Goal: Task Accomplishment & Management: Use online tool/utility

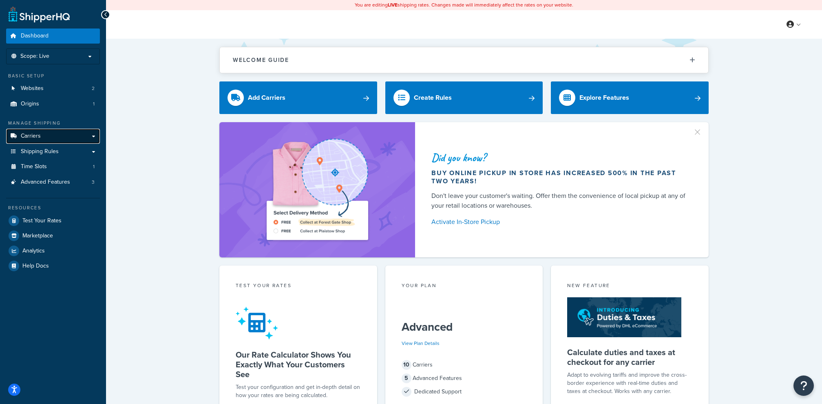
click at [60, 130] on link "Carriers" at bounding box center [53, 136] width 94 height 15
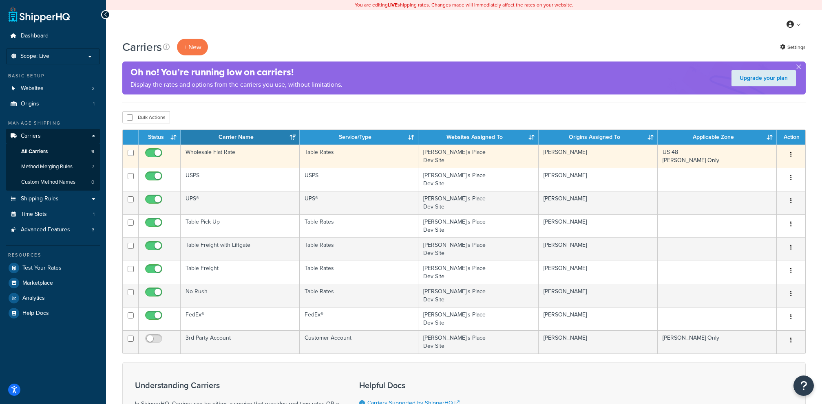
click at [254, 161] on td "Wholesale Flat Rate" at bounding box center [240, 156] width 119 height 23
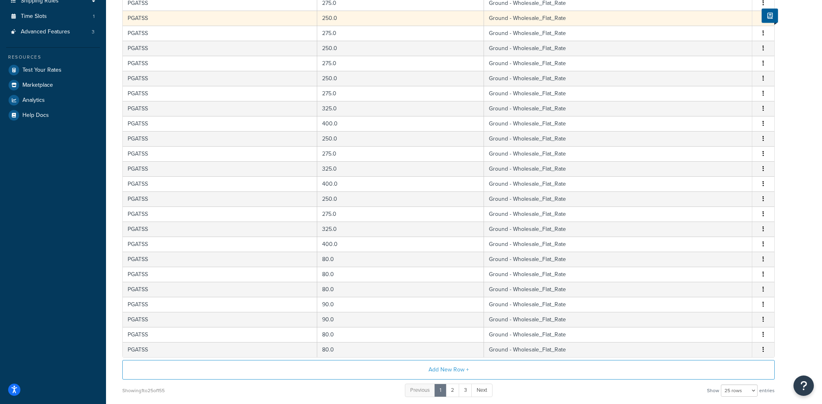
scroll to position [263, 0]
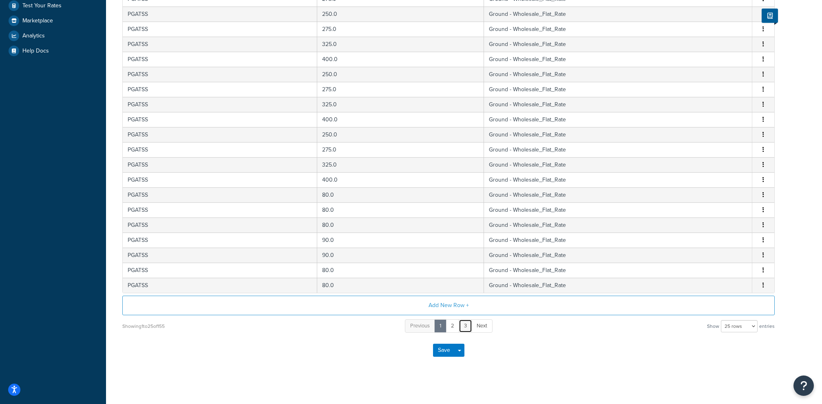
click at [467, 325] on link "3" at bounding box center [465, 326] width 13 height 13
click at [742, 324] on select "10 rows 15 rows 25 rows 50 rows 100 rows 1000 rows" at bounding box center [739, 326] width 37 height 12
select select "1000"
click at [721, 320] on select "10 rows 15 rows 25 rows 50 rows 100 rows 1000 rows" at bounding box center [739, 326] width 37 height 12
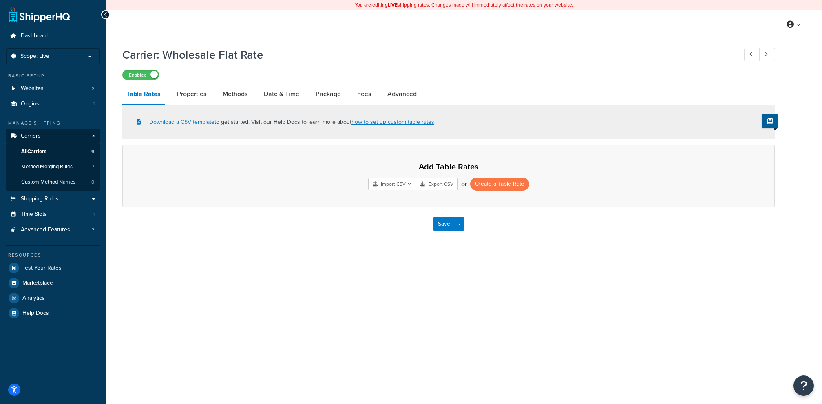
scroll to position [0, 0]
click at [51, 197] on span "Shipping Rules" at bounding box center [40, 199] width 38 height 7
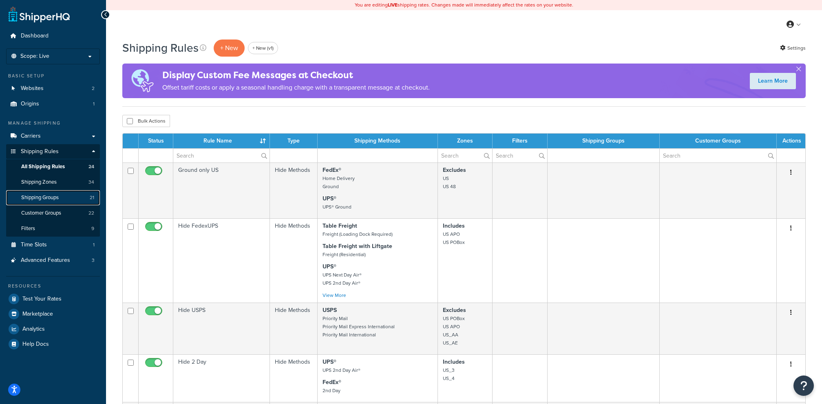
click at [75, 202] on link "Shipping Groups 21" at bounding box center [53, 197] width 94 height 15
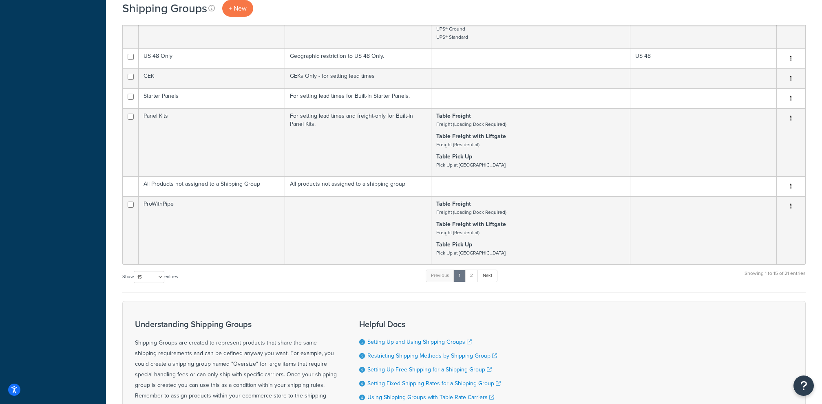
scroll to position [702, 0]
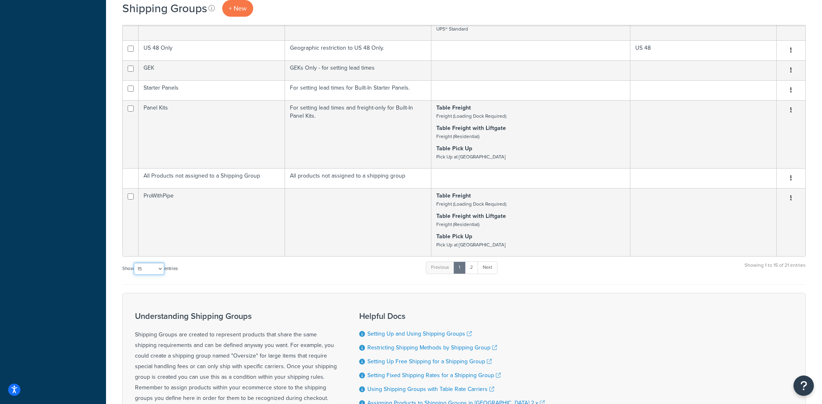
click at [151, 263] on select "10 15 25 50 100" at bounding box center [149, 269] width 31 height 12
select select "100"
click at [135, 275] on select "10 15 25 50 100" at bounding box center [149, 269] width 31 height 12
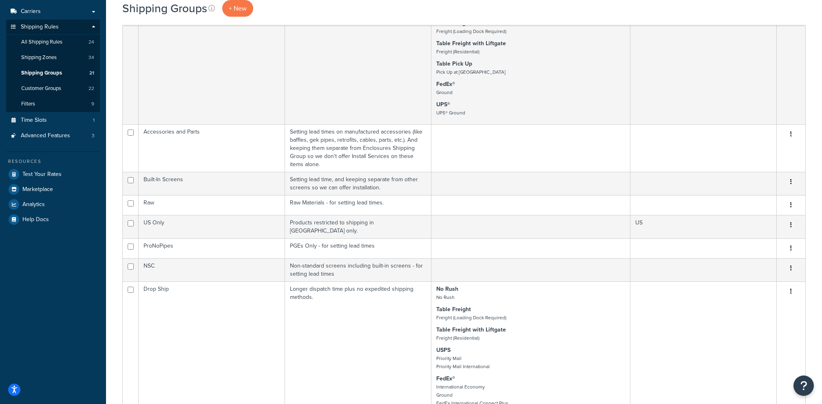
scroll to position [106, 0]
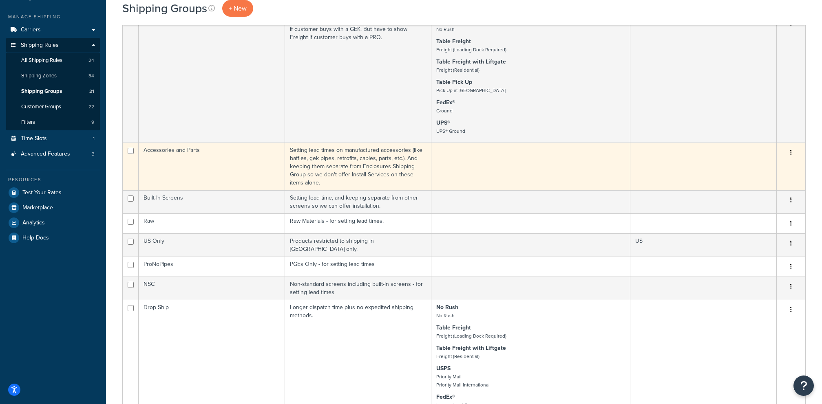
click at [258, 170] on td "Accessories and Parts" at bounding box center [212, 167] width 146 height 48
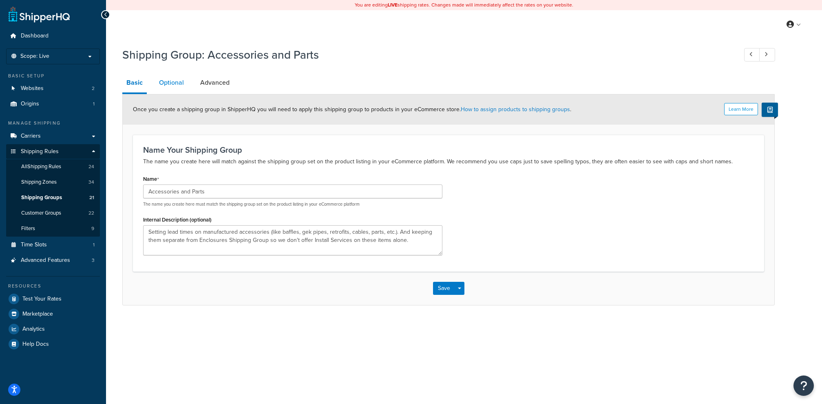
click at [170, 83] on link "Optional" at bounding box center [171, 83] width 33 height 20
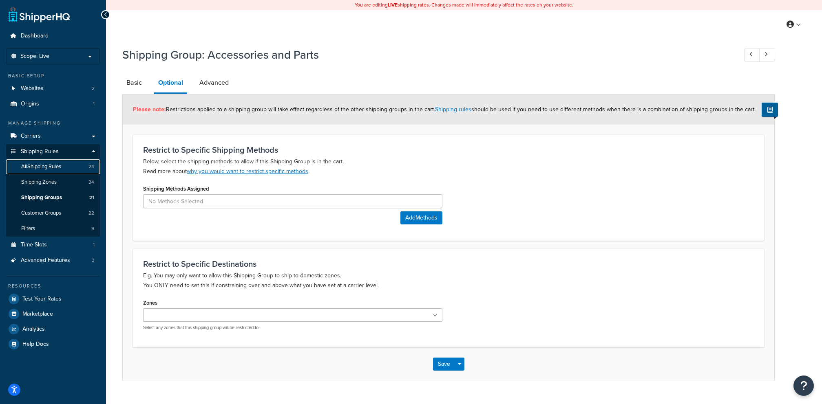
click at [56, 166] on span "All Shipping Rules" at bounding box center [41, 166] width 40 height 7
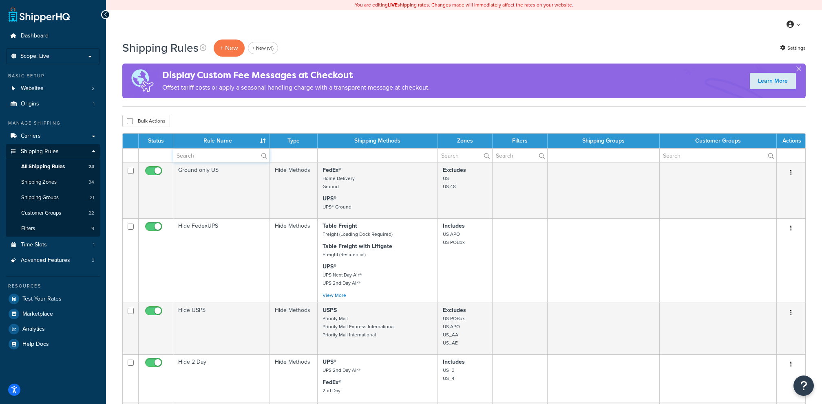
click at [199, 152] on input "text" at bounding box center [221, 156] width 96 height 14
paste input "Hide Methods for PGATSS"
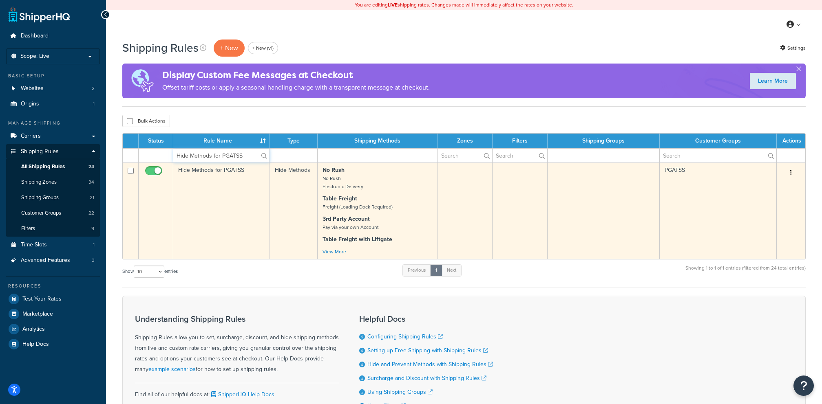
type input "Hide Methods for PGATSS"
click at [260, 210] on td "Hide Methods for PGATSS" at bounding box center [221, 211] width 97 height 97
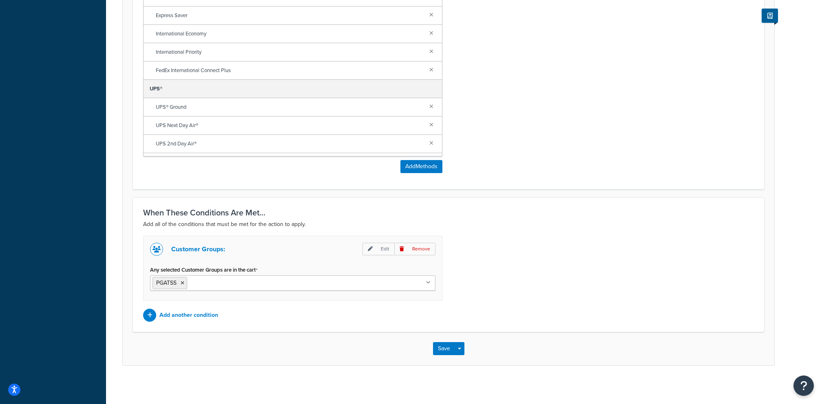
scroll to position [456, 0]
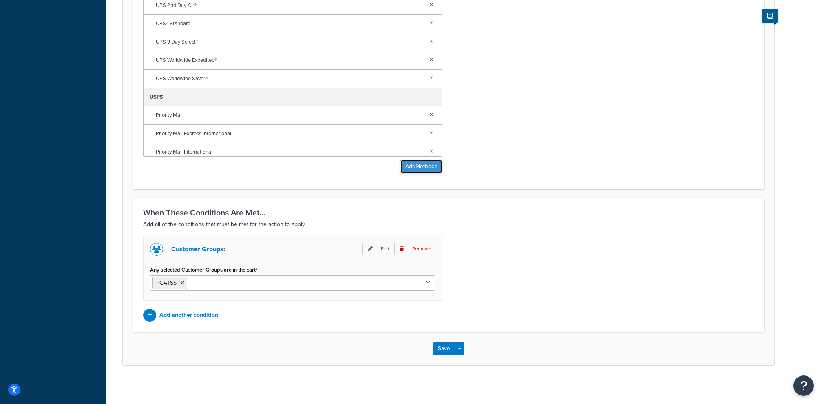
click at [414, 170] on button "Add Methods" at bounding box center [421, 166] width 42 height 13
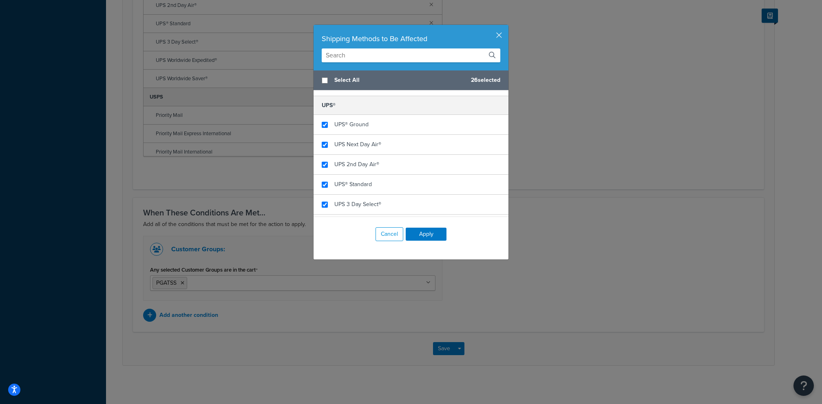
scroll to position [577, 0]
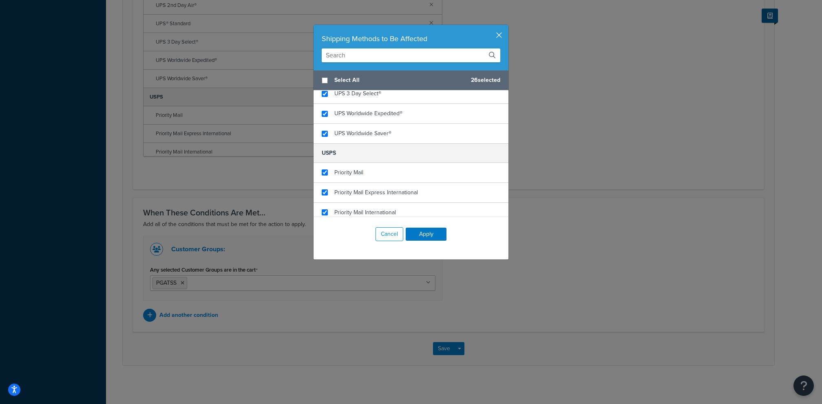
click at [506, 27] on button "button" at bounding box center [507, 26] width 2 height 2
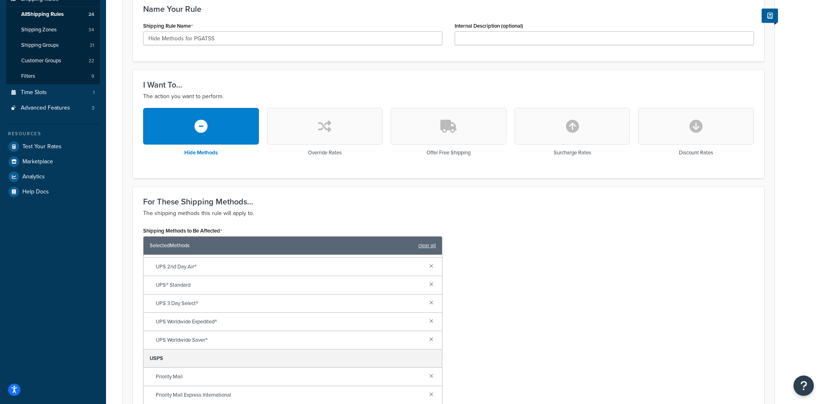
scroll to position [0, 0]
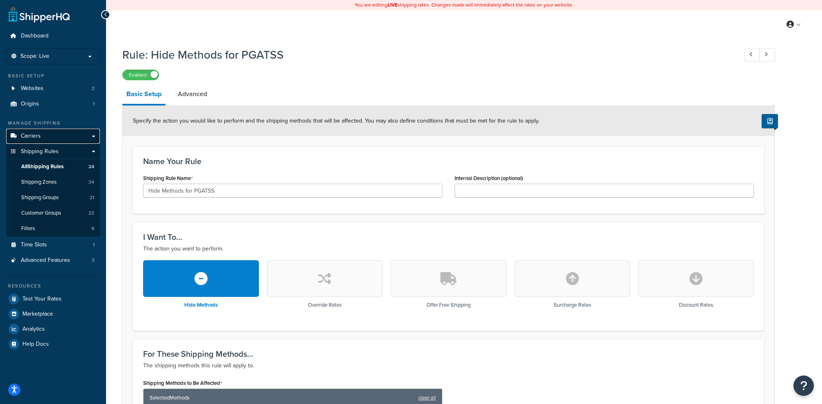
click at [64, 137] on link "Carriers" at bounding box center [53, 136] width 94 height 15
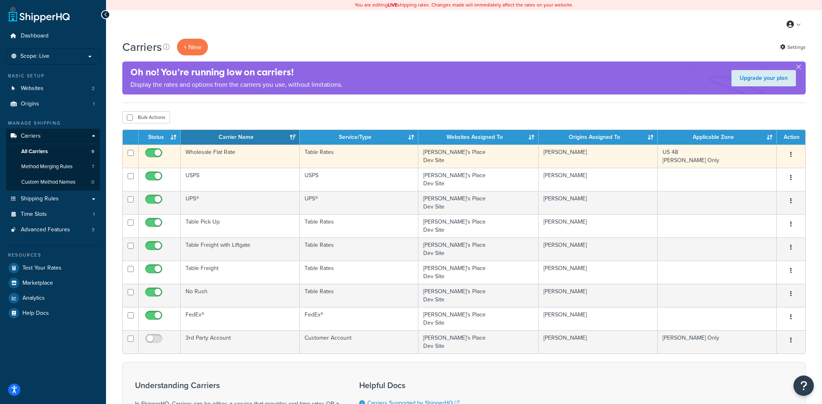
click at [262, 159] on td "Wholesale Flat Rate" at bounding box center [240, 156] width 119 height 23
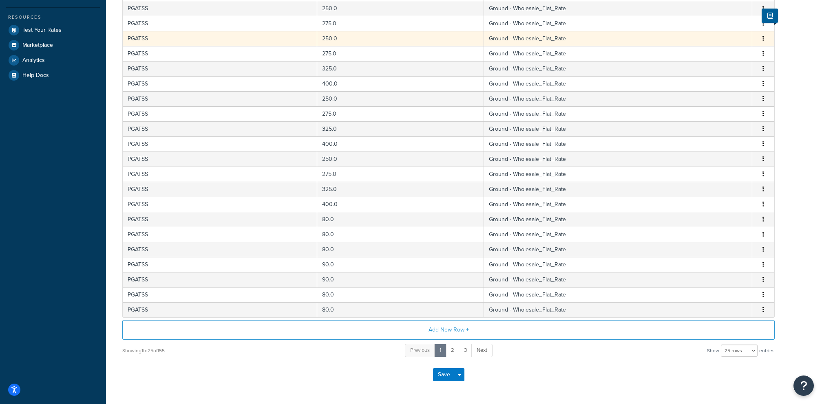
scroll to position [263, 0]
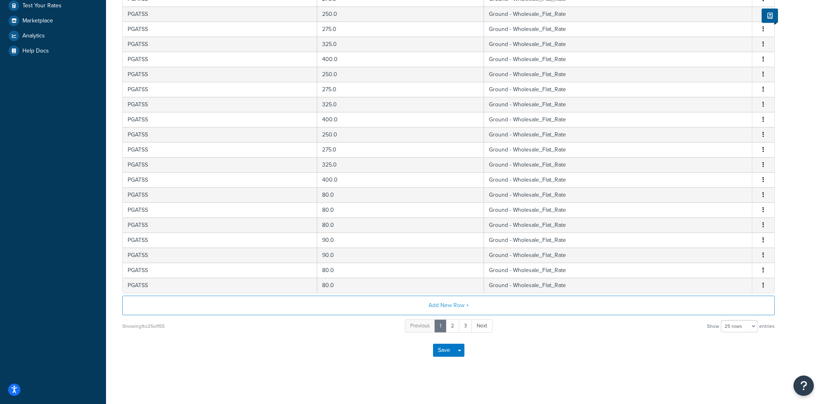
click at [730, 329] on div "Showing 1 to 25 of 155 Previous 1 2 3 Next Show 10 rows 15 rows 25 rows 50 rows…" at bounding box center [448, 326] width 652 height 15
click at [731, 329] on div "Showing 1 to 25 of 155 Previous 1 2 3 Next Show 10 rows 15 rows 25 rows 50 rows…" at bounding box center [448, 326] width 652 height 15
click at [731, 325] on select "10 rows 15 rows 25 rows 50 rows 100 rows 1000 rows" at bounding box center [739, 326] width 37 height 12
select select "1000"
click at [721, 320] on select "10 rows 15 rows 25 rows 50 rows 100 rows 1000 rows" at bounding box center [739, 326] width 37 height 12
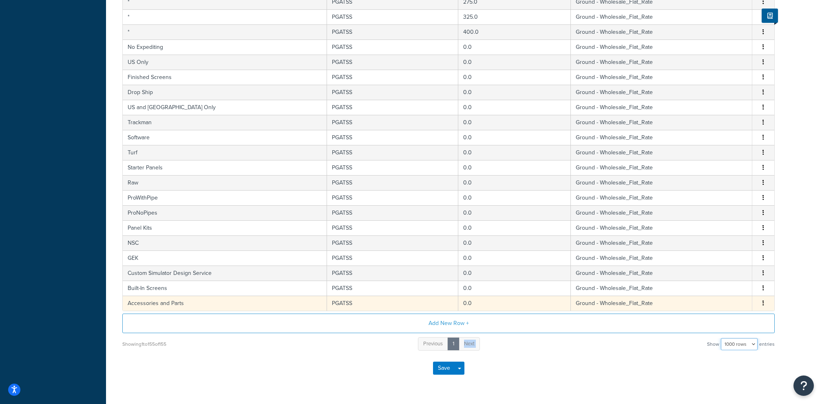
scroll to position [0, 0]
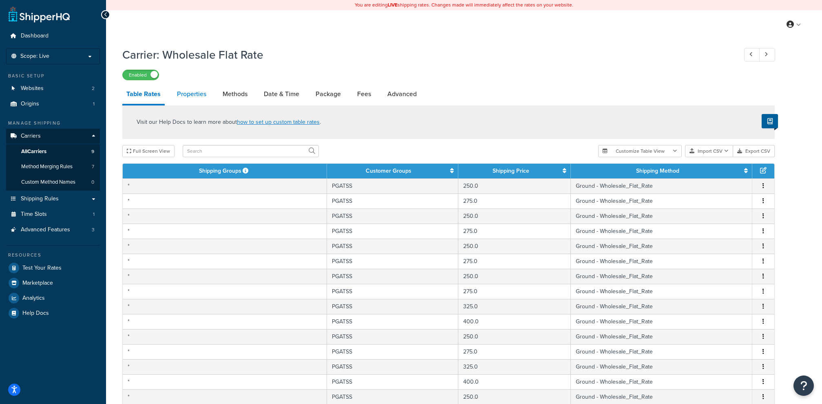
click at [205, 95] on link "Properties" at bounding box center [192, 94] width 38 height 20
select select "PERSKU"
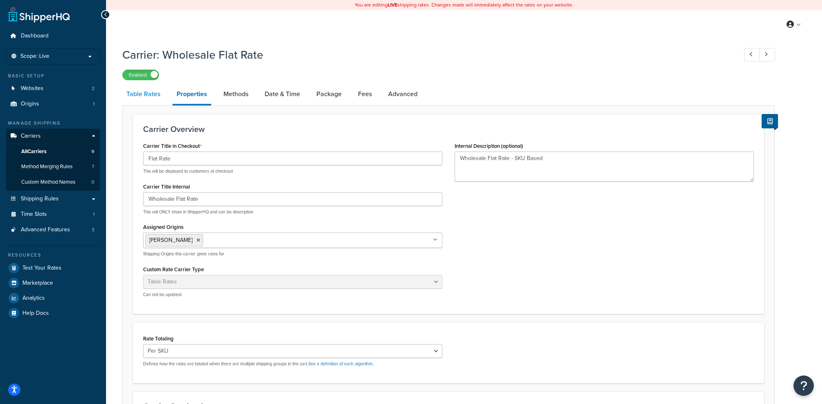
click at [145, 96] on link "Table Rates" at bounding box center [143, 94] width 42 height 20
select select "25"
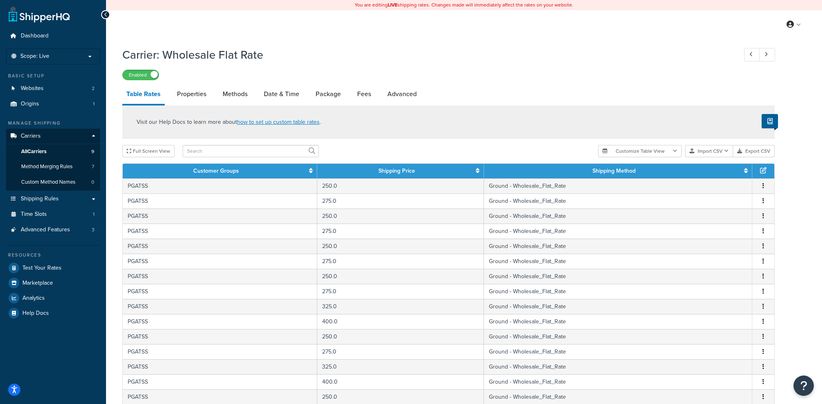
scroll to position [263, 0]
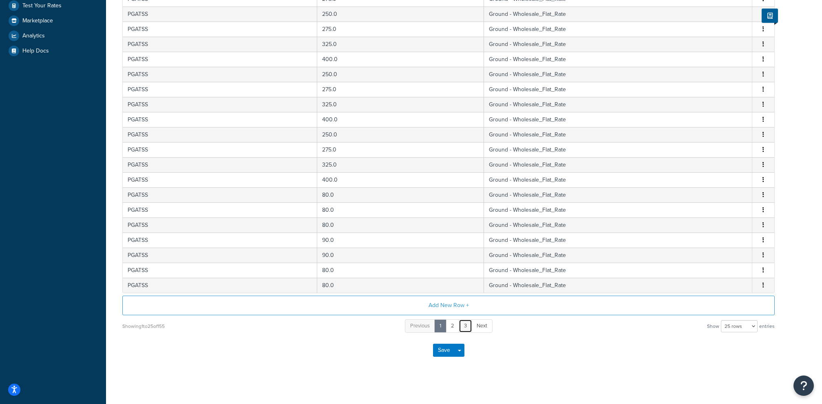
click at [465, 326] on link "3" at bounding box center [465, 326] width 13 height 13
click at [479, 326] on link "5" at bounding box center [478, 326] width 14 height 13
click at [481, 322] on link "7" at bounding box center [478, 326] width 13 height 13
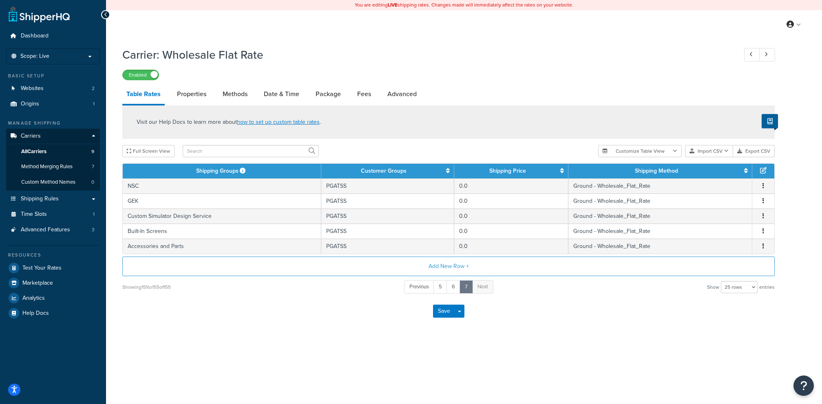
scroll to position [0, 0]
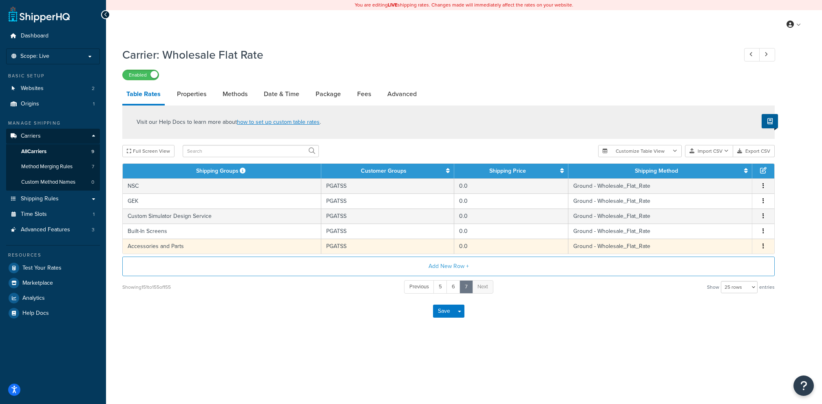
click at [249, 244] on td "Accessories and Parts" at bounding box center [222, 246] width 199 height 15
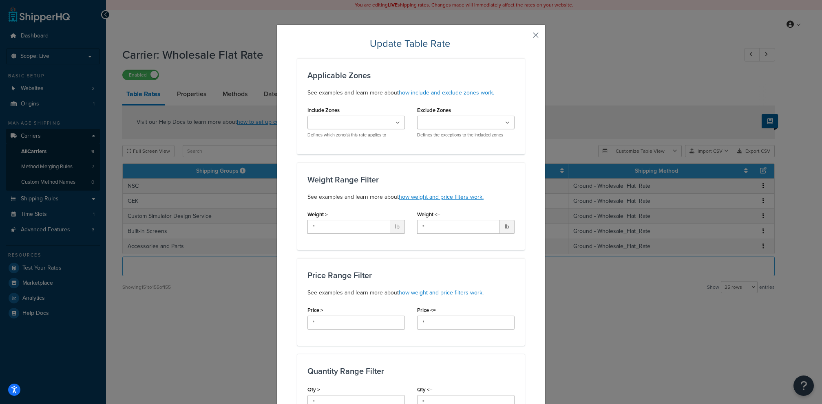
click at [525, 37] on button "button" at bounding box center [524, 38] width 2 height 2
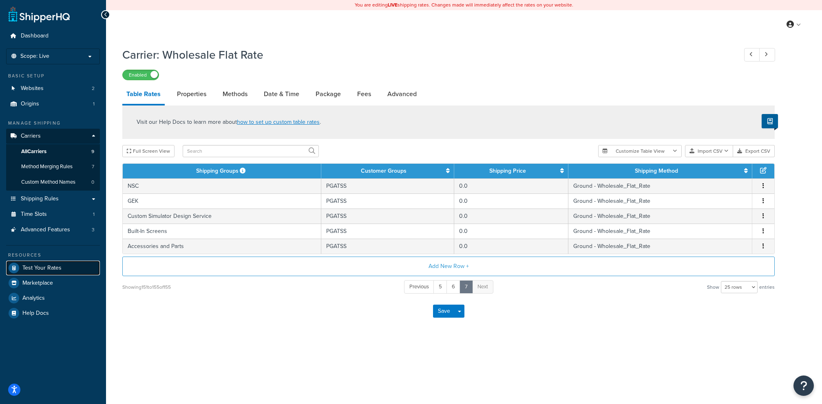
click at [79, 263] on link "Test Your Rates" at bounding box center [53, 268] width 94 height 15
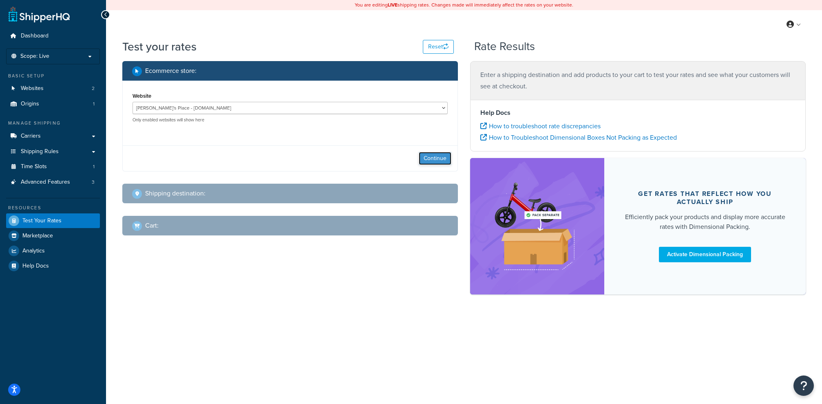
click at [437, 157] on button "Continue" at bounding box center [435, 158] width 33 height 13
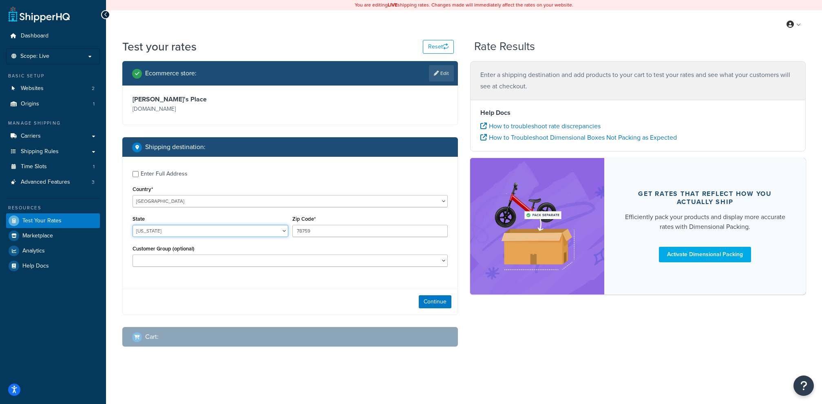
click at [233, 229] on select "Alabama Alaska American Samoa Arizona Arkansas Armed Forces Americas Armed Forc…" at bounding box center [210, 231] width 156 height 12
select select "AL"
click at [132, 225] on select "Alabama Alaska American Samoa Arizona Arkansas Armed Forces Americas Armed Forc…" at bounding box center [210, 231] width 156 height 12
click at [333, 238] on div "Zip Code* 78759" at bounding box center [370, 229] width 160 height 30
click at [333, 235] on input "78759" at bounding box center [370, 231] width 156 height 12
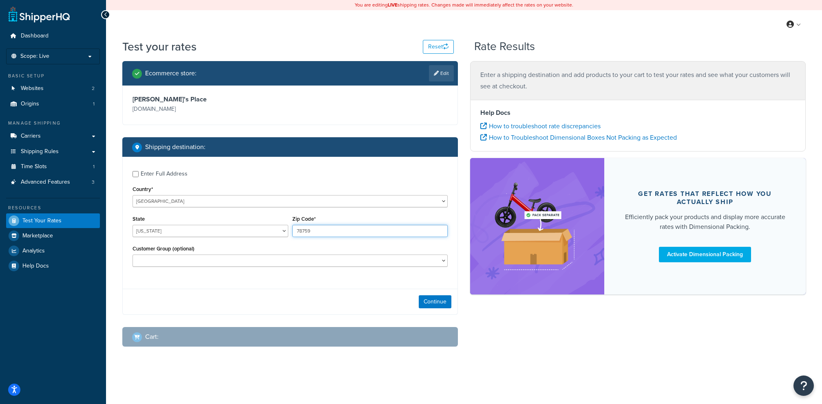
click at [333, 235] on input "78759" at bounding box center [370, 231] width 156 height 12
type input "35005"
click at [274, 257] on select "10off_Reseller 15off_Reseller 20off_Reseller Blind Ship Employees General Logge…" at bounding box center [289, 261] width 315 height 12
select select "PGATSS"
click at [132, 255] on select "10off_Reseller 15off_Reseller 20off_Reseller Blind Ship Employees General Logge…" at bounding box center [289, 261] width 315 height 12
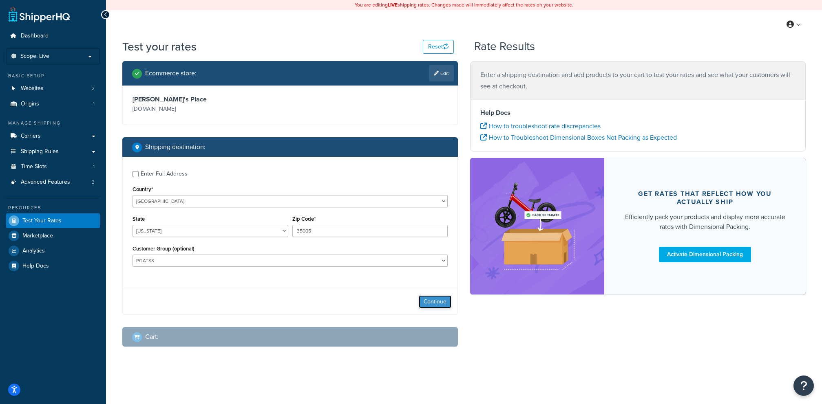
click at [432, 306] on button "Continue" at bounding box center [435, 302] width 33 height 13
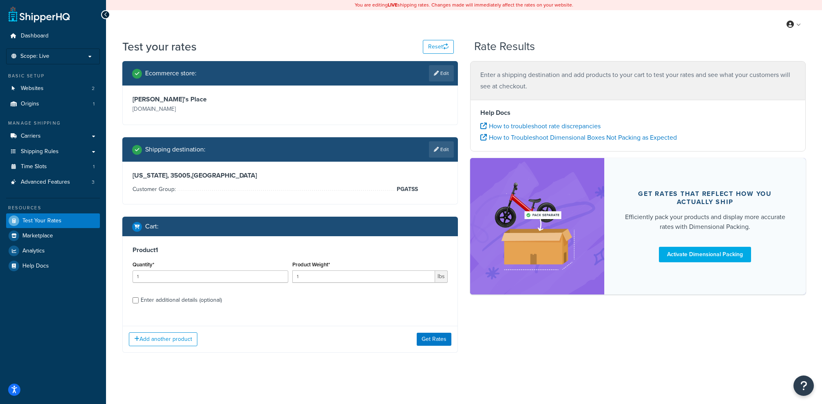
click at [232, 296] on label "Enter additional details (optional)" at bounding box center [294, 299] width 307 height 13
click at [139, 298] on input "Enter additional details (optional)" at bounding box center [135, 301] width 6 height 6
checkbox input "true"
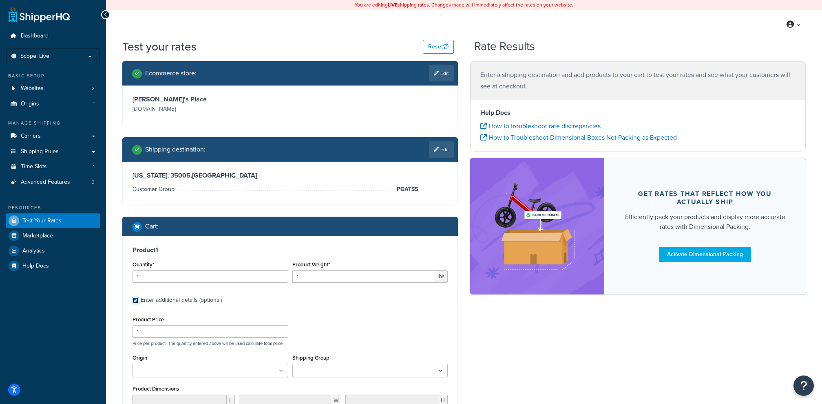
scroll to position [79, 0]
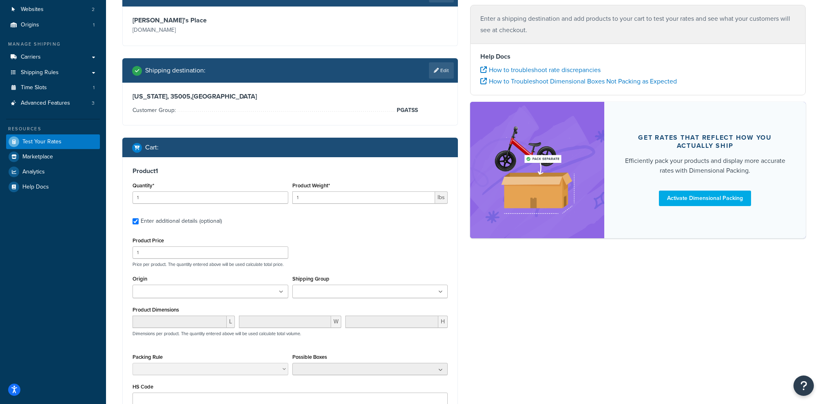
click at [328, 292] on input "Shipping Group" at bounding box center [331, 292] width 72 height 9
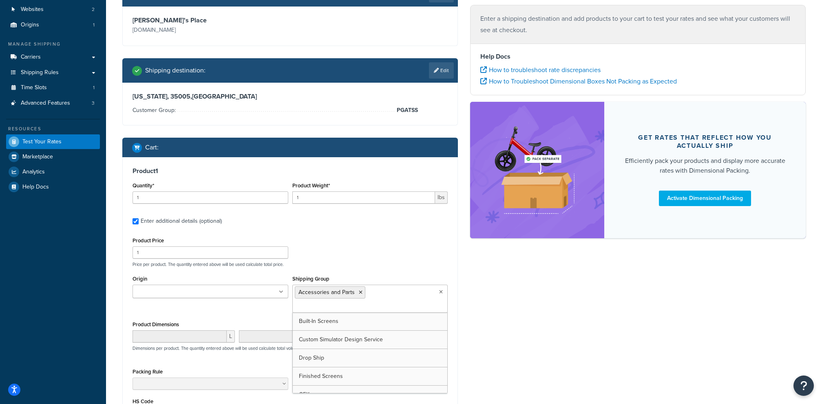
click at [341, 268] on div "Product Price 1 Price per product. The quantity entered above will be used calc…" at bounding box center [289, 335] width 315 height 201
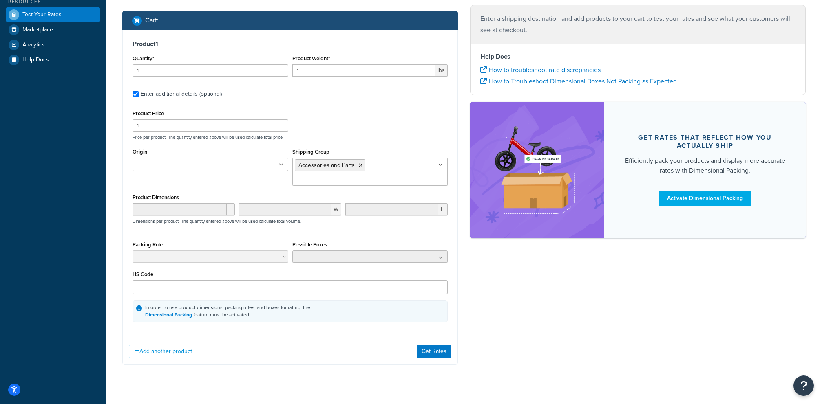
click at [448, 347] on div "Add another product Get Rates" at bounding box center [290, 351] width 335 height 26
click at [448, 345] on button "Get Rates" at bounding box center [434, 351] width 35 height 13
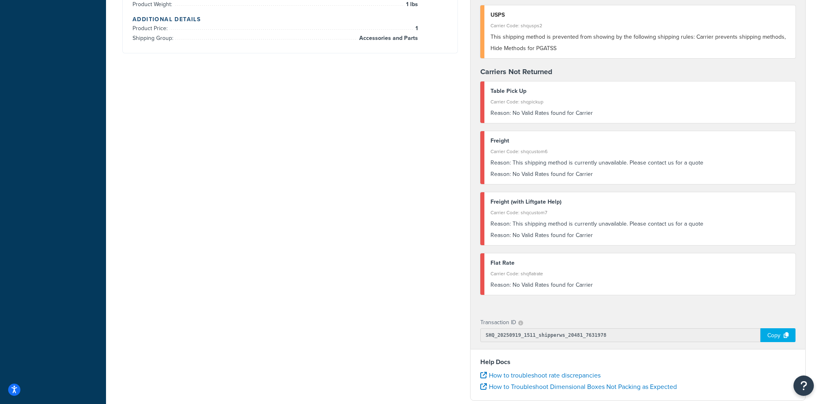
scroll to position [0, 0]
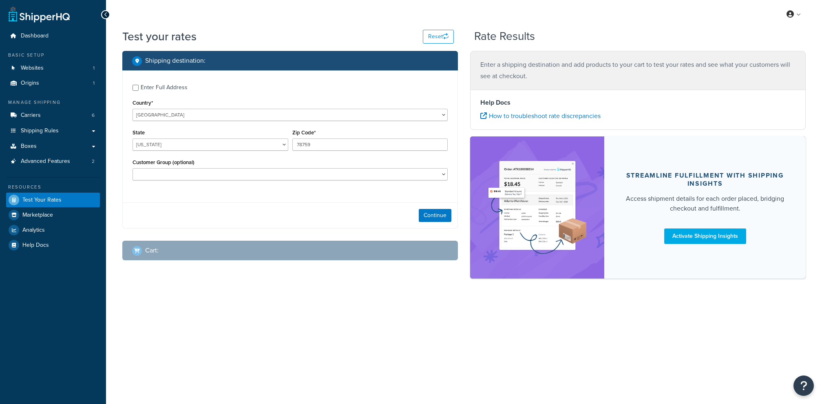
select select "[GEOGRAPHIC_DATA]"
click at [174, 84] on div "Enter Full Address" at bounding box center [164, 87] width 47 height 11
click at [139, 85] on input "Enter Full Address" at bounding box center [135, 88] width 6 height 6
checkbox input "true"
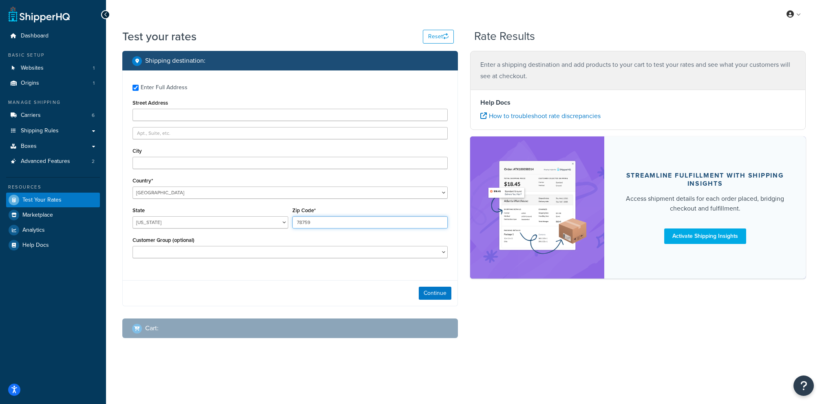
click at [315, 225] on input "78759" at bounding box center [370, 222] width 156 height 12
type input "97471"
click at [195, 228] on select "[US_STATE] [US_STATE] [US_STATE] [US_STATE] [US_STATE] Armed Forces Americas Ar…" at bounding box center [210, 222] width 156 height 12
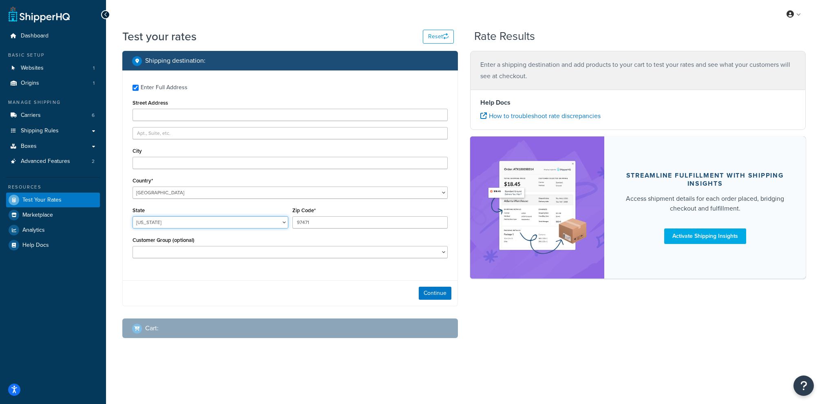
select select "OR"
click at [132, 216] on select "Alabama Alaska American Samoa Arizona Arkansas Armed Forces Americas Armed Forc…" at bounding box center [210, 222] width 156 height 12
click at [185, 162] on input "City" at bounding box center [289, 163] width 315 height 12
type input "Roseburg"
click at [418, 288] on div "Continue" at bounding box center [290, 293] width 335 height 26
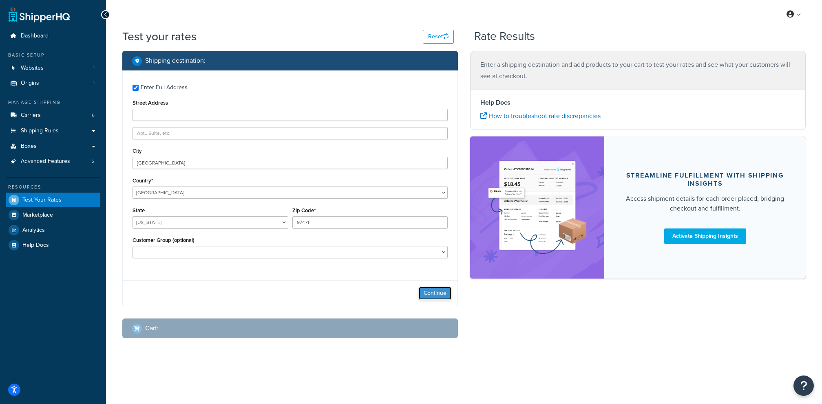
click at [430, 290] on button "Continue" at bounding box center [435, 293] width 33 height 13
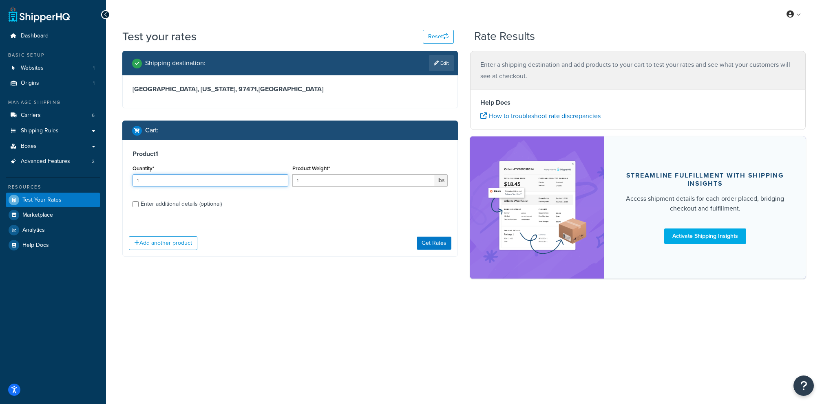
click at [244, 182] on input "1" at bounding box center [210, 180] width 156 height 12
type input "4"
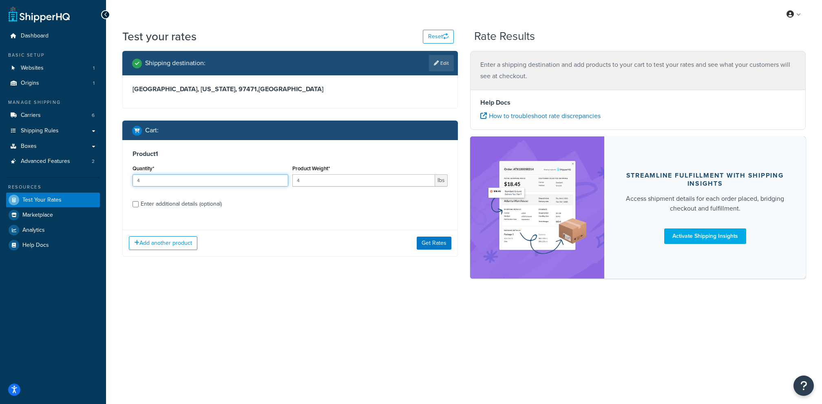
click at [237, 183] on input "4" at bounding box center [210, 180] width 156 height 12
type input "1"
click at [199, 201] on div "Enter additional details (optional)" at bounding box center [181, 204] width 81 height 11
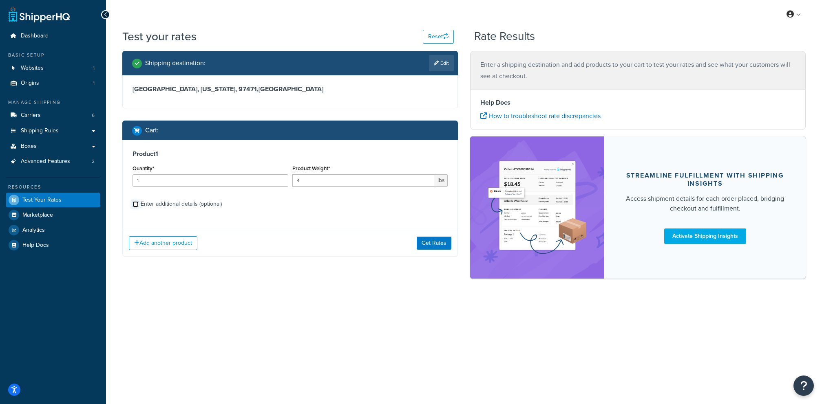
click at [139, 201] on input "Enter additional details (optional)" at bounding box center [135, 204] width 6 height 6
checkbox input "true"
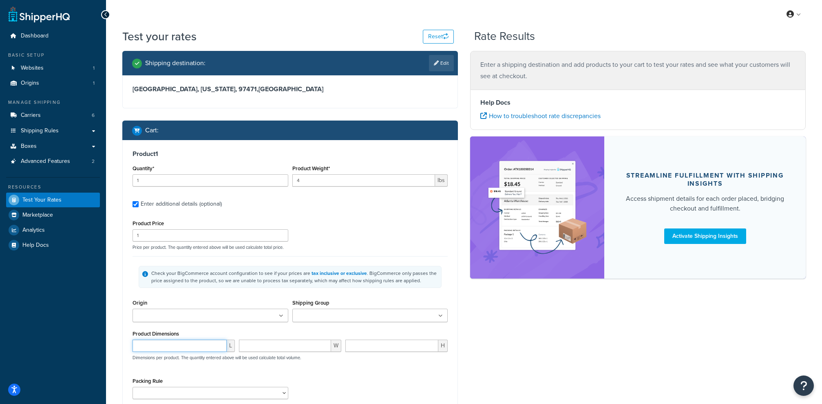
click at [191, 346] on input "number" at bounding box center [179, 346] width 94 height 12
type input "18"
type input "12"
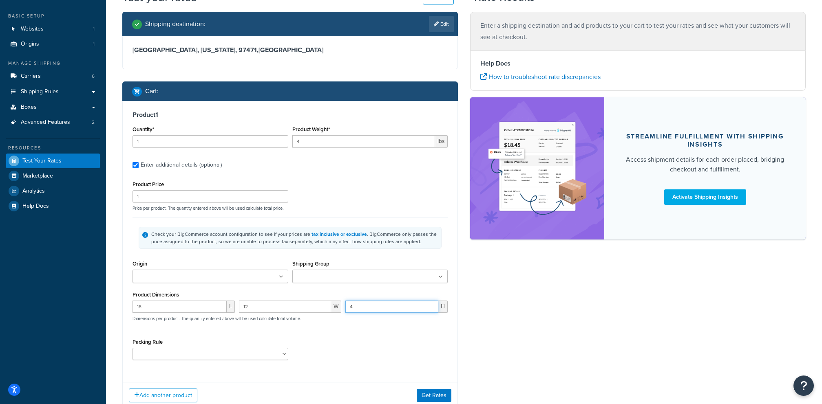
scroll to position [46, 0]
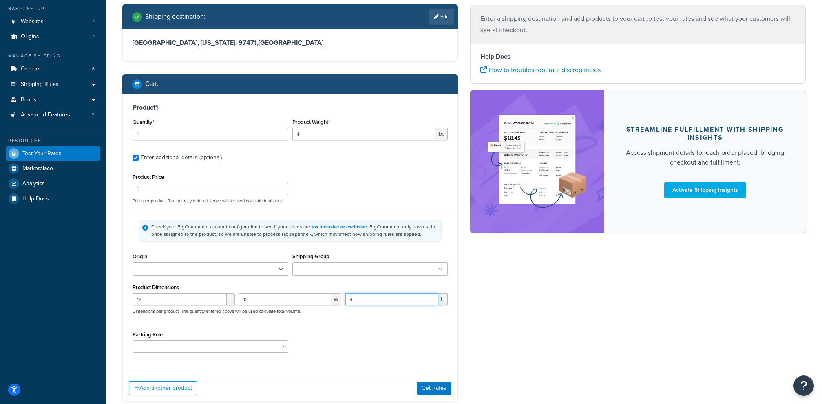
type input "4"
click at [433, 386] on button "Get Rates" at bounding box center [434, 388] width 35 height 13
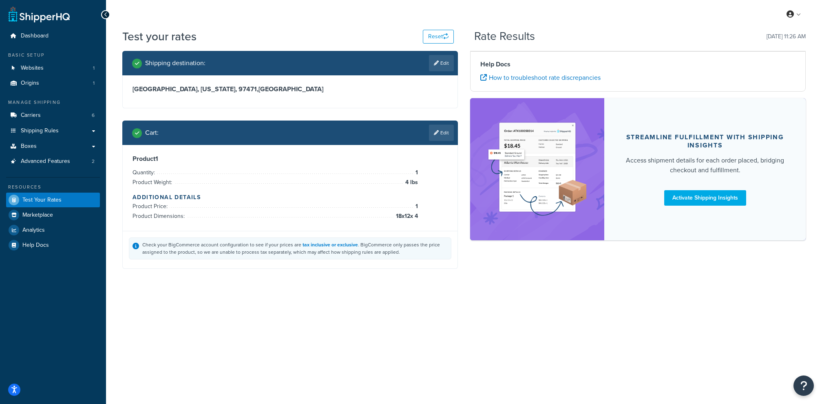
scroll to position [0, 0]
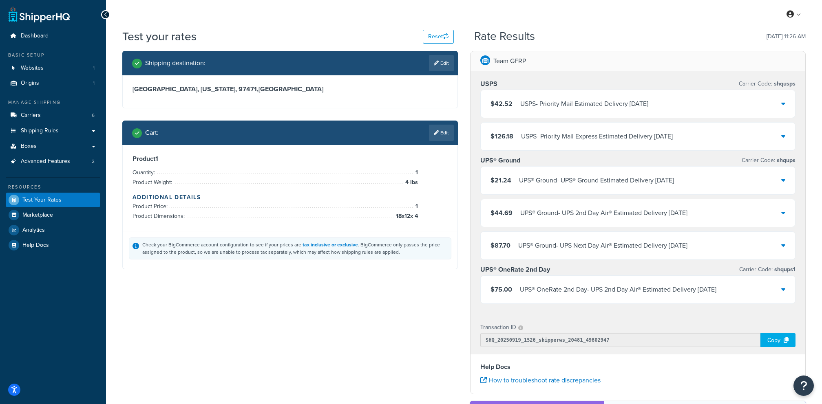
click at [563, 285] on div "UPS® OneRate 2nd Day - UPS 2nd Day Air® Estimated Delivery [DATE]" at bounding box center [618, 289] width 196 height 11
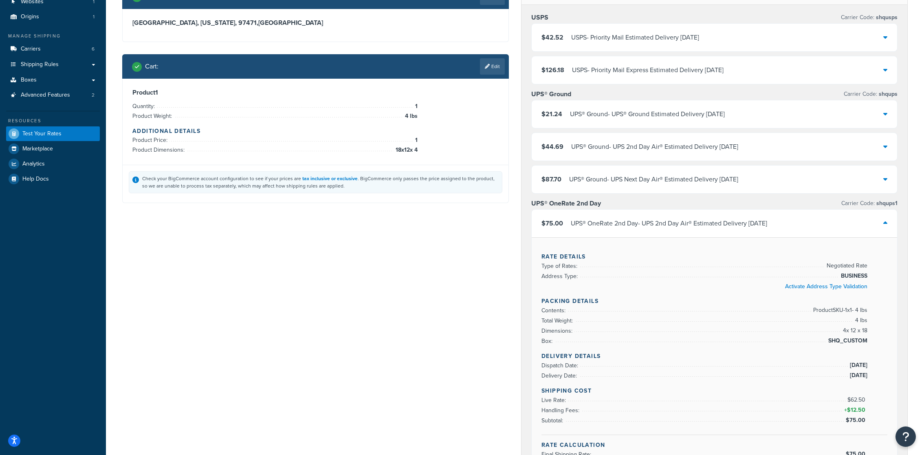
scroll to position [66, 0]
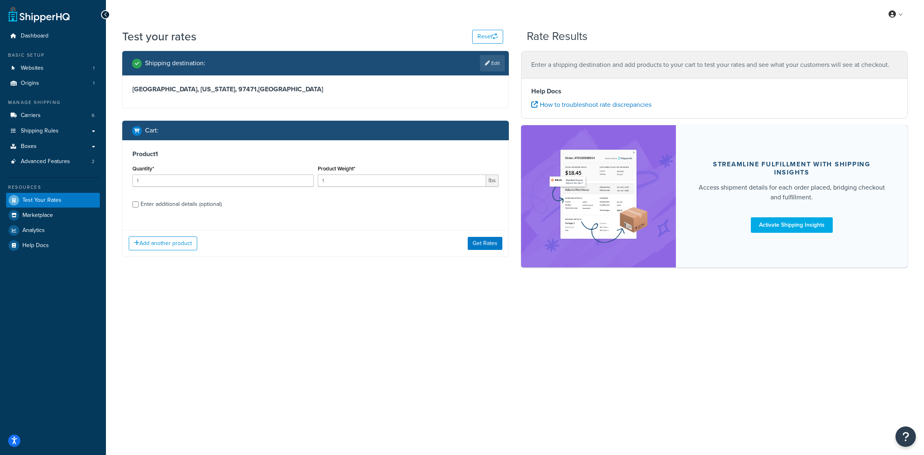
click at [207, 197] on label "Enter additional details (optional)" at bounding box center [320, 203] width 358 height 13
click at [139, 201] on input "Enter additional details (optional)" at bounding box center [135, 204] width 6 height 6
checkbox input "true"
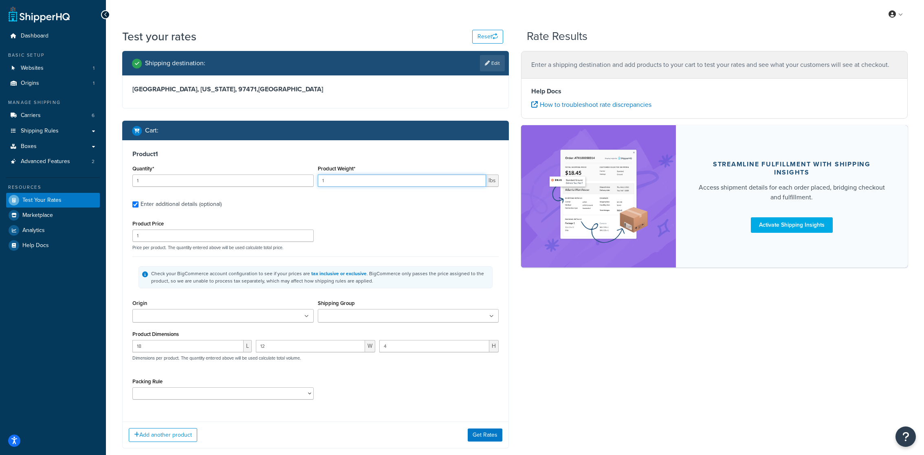
click at [360, 185] on input "1" at bounding box center [402, 180] width 169 height 12
type input "4"
click at [485, 66] on link "Edit" at bounding box center [492, 63] width 25 height 16
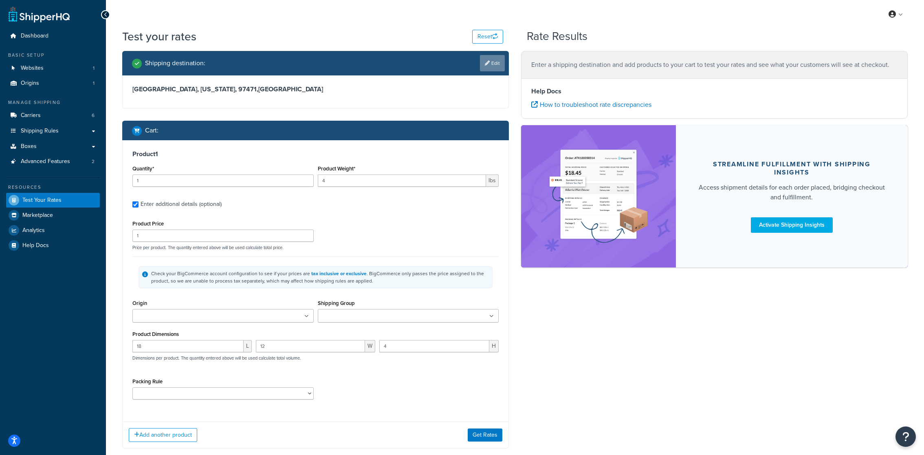
select select "OR"
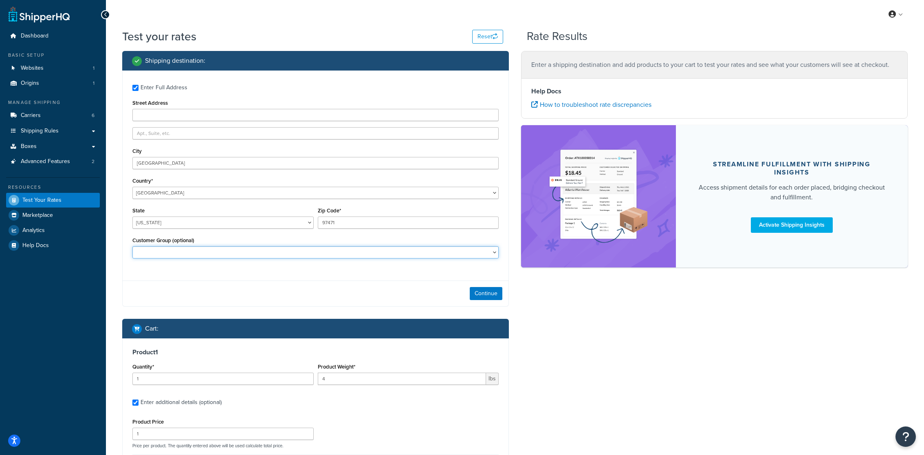
click at [371, 251] on select "Full Factory Driver GFRP Brick and Mortar 50% GFRP Dealer 40% GFRP Factory Team…" at bounding box center [315, 252] width 366 height 12
select select "GFRP Dealer 40%"
click at [132, 247] on select "Full Factory Driver GFRP Brick and Mortar 50% GFRP Dealer 40% GFRP Factory Team…" at bounding box center [315, 252] width 366 height 12
click at [486, 298] on button "Continue" at bounding box center [486, 293] width 33 height 13
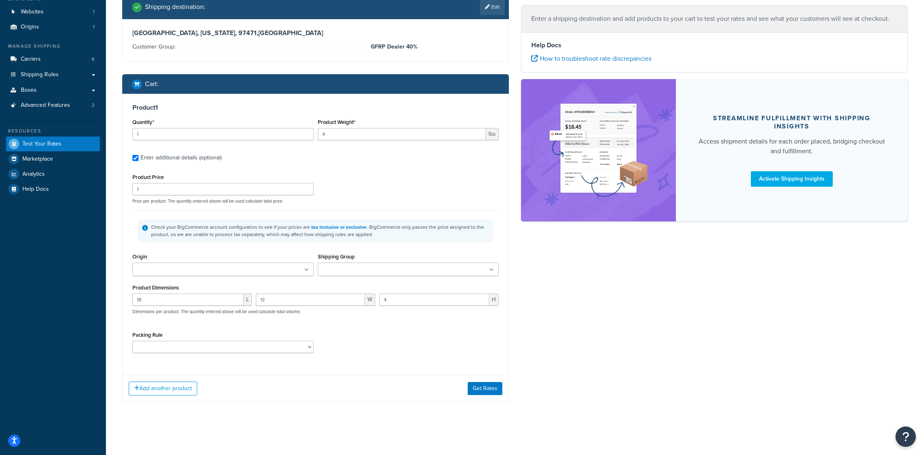
scroll to position [55, 0]
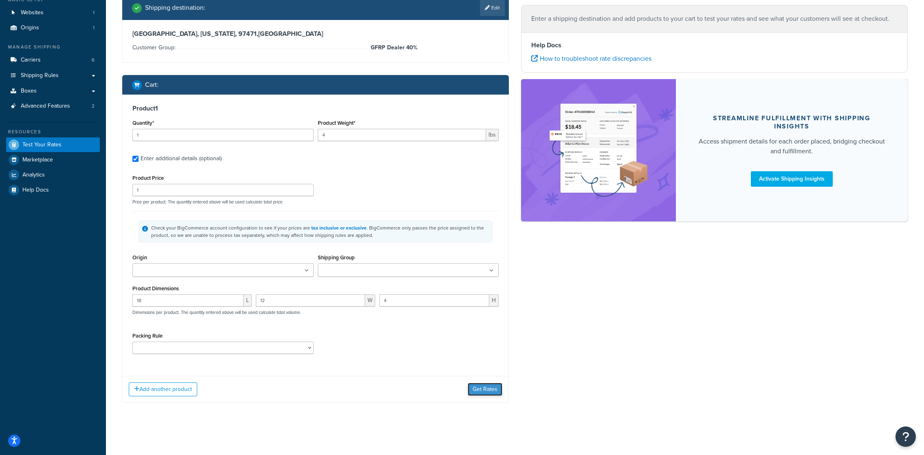
click at [476, 385] on button "Get Rates" at bounding box center [485, 389] width 35 height 13
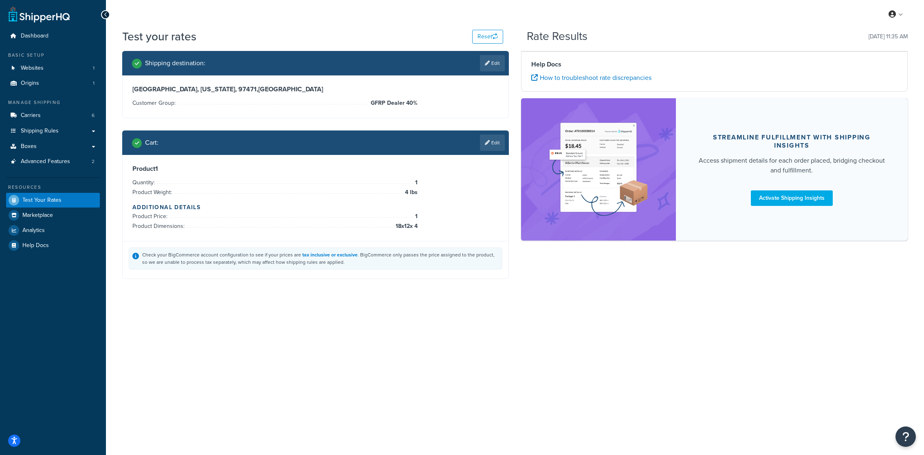
scroll to position [0, 0]
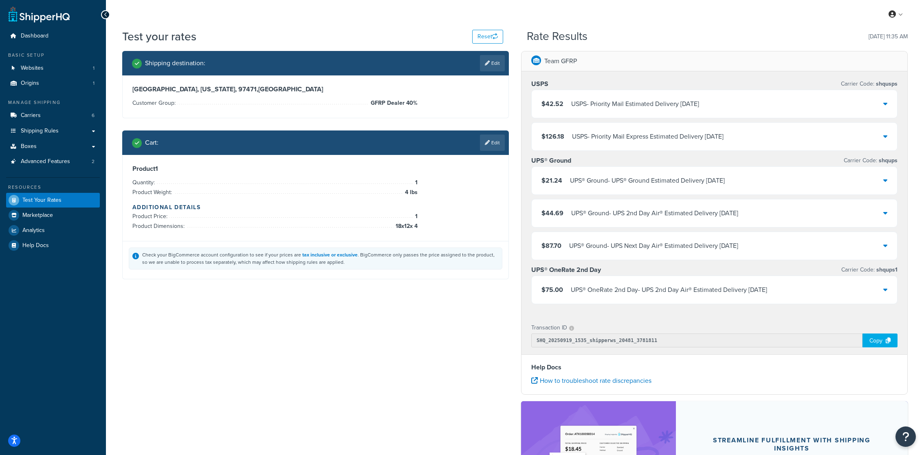
click at [589, 291] on div "UPS® OneRate 2nd Day - UPS 2nd Day Air® Estimated Delivery Wed, Sep 24" at bounding box center [669, 289] width 196 height 11
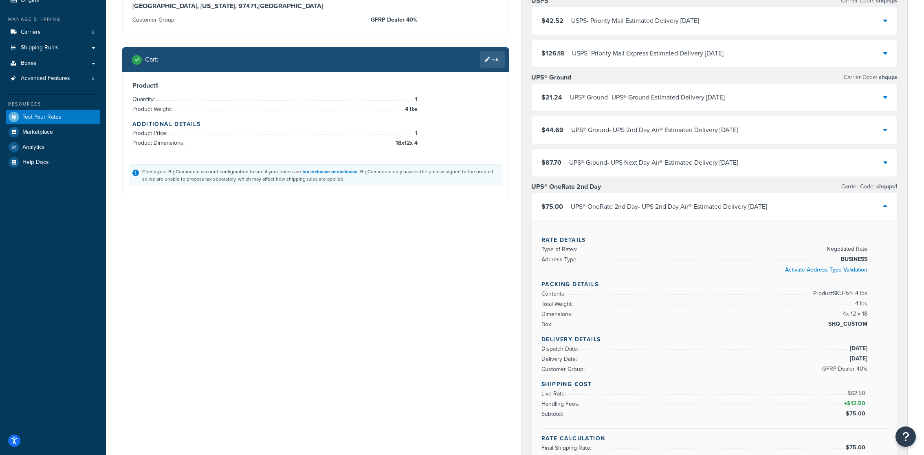
scroll to position [77, 0]
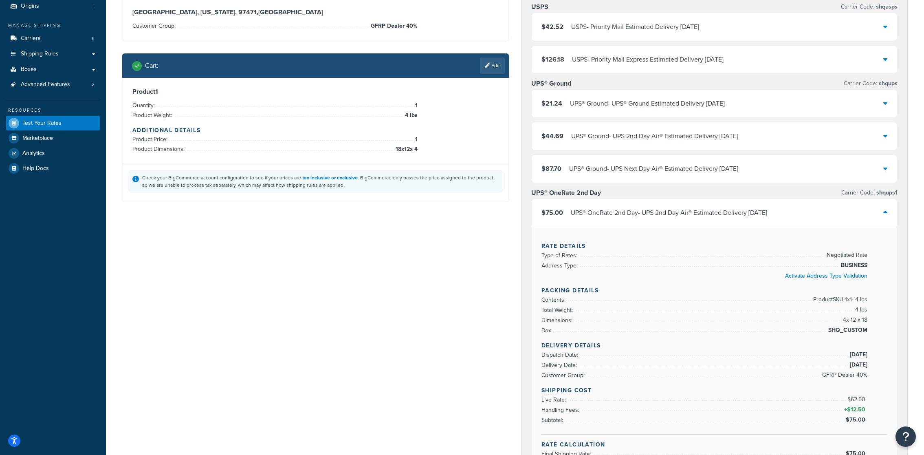
click at [892, 439] on div "Rate Details Type of Rates: Negotiated Rate Address Type: BUSINESS Activate Add…" at bounding box center [715, 347] width 366 height 241
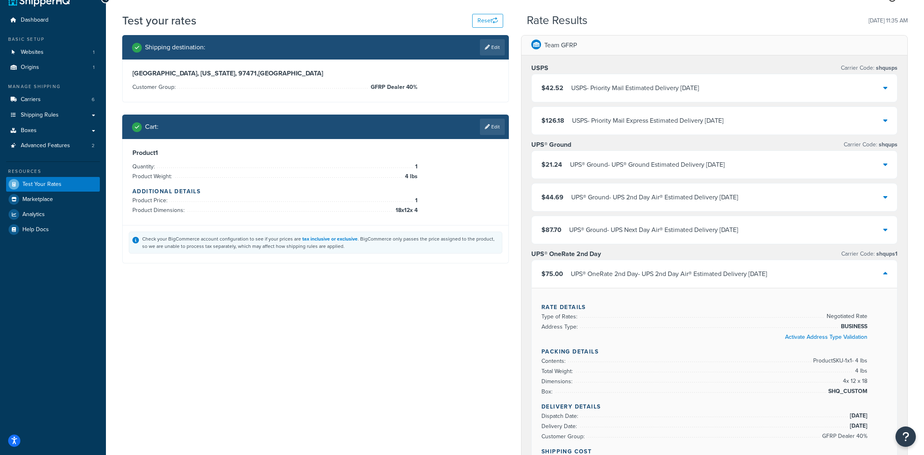
scroll to position [14, 0]
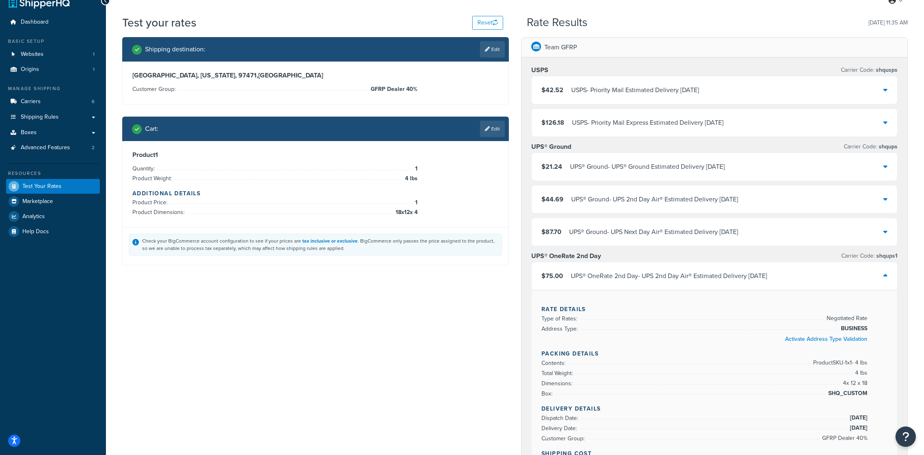
click at [499, 58] on div "Shipping destination : Edit" at bounding box center [315, 49] width 387 height 24
click at [499, 53] on link "Edit" at bounding box center [492, 49] width 25 height 16
select select "OR"
select select "GFRP Dealer 40%"
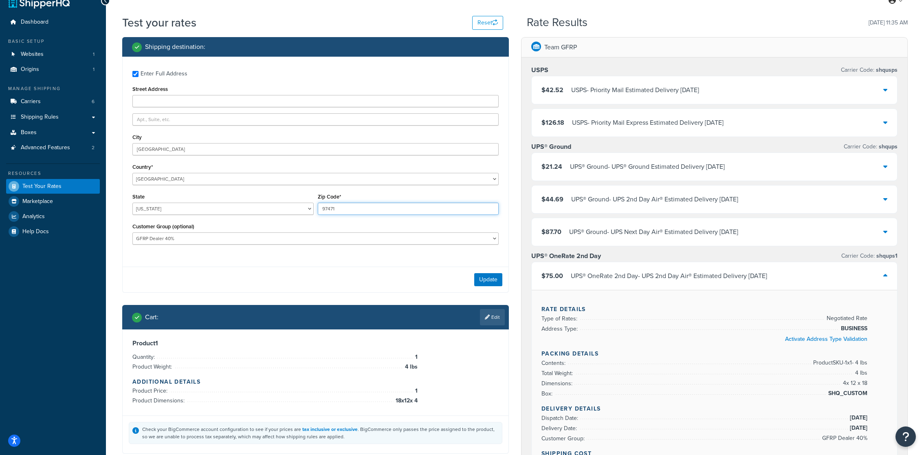
click at [365, 210] on input "97471" at bounding box center [408, 209] width 181 height 12
type input "97471-5011"
click at [494, 281] on button "Update" at bounding box center [488, 279] width 28 height 13
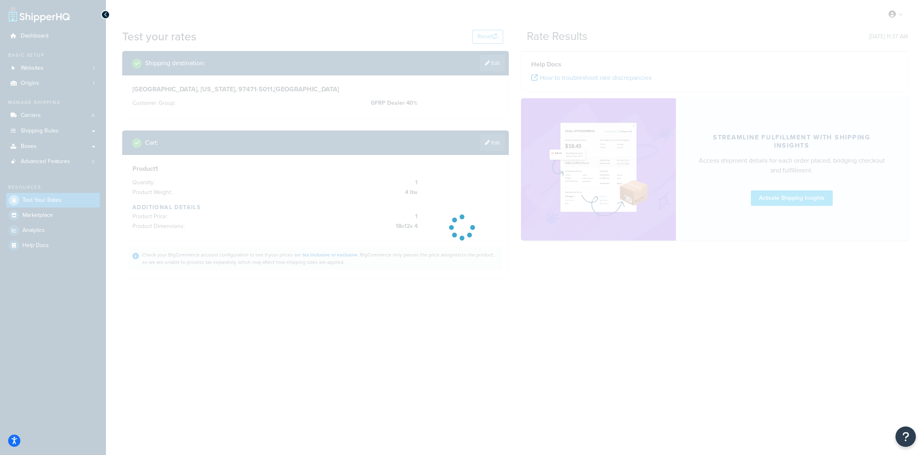
scroll to position [0, 0]
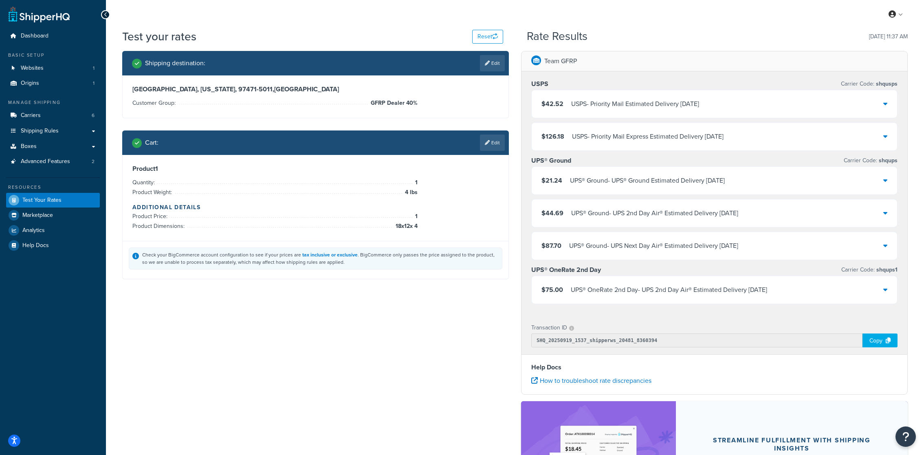
click at [609, 297] on div "$75.00 UPS® OneRate 2nd Day - UPS 2nd Day Air® Estimated Delivery Wed, Sep 24" at bounding box center [715, 290] width 366 height 28
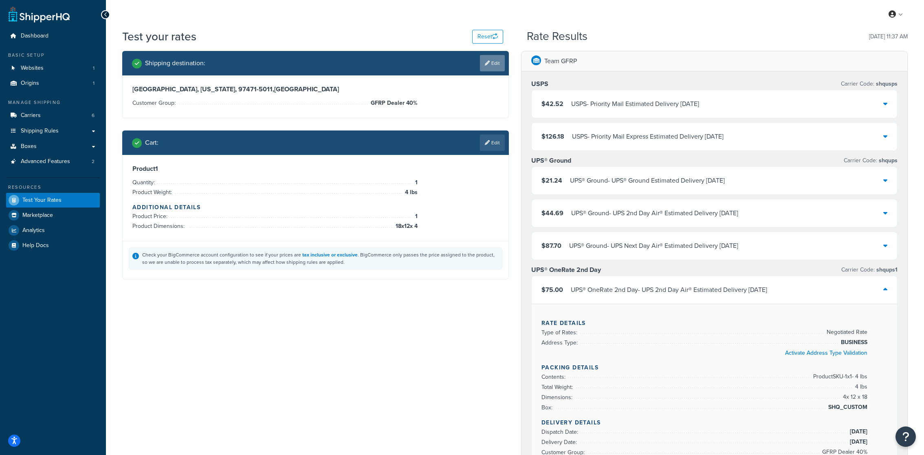
click at [486, 59] on link "Edit" at bounding box center [492, 63] width 25 height 16
select select "OR"
select select "GFRP Dealer 40%"
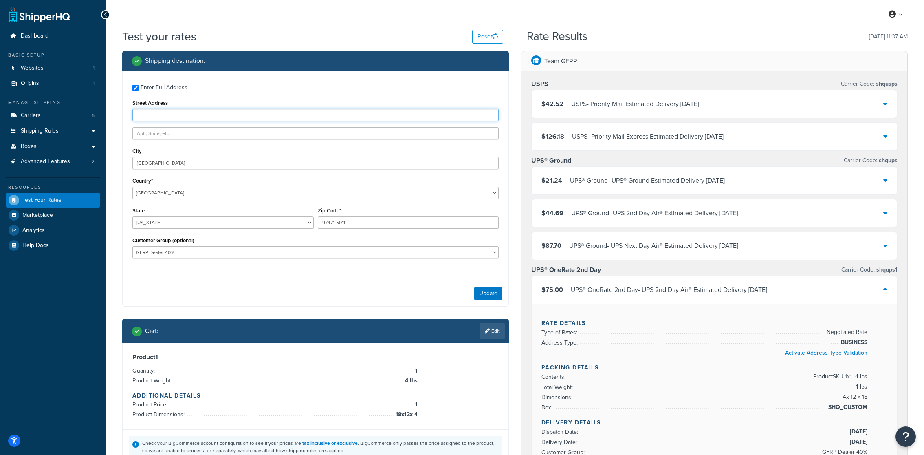
click at [259, 109] on input "Street Address" at bounding box center [315, 115] width 366 height 12
click at [579, 182] on div "UPS® Ground - UPS® Ground Estimated Delivery Thu, Sep 25" at bounding box center [647, 180] width 155 height 11
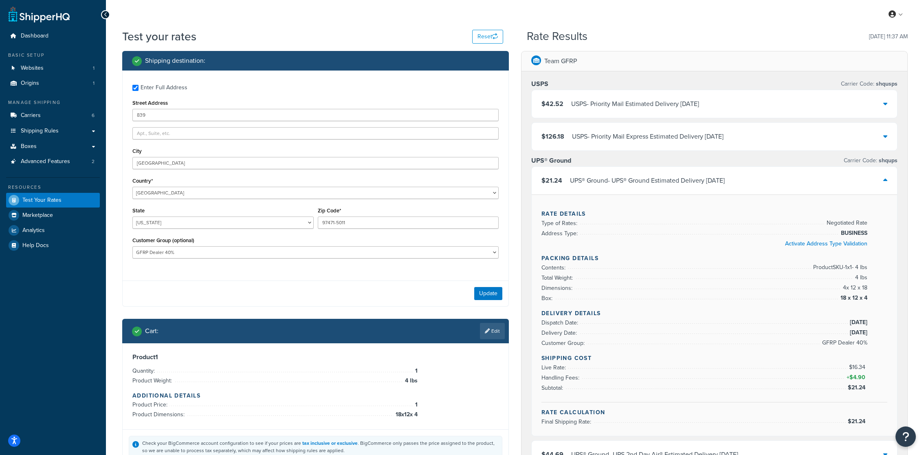
click at [579, 182] on div "UPS® Ground - UPS® Ground Estimated Delivery Thu, Sep 25" at bounding box center [647, 180] width 155 height 11
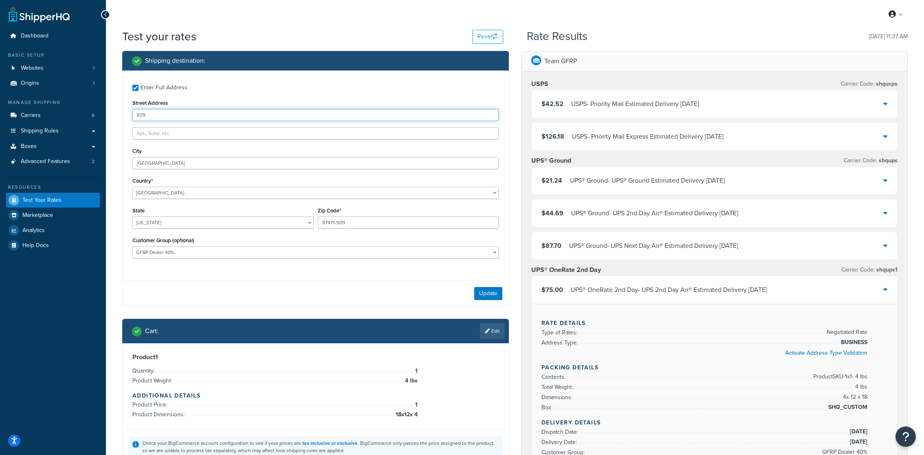
click at [261, 113] on input "839" at bounding box center [315, 115] width 366 height 12
type input "839 Callahan DR"
click at [485, 292] on button "Update" at bounding box center [488, 293] width 28 height 13
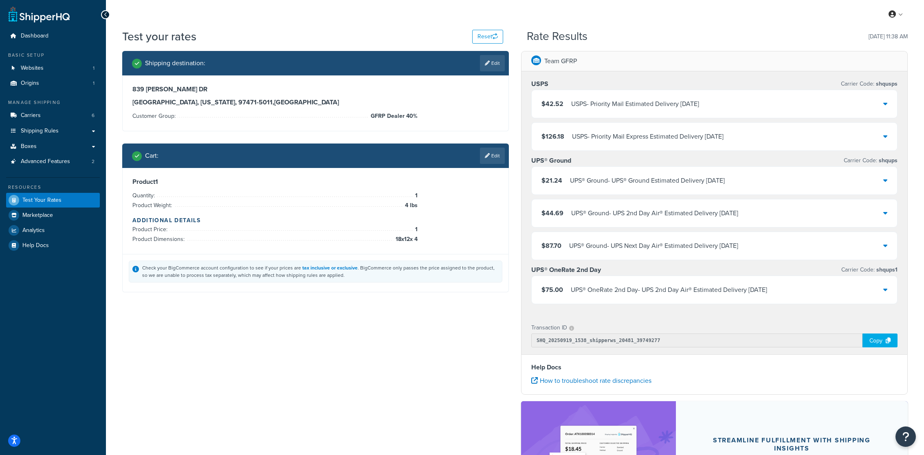
click at [566, 290] on div "$75.00 UPS® OneRate 2nd Day - UPS 2nd Day Air® Estimated Delivery Wed, Sep 24" at bounding box center [655, 289] width 226 height 11
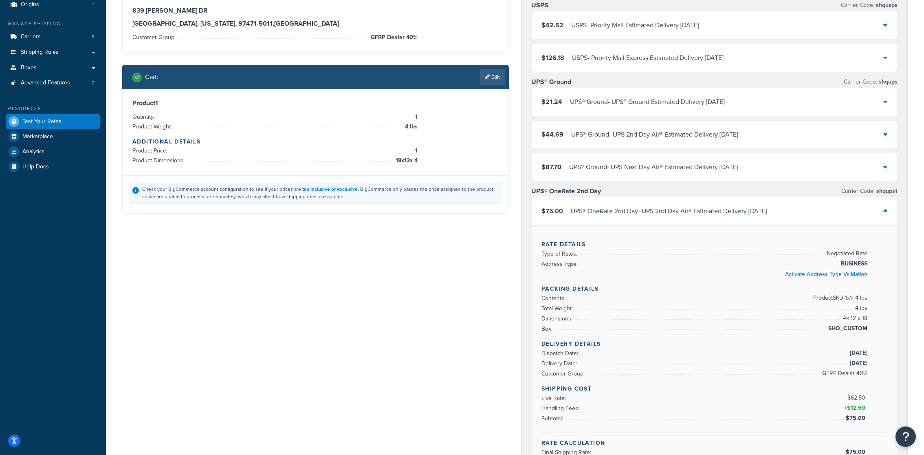
scroll to position [57, 0]
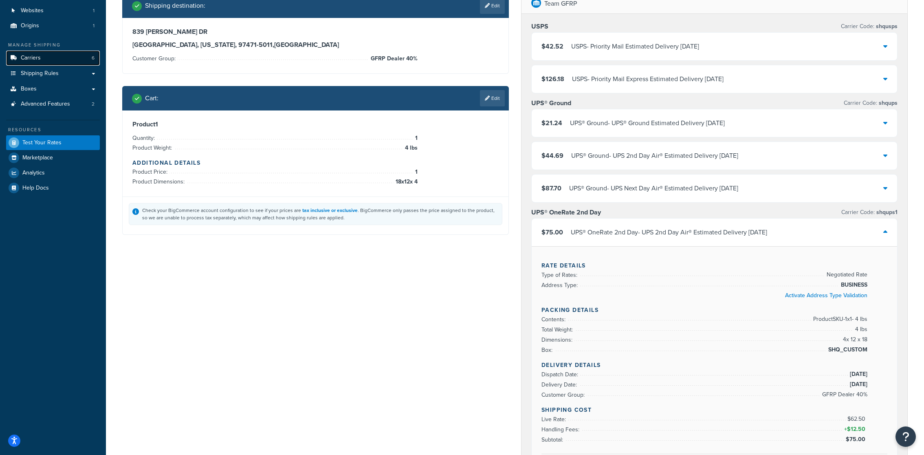
click at [75, 60] on link "Carriers 6" at bounding box center [53, 58] width 94 height 15
click at [579, 159] on div "UPS® Ground - UPS 2nd Day Air® Estimated Delivery Wed, Sep 24" at bounding box center [654, 155] width 167 height 11
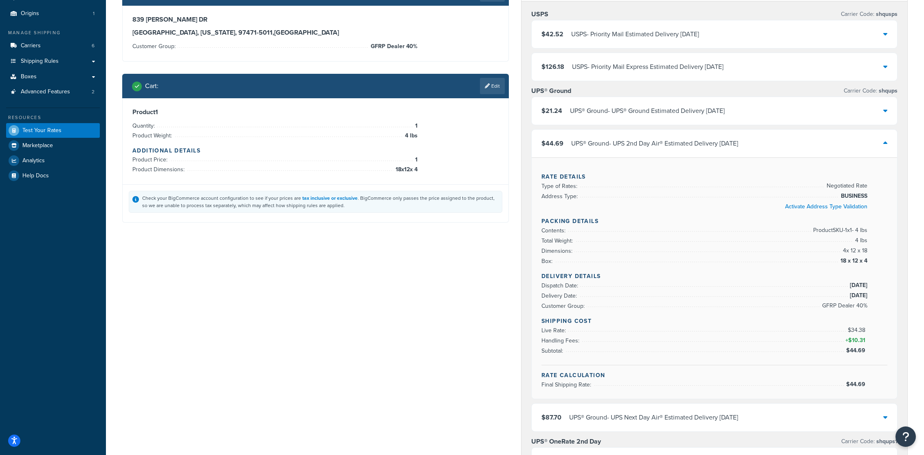
scroll to position [66, 0]
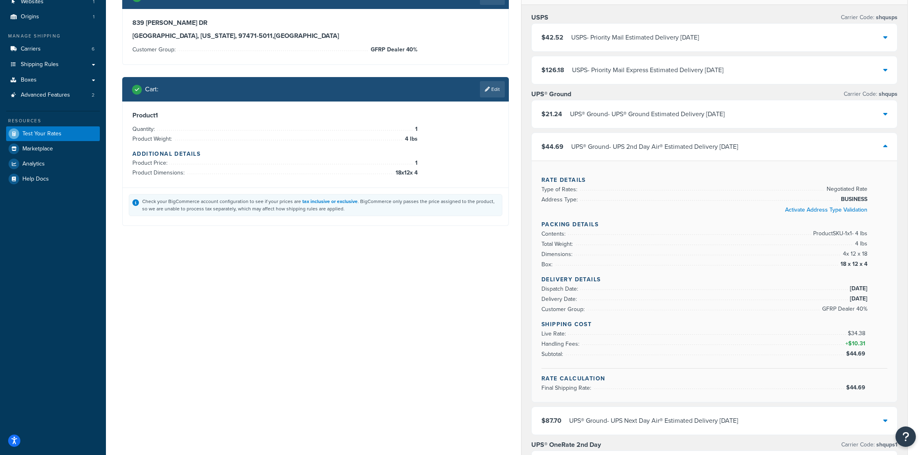
click at [499, 98] on div "Cart : Edit" at bounding box center [315, 89] width 387 height 24
click at [499, 97] on div "Cart : Edit" at bounding box center [315, 89] width 387 height 24
click at [499, 97] on link "Edit" at bounding box center [492, 89] width 25 height 16
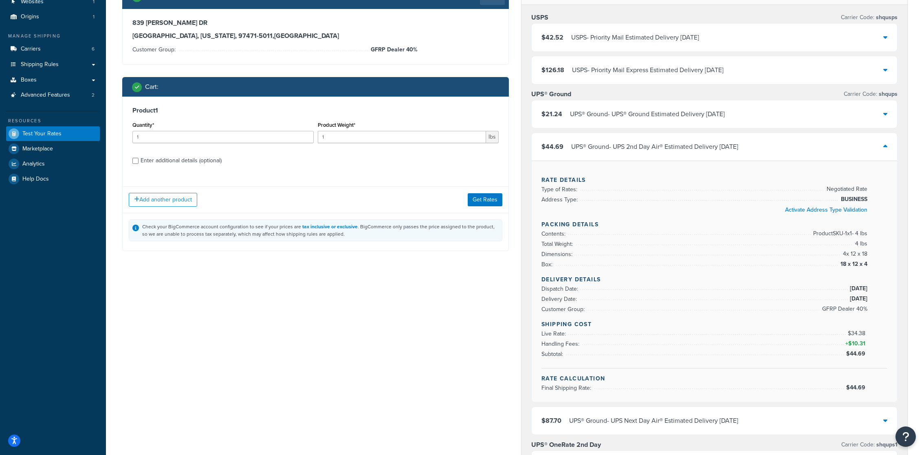
click at [212, 160] on div "Enter additional details (optional)" at bounding box center [181, 160] width 81 height 11
click at [139, 160] on input "Enter additional details (optional)" at bounding box center [135, 161] width 6 height 6
checkbox input "true"
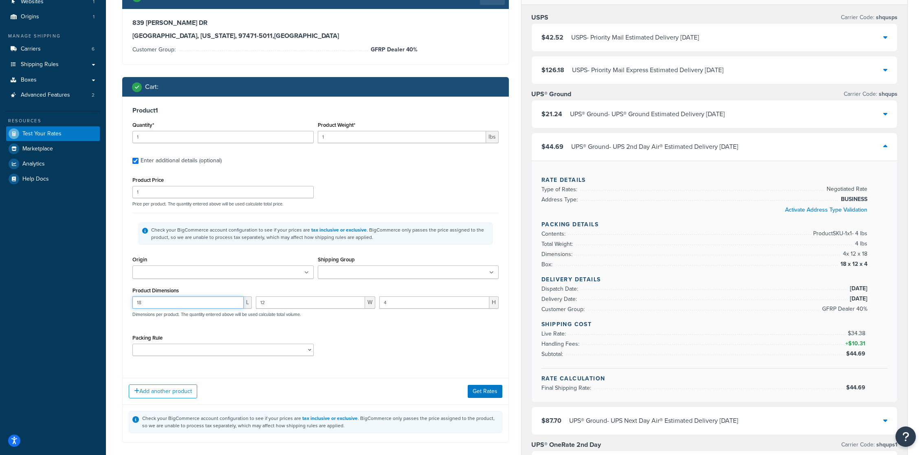
click at [209, 297] on input "18" at bounding box center [187, 302] width 111 height 12
type input "17"
type input "11"
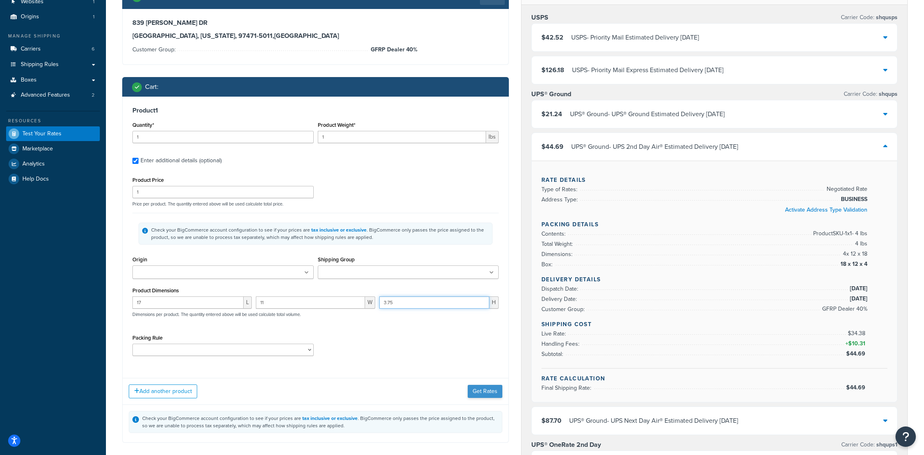
type input "3.75"
click at [480, 394] on button "Get Rates" at bounding box center [485, 391] width 35 height 13
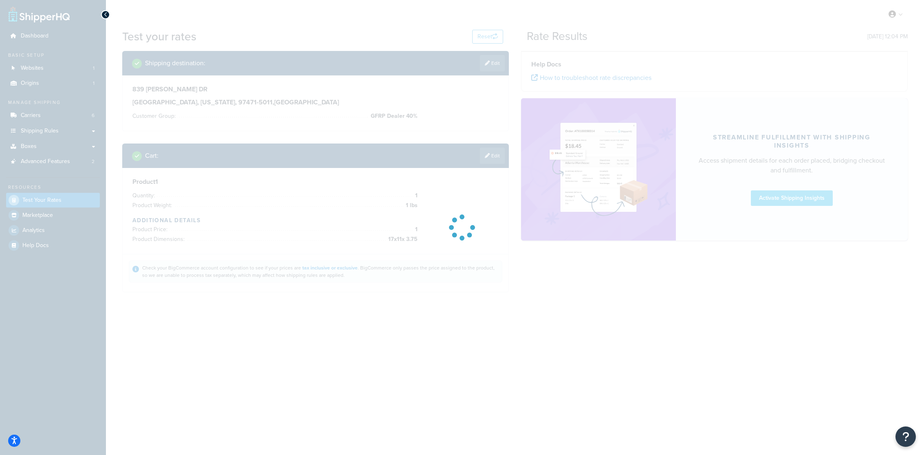
scroll to position [0, 0]
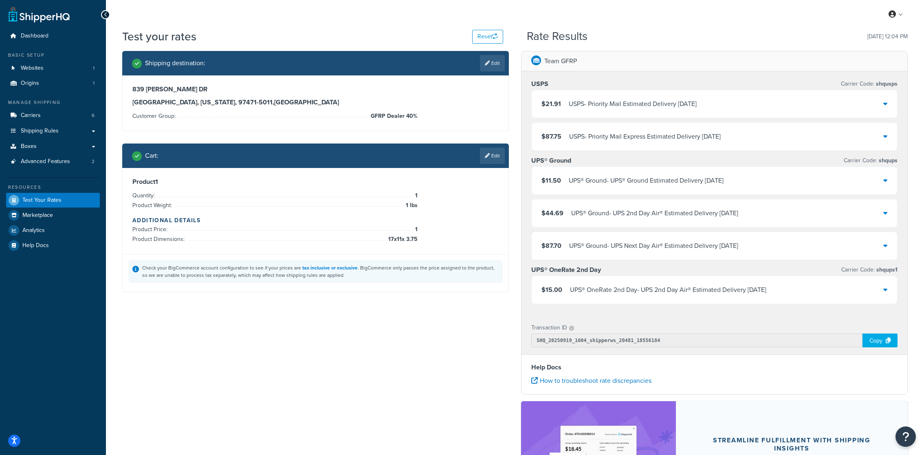
click at [619, 289] on div "UPS® OneRate 2nd Day - UPS 2nd Day Air® Estimated Delivery Wed, Sep 24" at bounding box center [668, 289] width 196 height 11
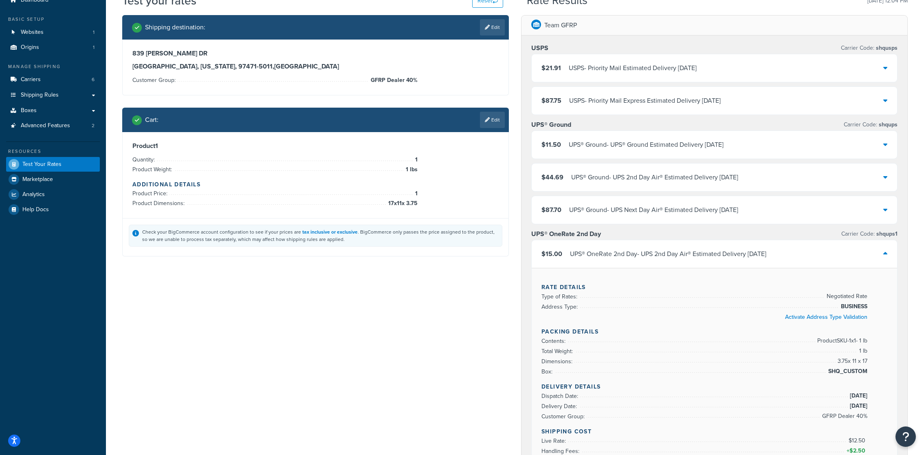
scroll to position [42, 0]
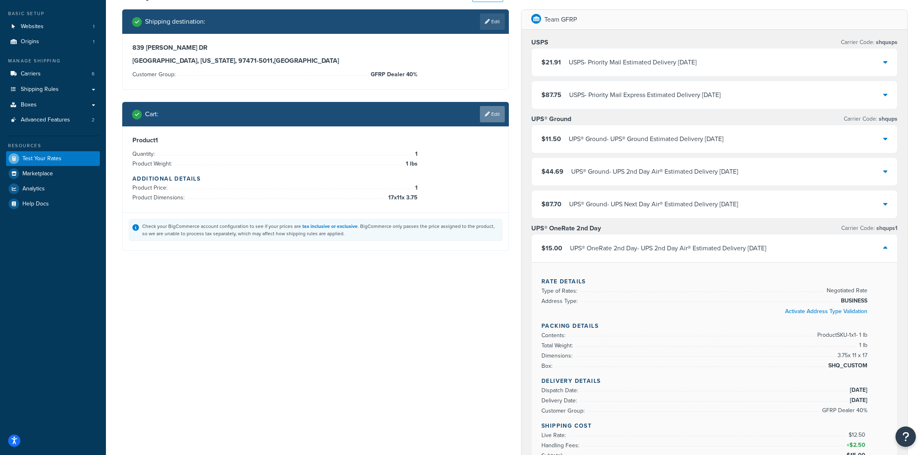
click at [485, 114] on icon at bounding box center [487, 114] width 5 height 5
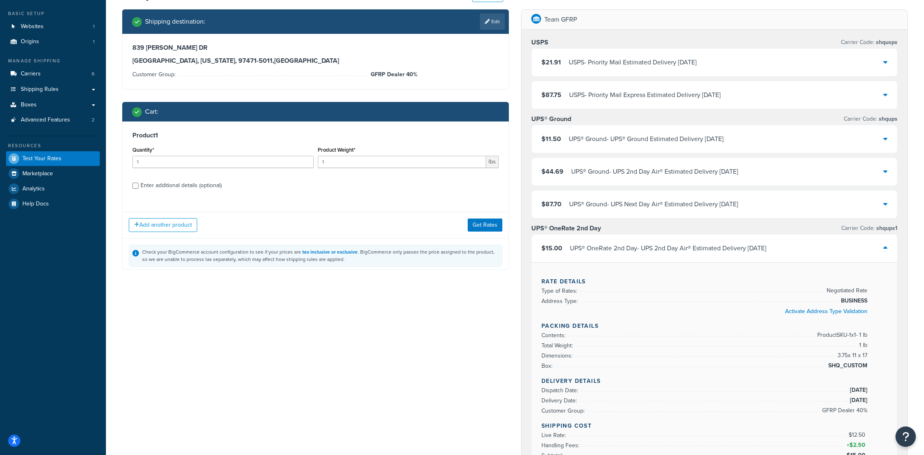
click at [188, 191] on div "Enter additional details (optional)" at bounding box center [181, 185] width 81 height 11
click at [139, 189] on input "Enter additional details (optional)" at bounding box center [135, 186] width 6 height 6
checkbox input "true"
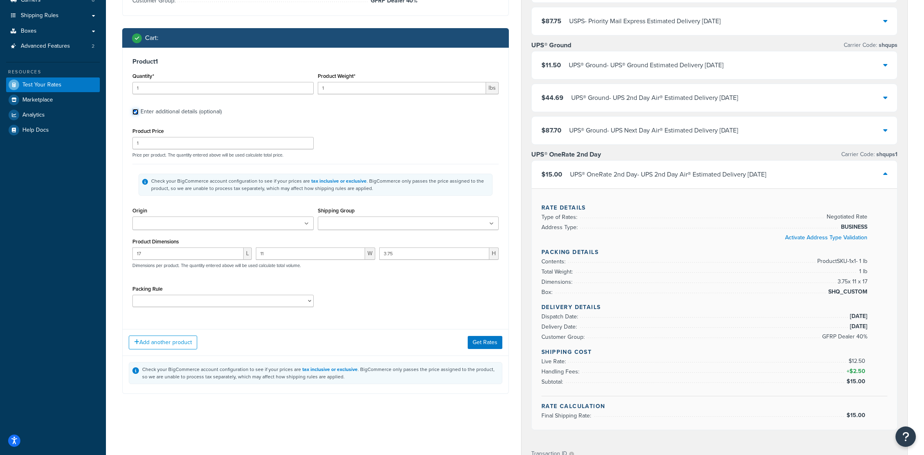
scroll to position [120, 0]
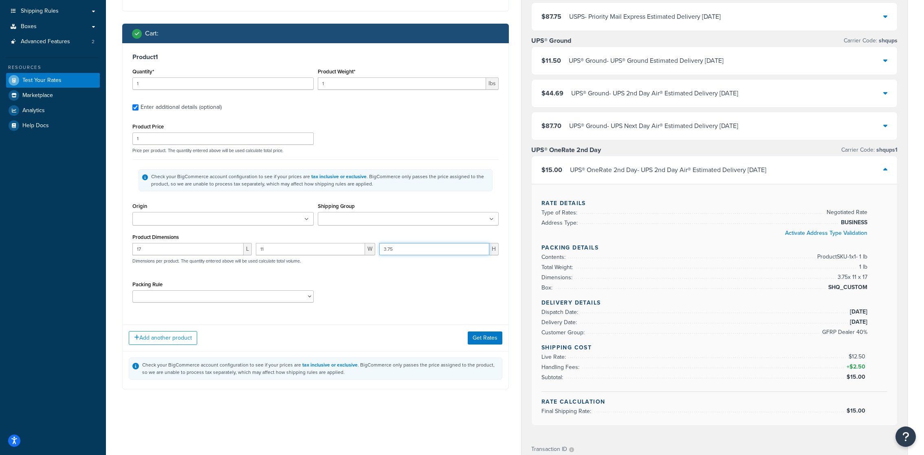
click at [395, 246] on input "3.75" at bounding box center [434, 249] width 110 height 12
type input "4"
click at [489, 337] on button "Get Rates" at bounding box center [485, 337] width 35 height 13
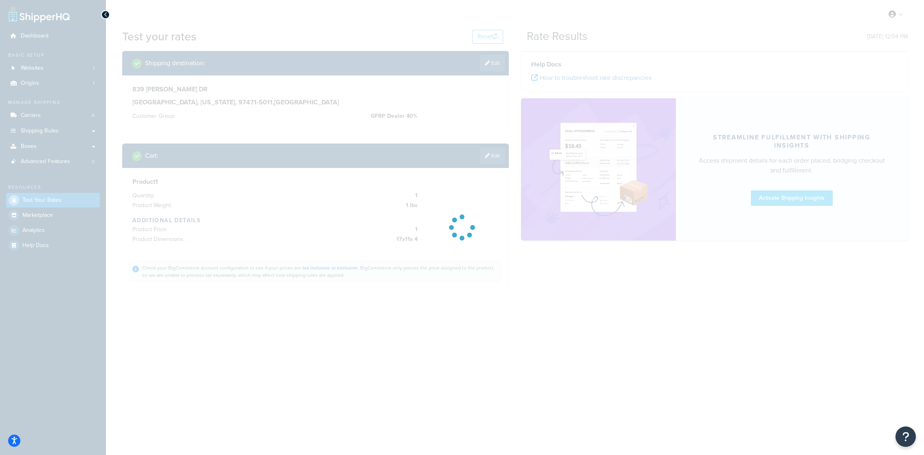
scroll to position [0, 0]
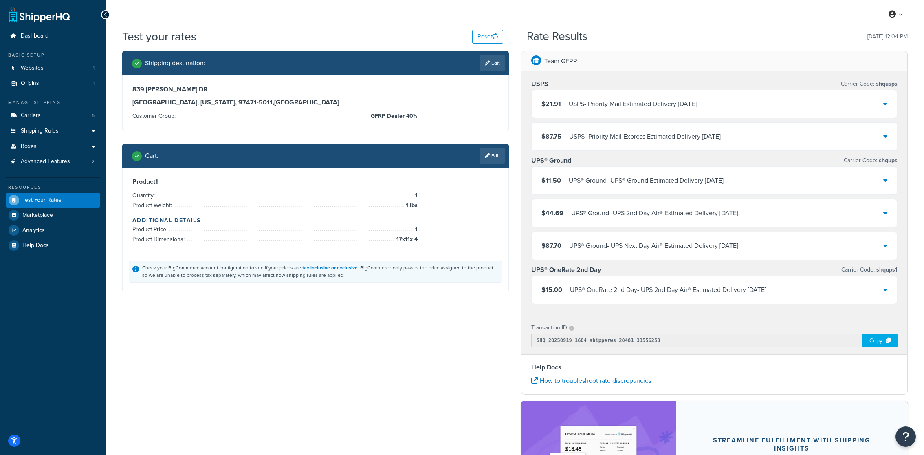
click at [578, 293] on div "UPS® OneRate 2nd Day - UPS 2nd Day Air® Estimated Delivery Wed, Sep 24" at bounding box center [668, 289] width 196 height 11
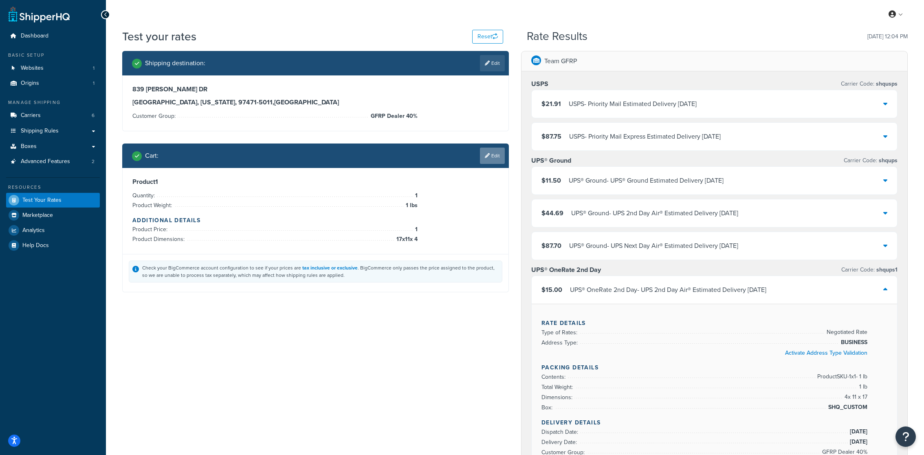
click at [492, 150] on link "Edit" at bounding box center [492, 156] width 25 height 16
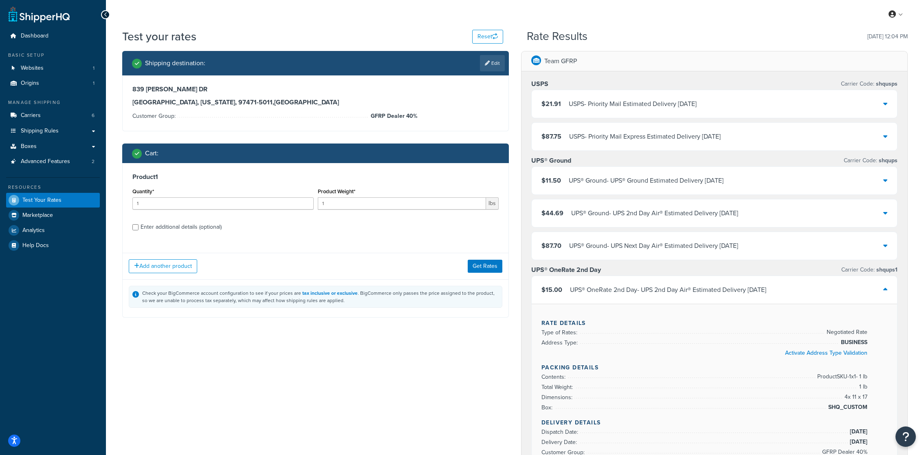
click at [232, 219] on div "Product 1 Quantity* 1 Product Weight* 1 lbs Enter additional details (optional)" at bounding box center [316, 205] width 386 height 84
click at [229, 224] on label "Enter additional details (optional)" at bounding box center [320, 226] width 358 height 13
click at [139, 224] on input "Enter additional details (optional)" at bounding box center [135, 227] width 6 height 6
checkbox input "true"
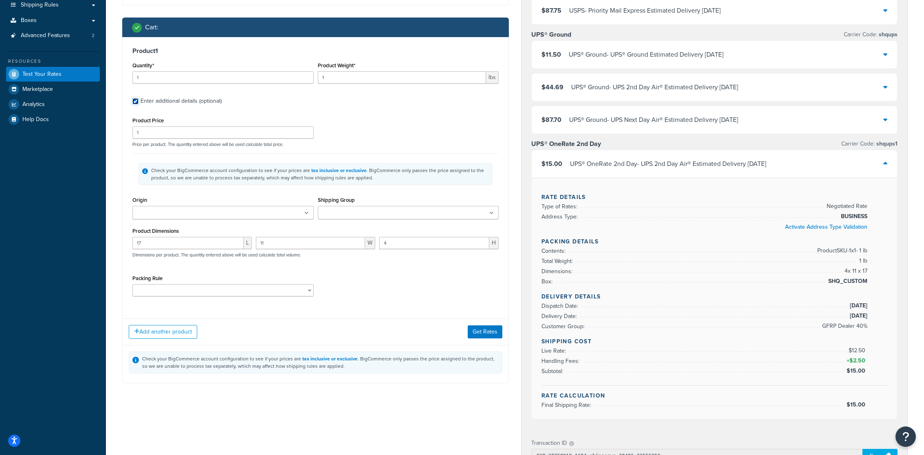
scroll to position [128, 0]
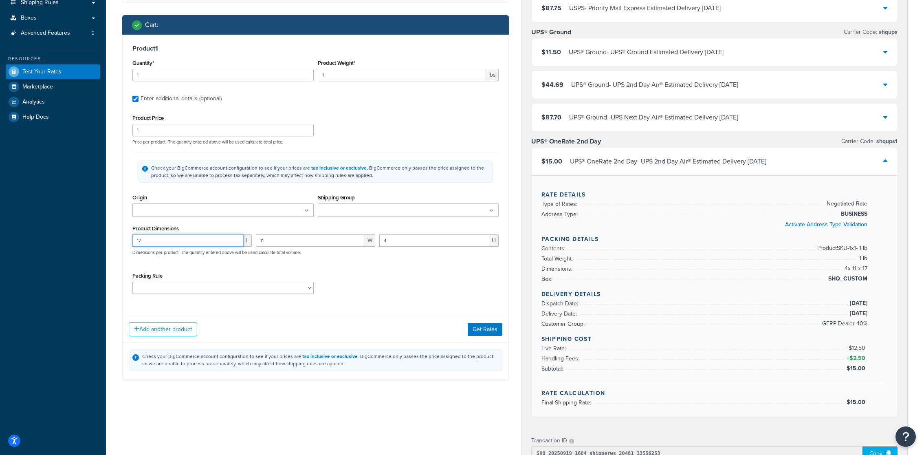
click at [215, 238] on input "17" at bounding box center [187, 240] width 111 height 12
type input "18"
type input "12"
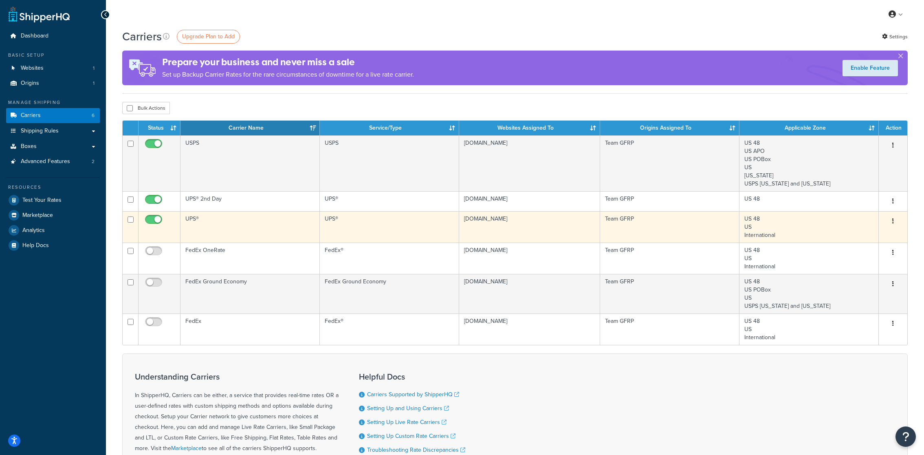
click at [241, 218] on td "UPS®" at bounding box center [250, 226] width 139 height 31
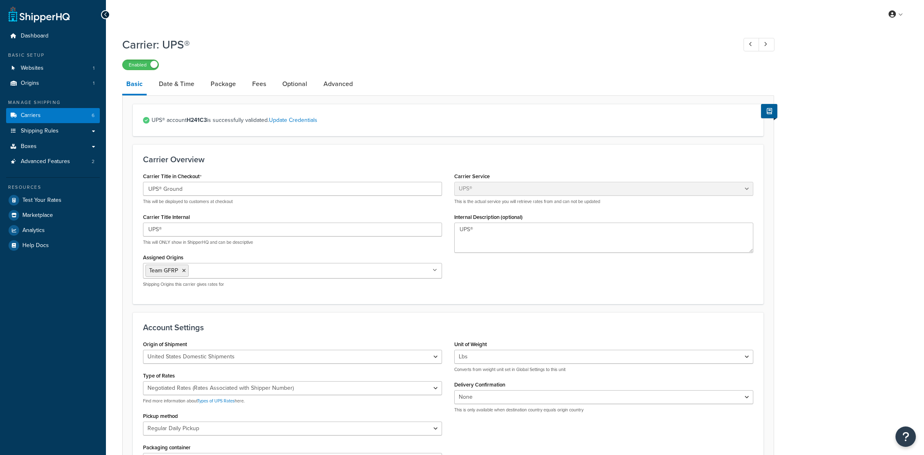
select select "ups"
click at [63, 117] on link "Carriers 6" at bounding box center [53, 115] width 94 height 15
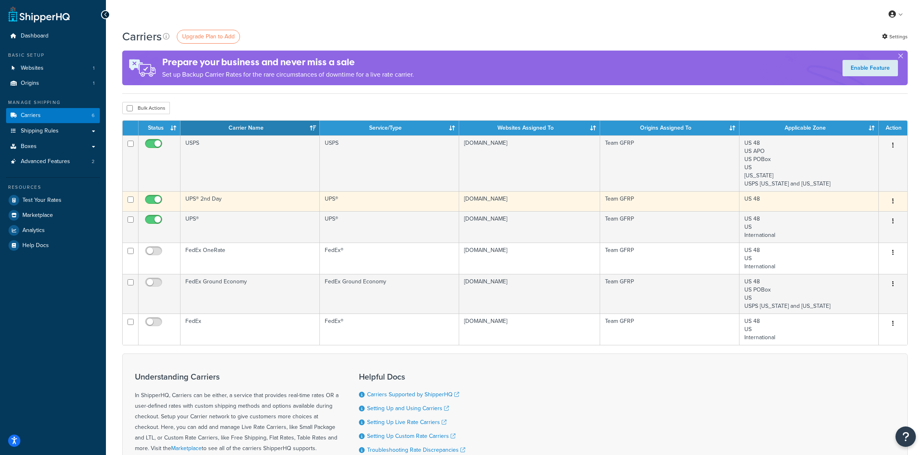
click at [252, 203] on td "UPS® 2nd Day" at bounding box center [250, 201] width 139 height 20
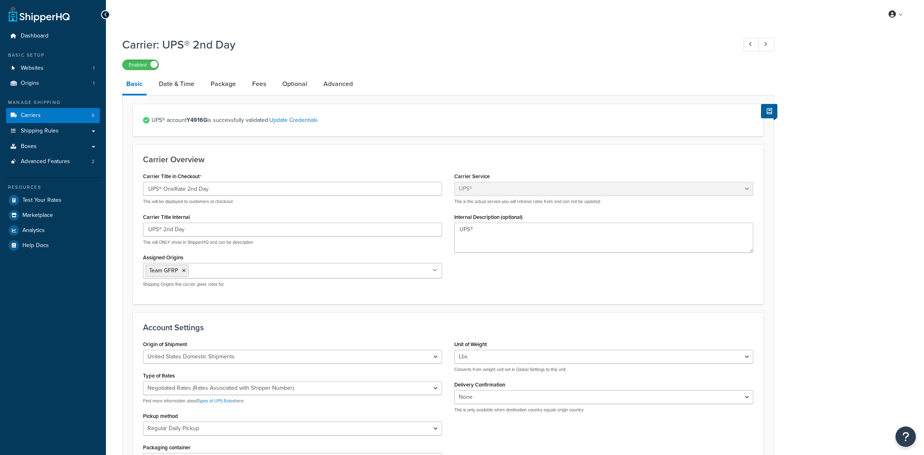
select select "ups"
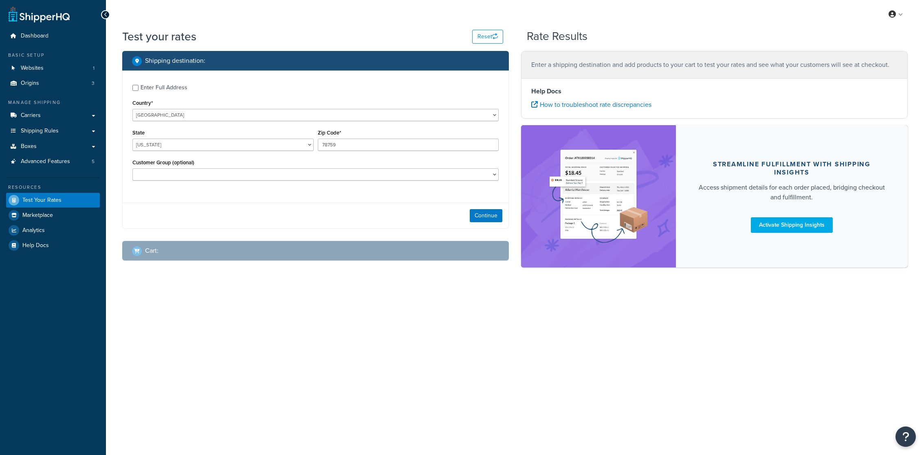
select select "[GEOGRAPHIC_DATA]"
click at [77, 118] on link "Carriers" at bounding box center [53, 115] width 94 height 15
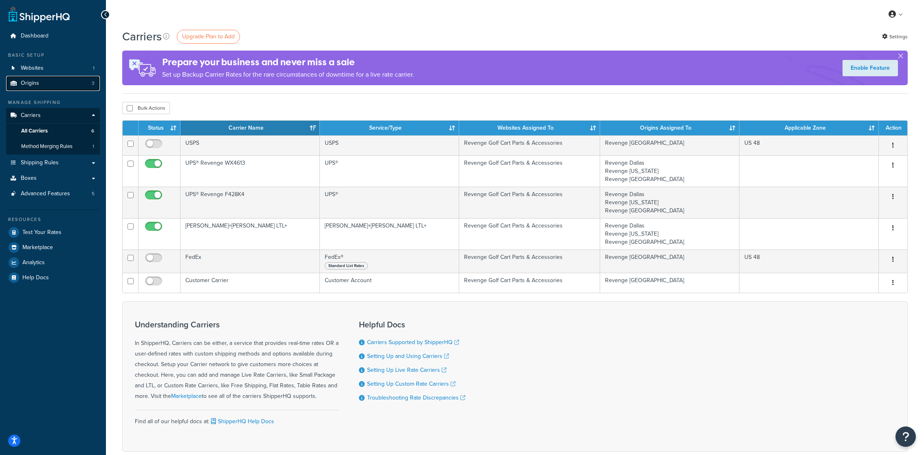
click at [51, 82] on link "Origins 3" at bounding box center [53, 83] width 94 height 15
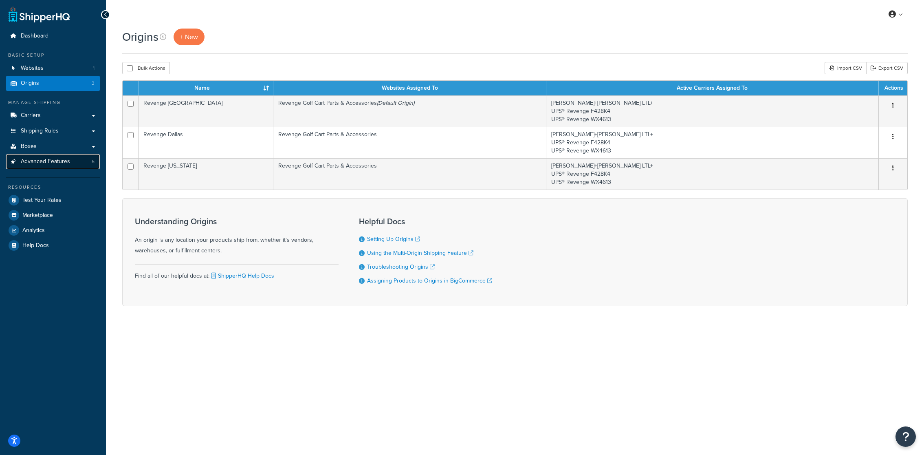
click at [75, 160] on link "Advanced Features 5" at bounding box center [53, 161] width 94 height 15
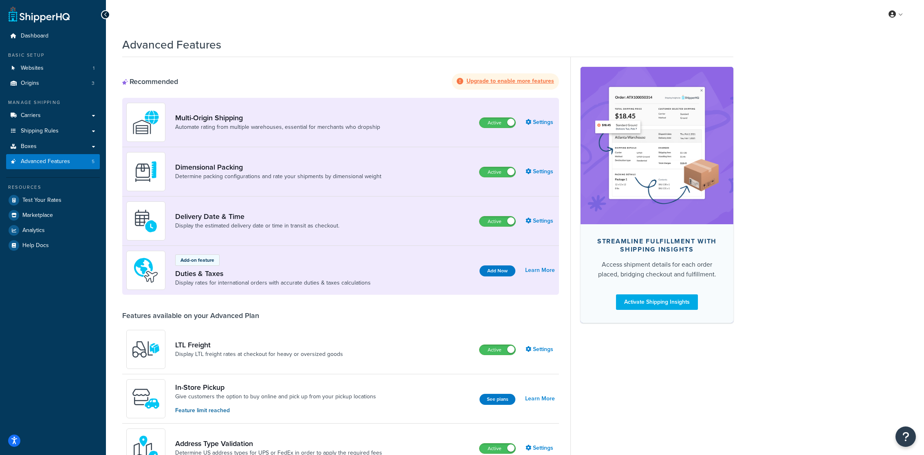
click at [540, 128] on div "Multi-Origin Shipping Automate rating from multiple warehouses, essential for m…" at bounding box center [340, 122] width 437 height 49
click at [540, 126] on link "Settings" at bounding box center [540, 122] width 29 height 11
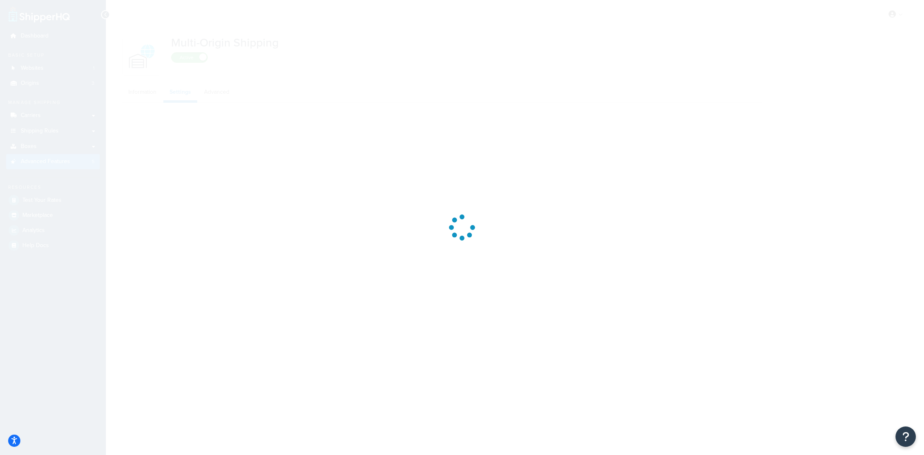
select select "false"
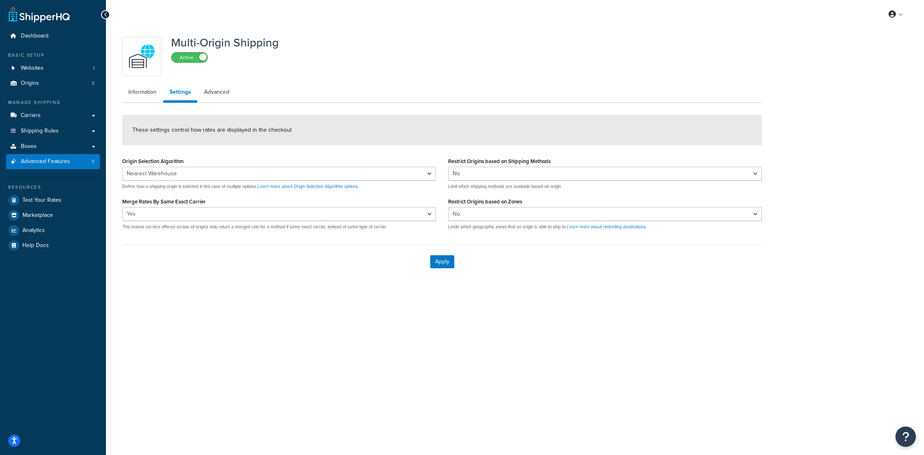
click at [50, 192] on div "Resources Test Your Rates Marketplace Analytics Help Docs" at bounding box center [53, 214] width 94 height 75
click at [50, 199] on span "Test Your Rates" at bounding box center [41, 200] width 39 height 7
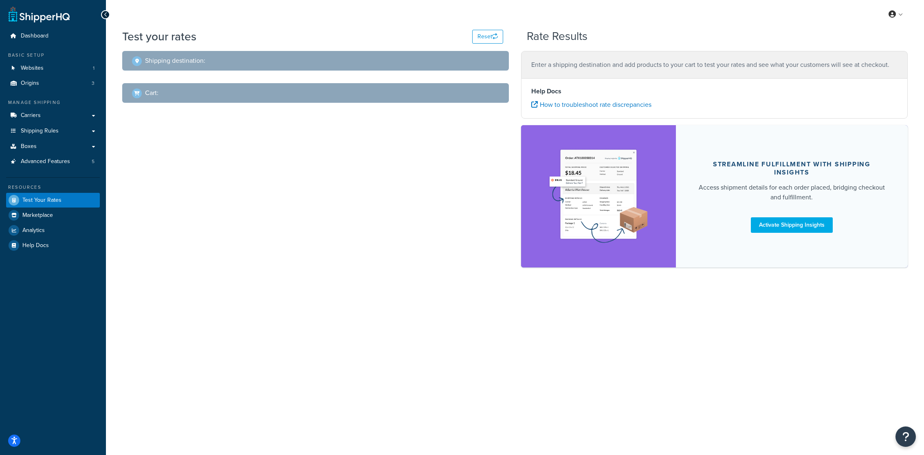
select select "[GEOGRAPHIC_DATA]"
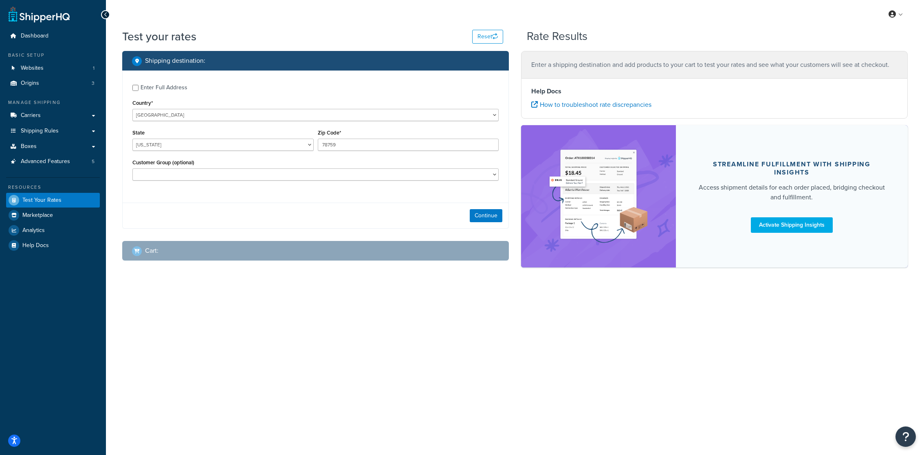
click at [190, 88] on label "Enter Full Address" at bounding box center [320, 86] width 358 height 13
click at [139, 88] on input "Enter Full Address" at bounding box center [135, 88] width 6 height 6
checkbox input "true"
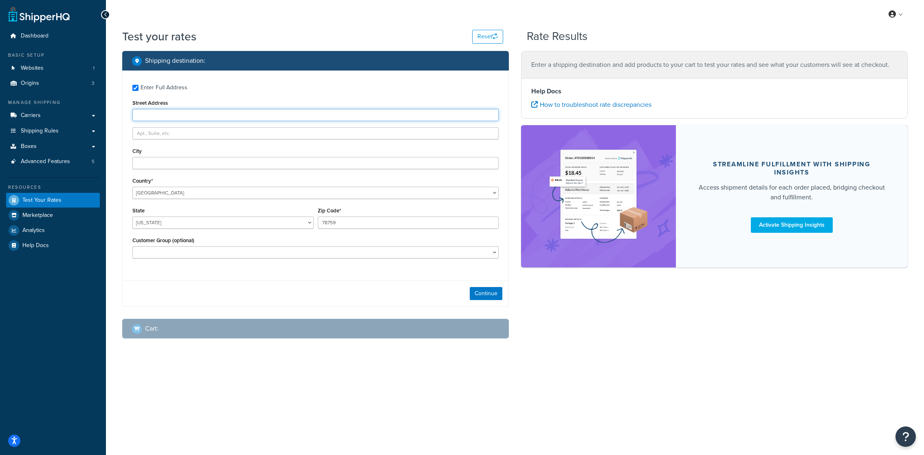
click at [187, 113] on input "Street Address" at bounding box center [315, 115] width 366 height 12
paste input "370 Cokato St East"
type input "370 Cokato St East"
click at [216, 168] on input "City" at bounding box center [315, 163] width 366 height 12
paste input "Cokato"
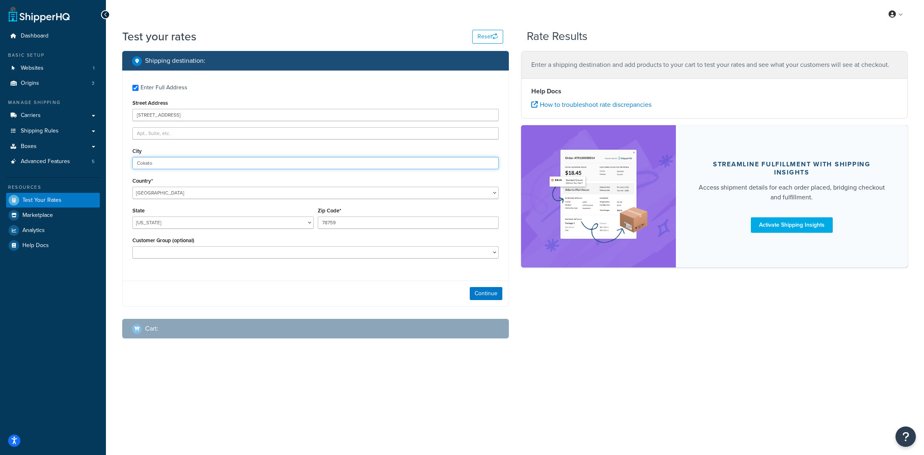
type input "Cokato"
click at [284, 222] on select "Alabama Alaska American Samoa Arizona Arkansas Armed Forces Americas Armed Forc…" at bounding box center [222, 222] width 181 height 12
select select "MN"
click at [132, 216] on select "Alabama Alaska American Samoa Arizona Arkansas Armed Forces Americas Armed Forc…" at bounding box center [222, 222] width 181 height 12
click at [375, 223] on input "78759" at bounding box center [408, 222] width 181 height 12
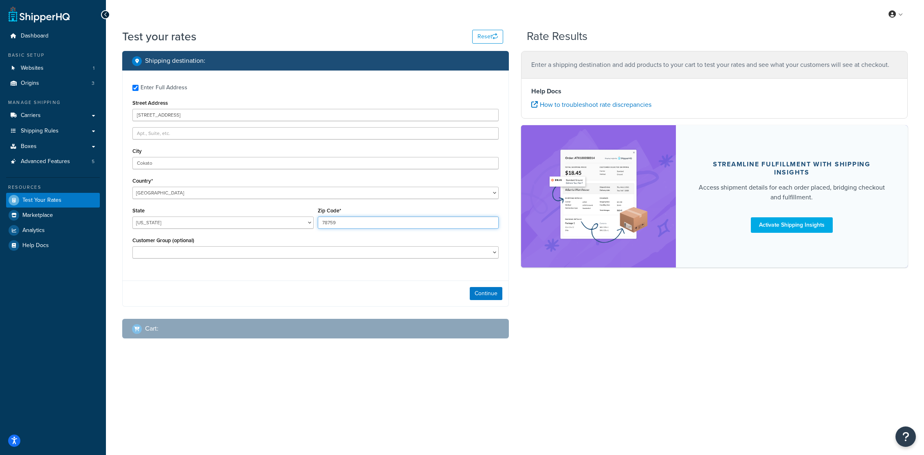
click at [375, 223] on input "78759" at bounding box center [408, 222] width 181 height 12
paste input "55321"
type input "55321"
click at [288, 239] on div "Customer Group (optional) Authorized Dealer Commercial Account Custom Cart Conn…" at bounding box center [315, 247] width 366 height 24
click at [288, 246] on div "Customer Group (optional) Authorized Dealer Commercial Account Custom Cart Conn…" at bounding box center [315, 247] width 366 height 24
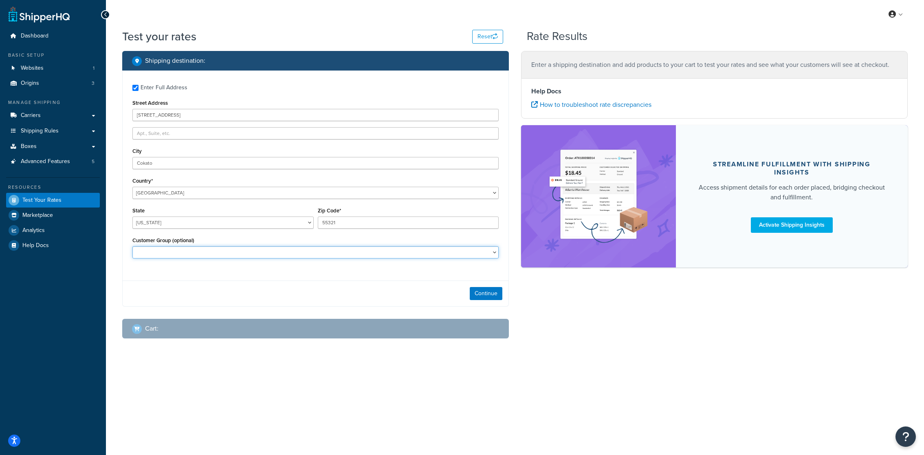
click at [288, 258] on select "Authorized Dealer Commercial Account Custom Cart Connection Free Shipping ICON …" at bounding box center [315, 252] width 366 height 12
select select "Authorized Dealer"
click at [132, 247] on select "Authorized Dealer Commercial Account Custom Cart Connection Free Shipping ICON …" at bounding box center [315, 252] width 366 height 12
click at [475, 290] on button "Continue" at bounding box center [486, 293] width 33 height 13
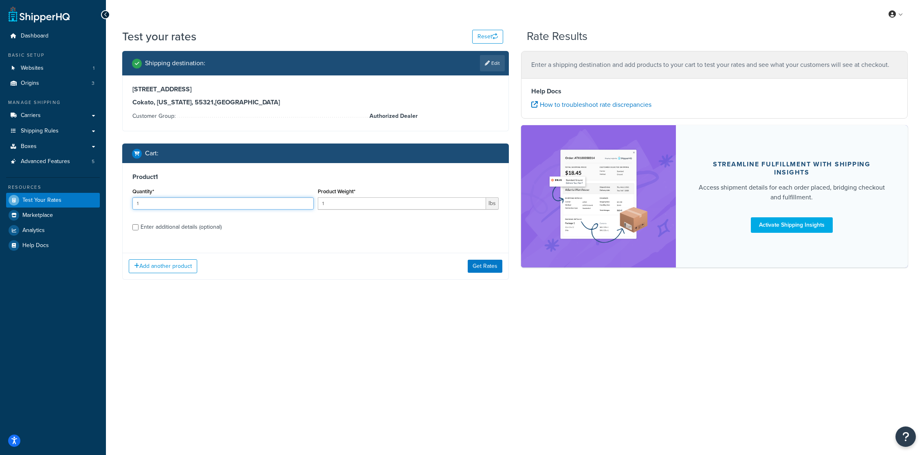
click at [240, 209] on input "1" at bounding box center [222, 203] width 181 height 12
click at [362, 203] on input "1" at bounding box center [402, 203] width 169 height 12
type input "3"
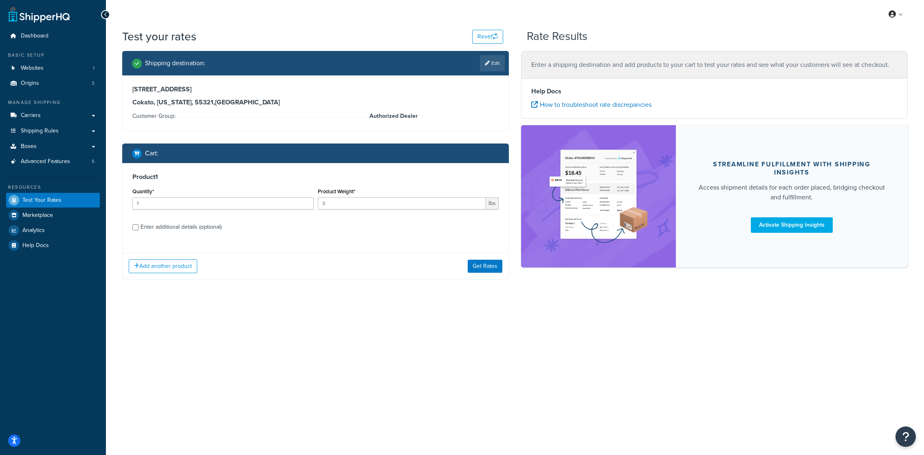
click at [195, 221] on label "Enter additional details (optional)" at bounding box center [320, 226] width 358 height 13
click at [139, 224] on input "Enter additional details (optional)" at bounding box center [135, 227] width 6 height 6
checkbox input "true"
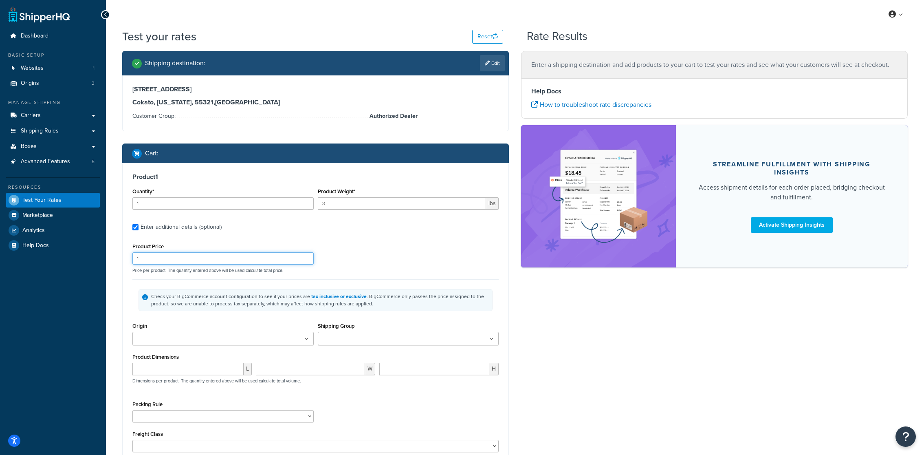
click at [203, 256] on input "1" at bounding box center [222, 258] width 181 height 12
type input "44"
click at [376, 332] on ul at bounding box center [408, 338] width 181 height 13
paste input "Ground Shipping Unless Over Minimum Freight Weight Threshold""
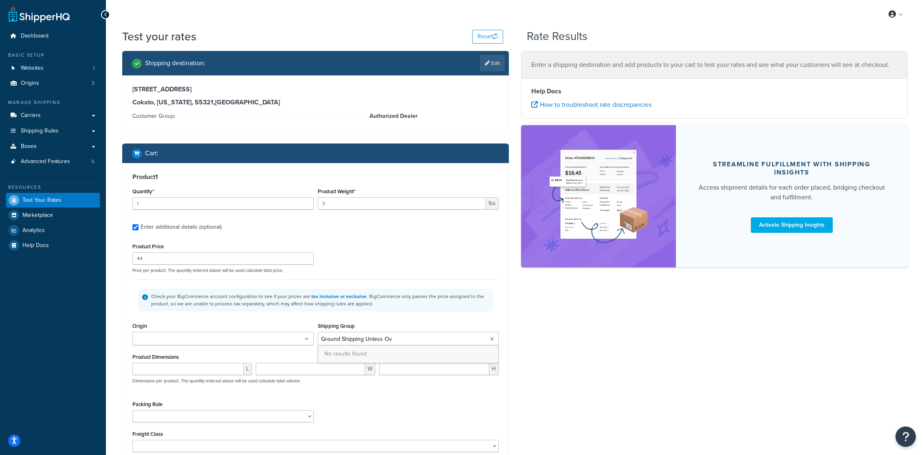
scroll to position [0, 106]
type input "Ground Shipping Unless Over Minimum Freight Weight Threshold"
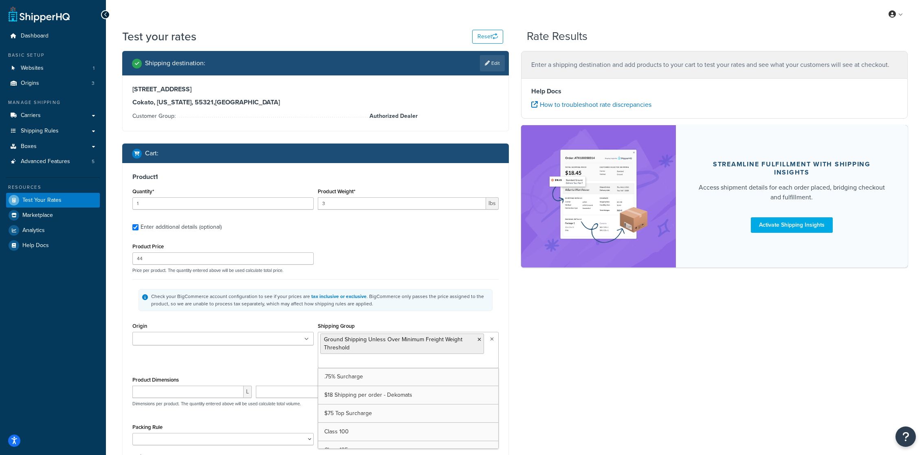
click at [219, 370] on div "Origin Revenge Dallas Revenge North Carolina Revenge West Palm Beach Shipping G…" at bounding box center [315, 347] width 371 height 54
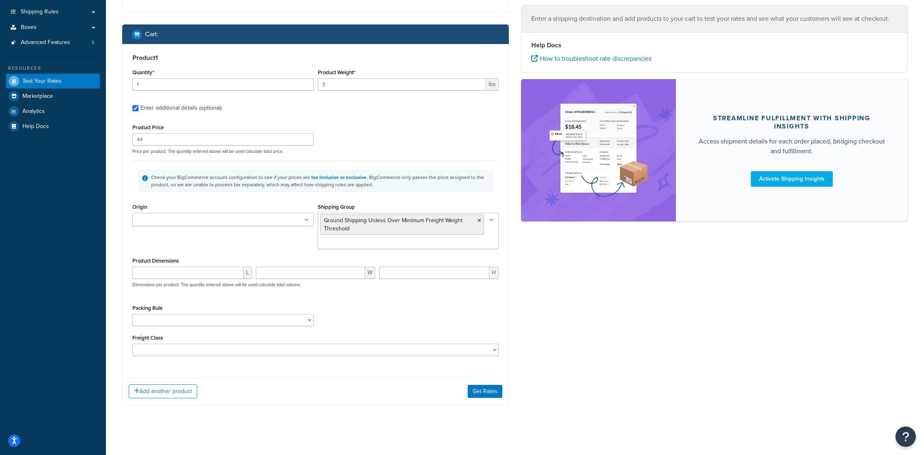
scroll to position [121, 0]
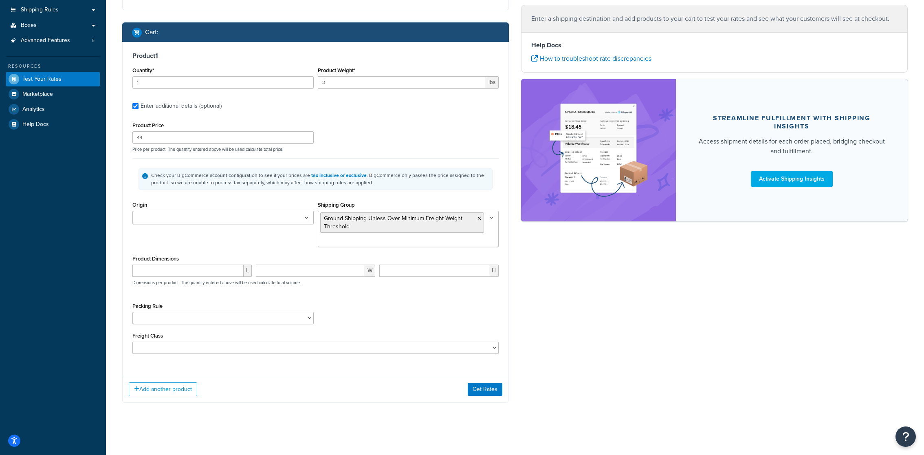
click at [202, 326] on div "Packing Rule GP-EPFX815 - QTY Above 8 use multiple pallets ICON Custom Seats Pa…" at bounding box center [222, 315] width 185 height 30
click at [202, 322] on select "GP-EPFX815 - QTY Above 8 use multiple pallets ICON Custom Seats Pack In Multipl…" at bounding box center [222, 318] width 181 height 12
select select "65595"
click at [132, 312] on select "GP-EPFX815 - QTY Above 8 use multiple pallets ICON Custom Seats Pack In Multipl…" at bounding box center [222, 318] width 181 height 12
click at [201, 271] on input "number" at bounding box center [187, 271] width 111 height 12
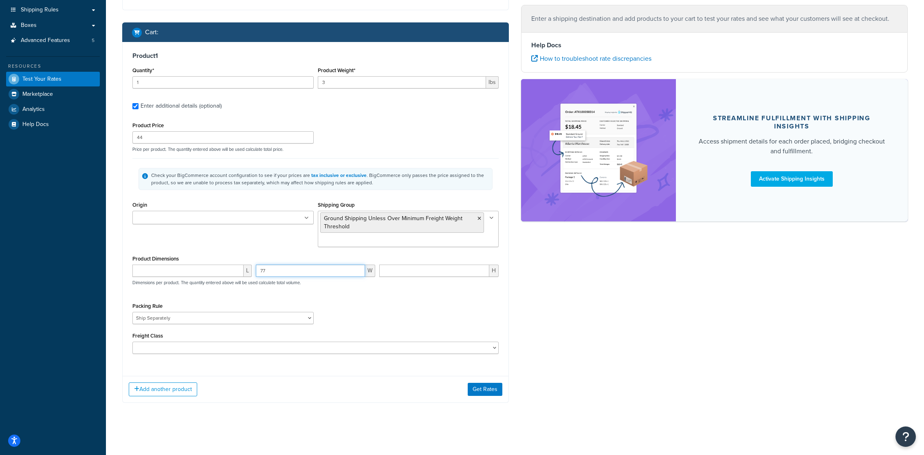
type input "77"
type input "13"
click at [156, 275] on input "number" at bounding box center [187, 271] width 111 height 12
type input "3"
click at [175, 388] on button "Add another product" at bounding box center [163, 389] width 68 height 14
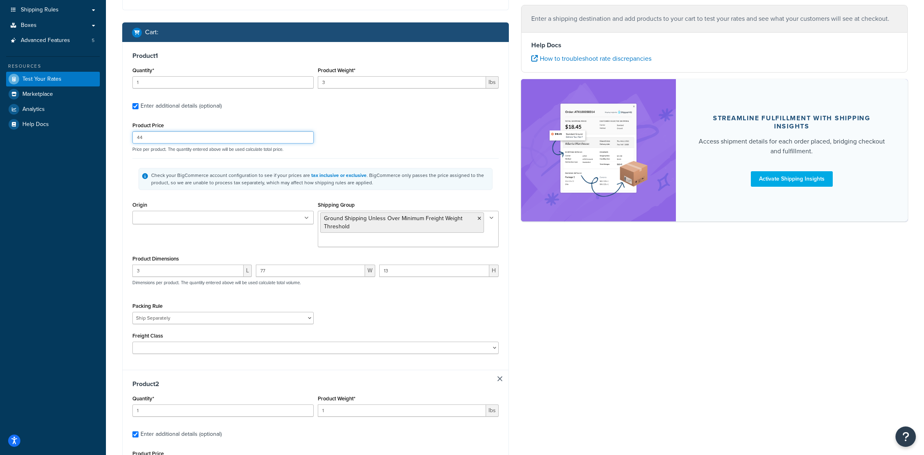
click at [204, 141] on input "44" at bounding box center [222, 137] width 181 height 12
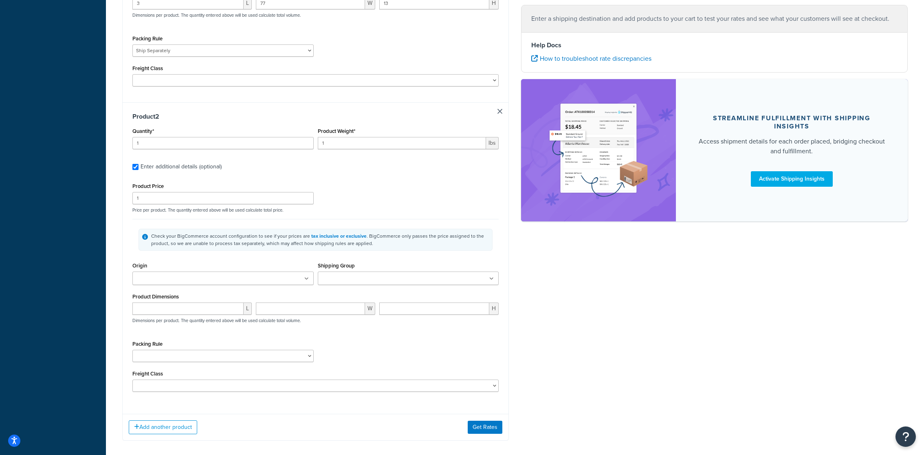
scroll to position [426, 0]
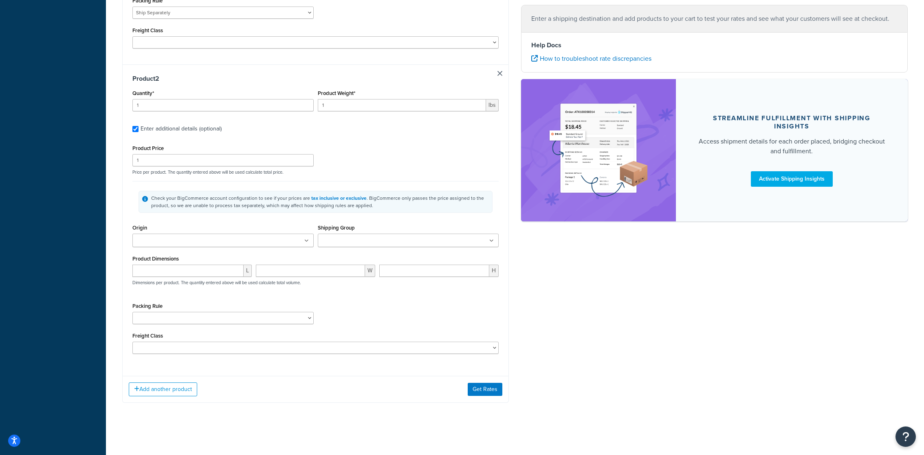
type input "44.73"
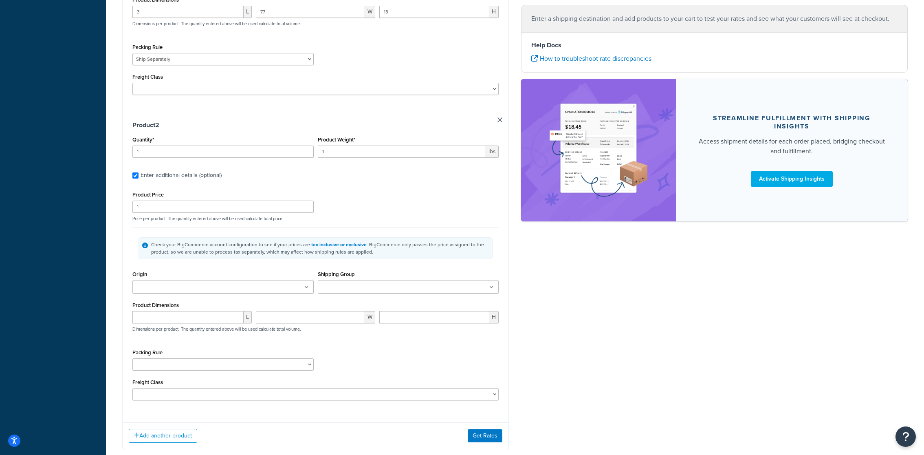
scroll to position [379, 0]
click at [203, 209] on input "1" at bounding box center [222, 208] width 181 height 12
type input "114.5"
click at [358, 153] on input "1" at bounding box center [402, 153] width 169 height 12
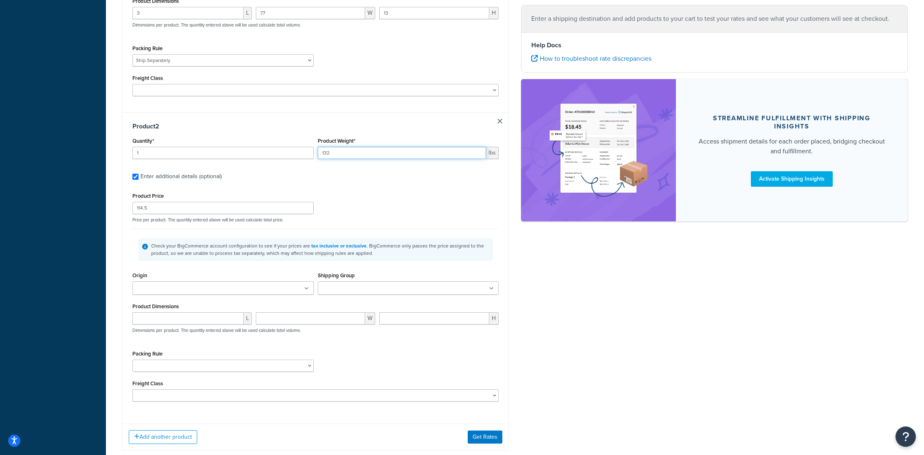
click at [358, 153] on input "132" at bounding box center [402, 153] width 169 height 12
type input "32"
click at [233, 292] on ul at bounding box center [222, 287] width 181 height 13
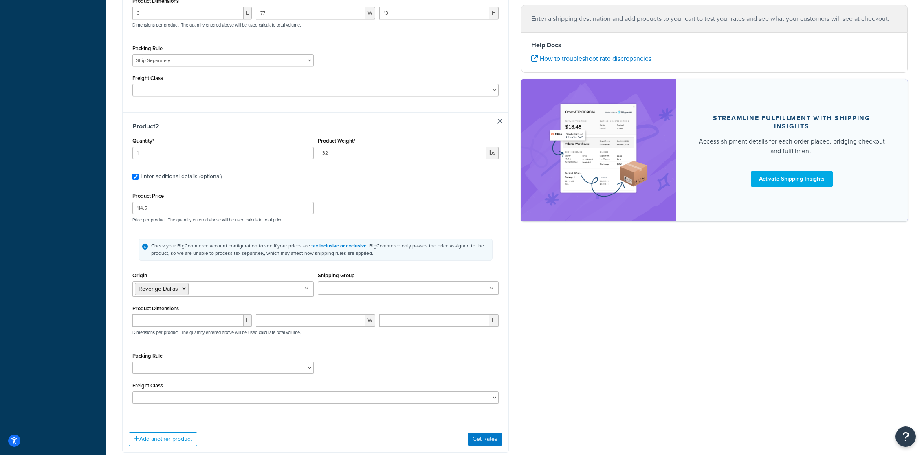
click at [338, 343] on div "L W H Dimensions per product. The quantity entered above will be used calculate…" at bounding box center [315, 329] width 371 height 30
click at [254, 367] on select "GP-EPFX815 - QTY Above 8 use multiple pallets ICON Custom Seats Pack In Multipl…" at bounding box center [222, 368] width 181 height 12
select select "65595"
click at [132, 362] on select "GP-EPFX815 - QTY Above 8 use multiple pallets ICON Custom Seats Pack In Multipl…" at bounding box center [222, 368] width 181 height 12
click at [214, 321] on input "number" at bounding box center [187, 320] width 111 height 12
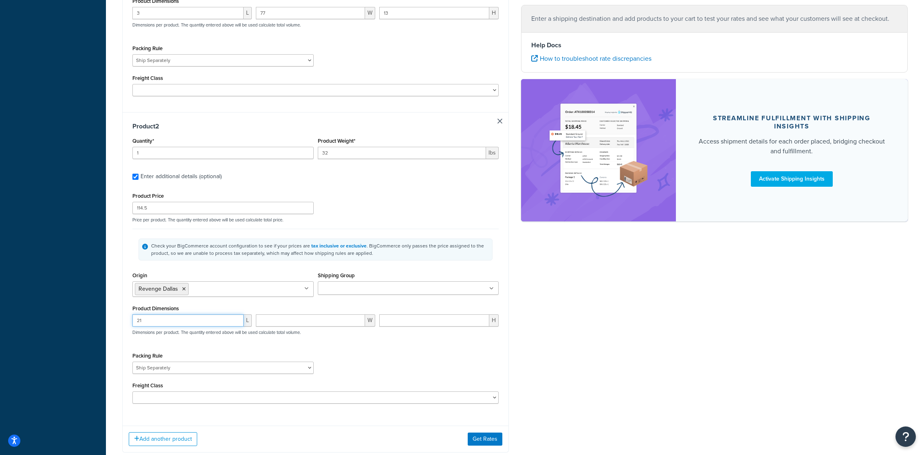
type input "21"
type input "48"
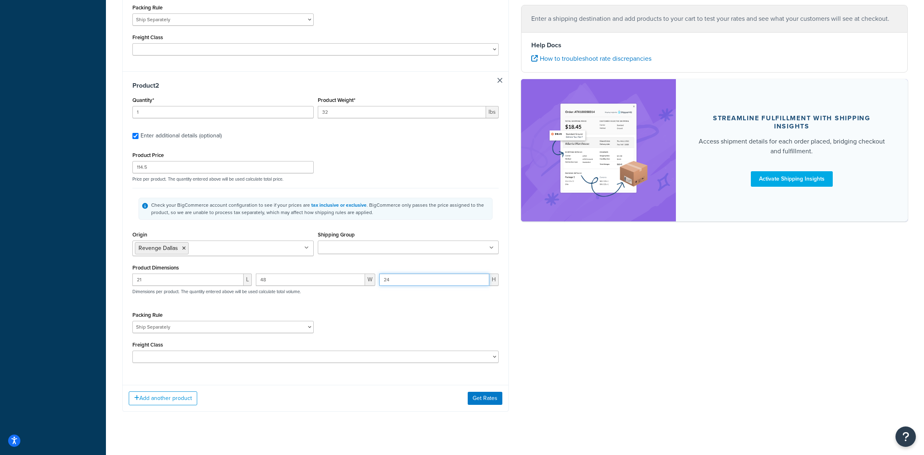
scroll to position [423, 0]
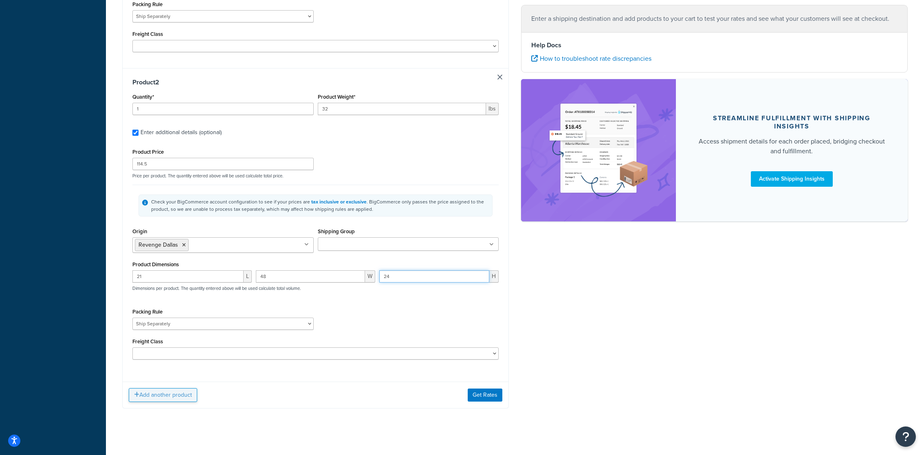
type input "24"
click at [186, 392] on button "Add another product" at bounding box center [163, 395] width 68 height 14
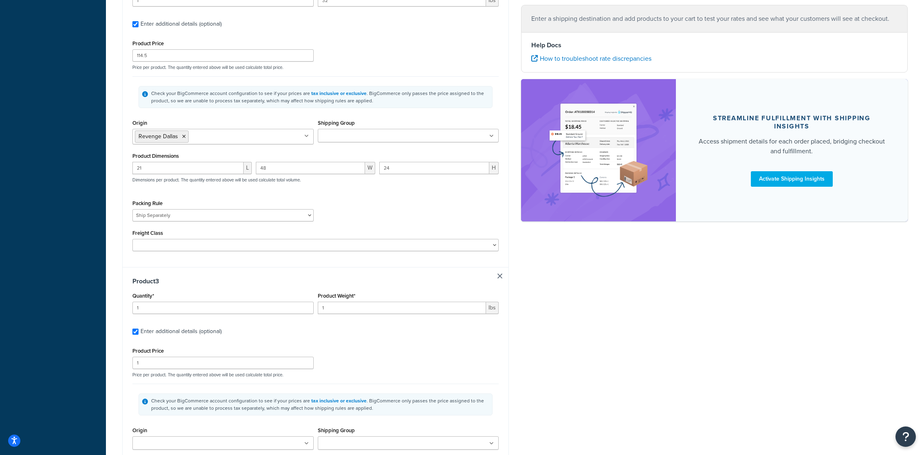
scroll to position [532, 0]
click at [225, 308] on input "1" at bounding box center [222, 306] width 181 height 12
click at [327, 308] on input "1" at bounding box center [402, 306] width 169 height 12
type input "4.25"
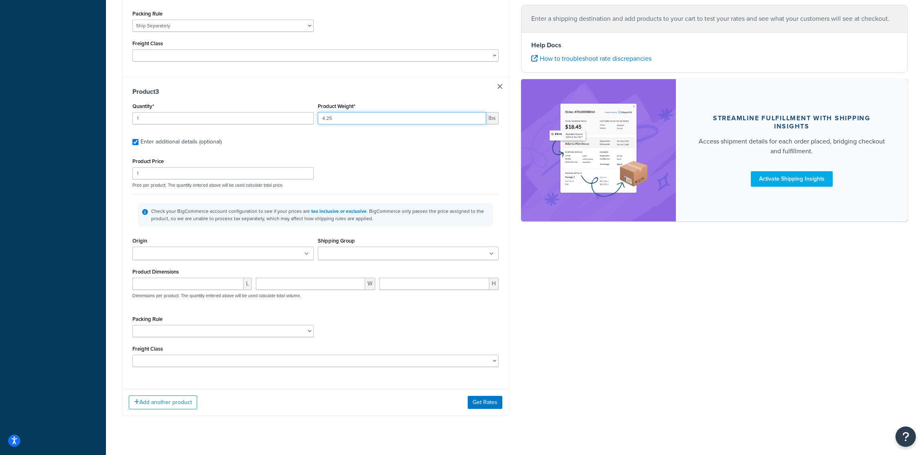
scroll to position [734, 0]
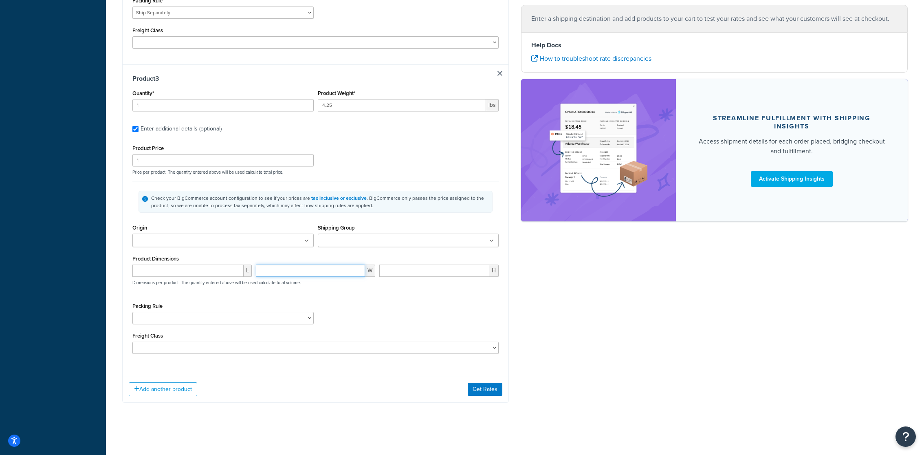
click at [276, 267] on input "number" at bounding box center [310, 271] width 109 height 12
type input "37"
click at [194, 270] on input "number" at bounding box center [187, 271] width 111 height 12
type input "4"
click at [412, 271] on input "number" at bounding box center [434, 271] width 110 height 12
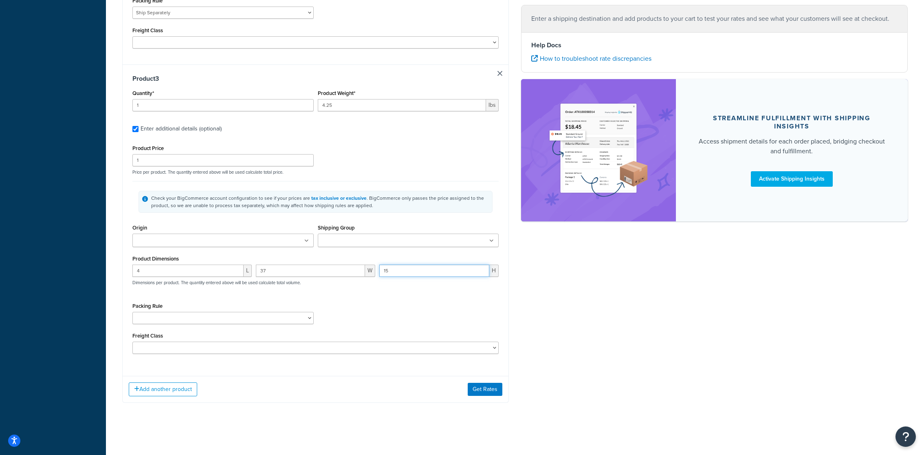
type input "15"
click at [353, 240] on input "Shipping Group" at bounding box center [356, 240] width 72 height 9
type input "ground"
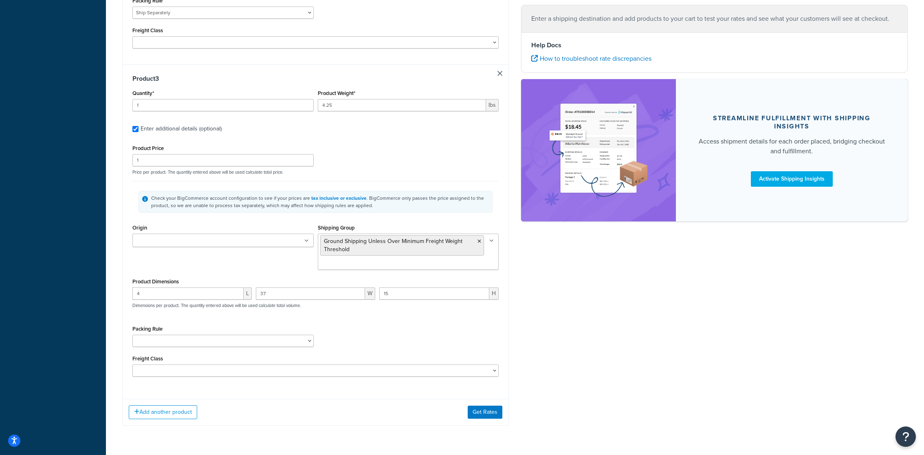
click at [206, 182] on div "Check your BigCommerce account configuration to see if your prices are tax incl…" at bounding box center [315, 201] width 366 height 41
click at [195, 161] on input "1" at bounding box center [222, 160] width 181 height 12
type input "50.7"
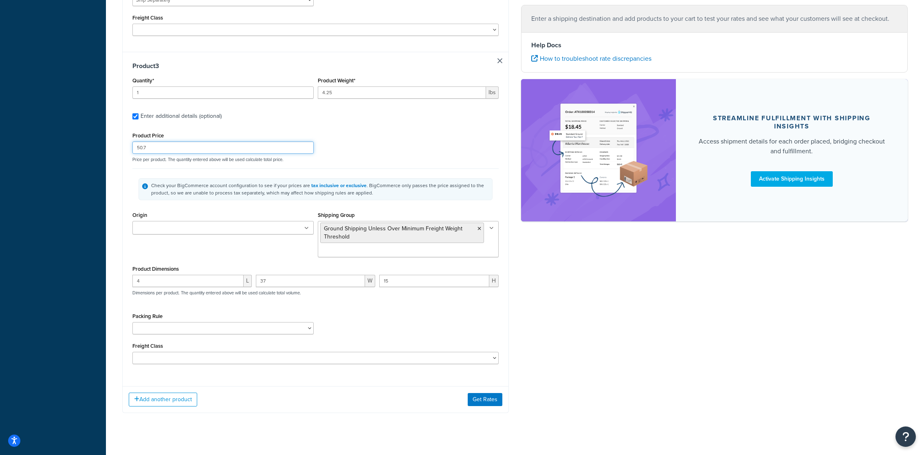
scroll to position [756, 0]
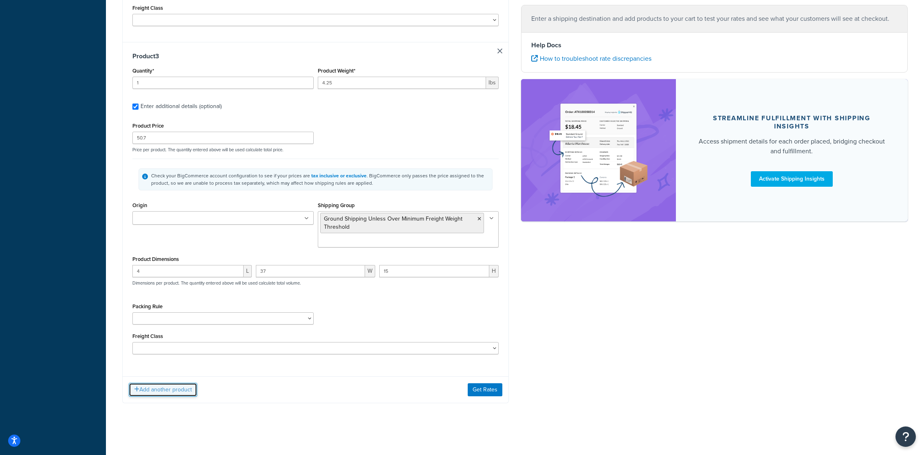
click at [182, 388] on button "Add another product" at bounding box center [163, 390] width 68 height 14
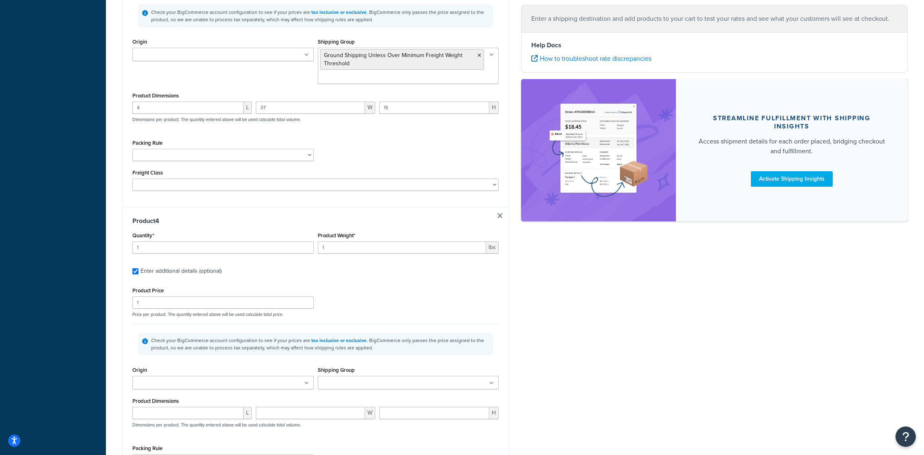
scroll to position [938, 0]
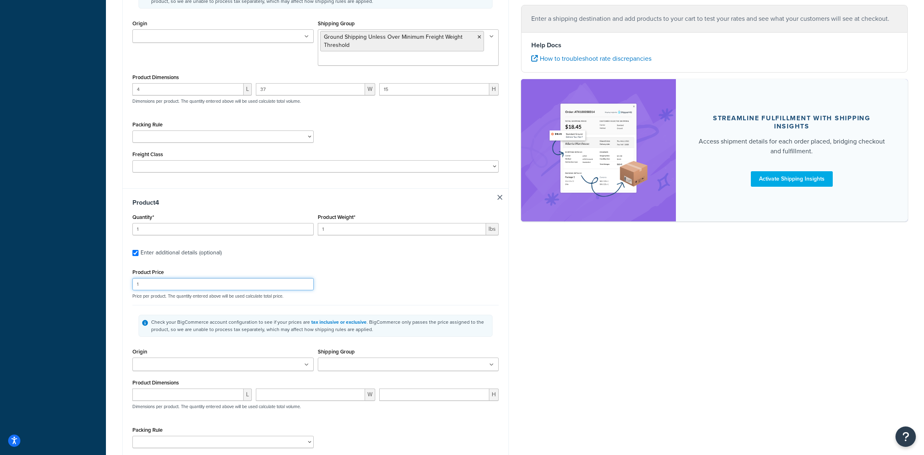
click at [237, 284] on input "1" at bounding box center [222, 284] width 181 height 12
type input "36.21"
click at [358, 232] on input "1" at bounding box center [402, 229] width 169 height 12
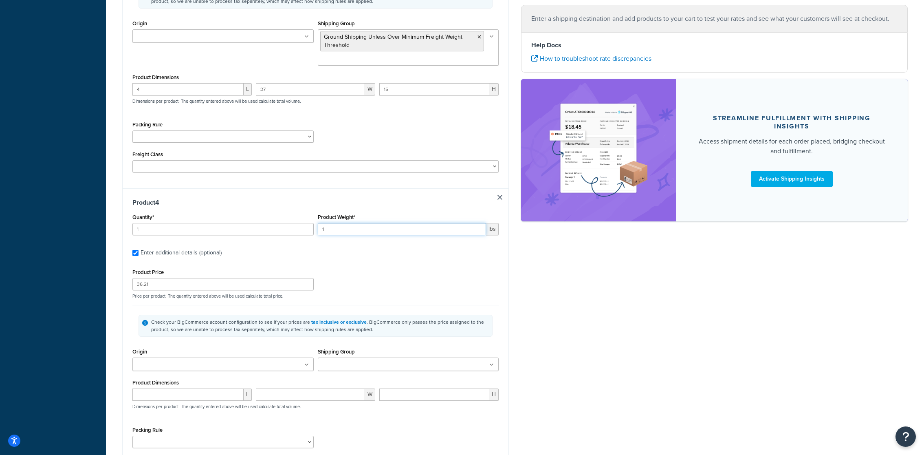
click at [358, 232] on input "1" at bounding box center [402, 229] width 169 height 12
type input "4"
click at [354, 366] on input "Shipping Group" at bounding box center [356, 364] width 72 height 9
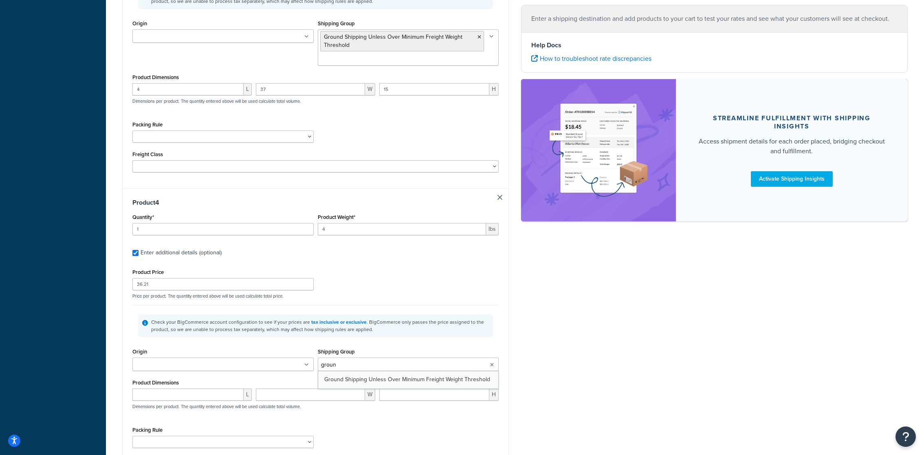
type input "ground"
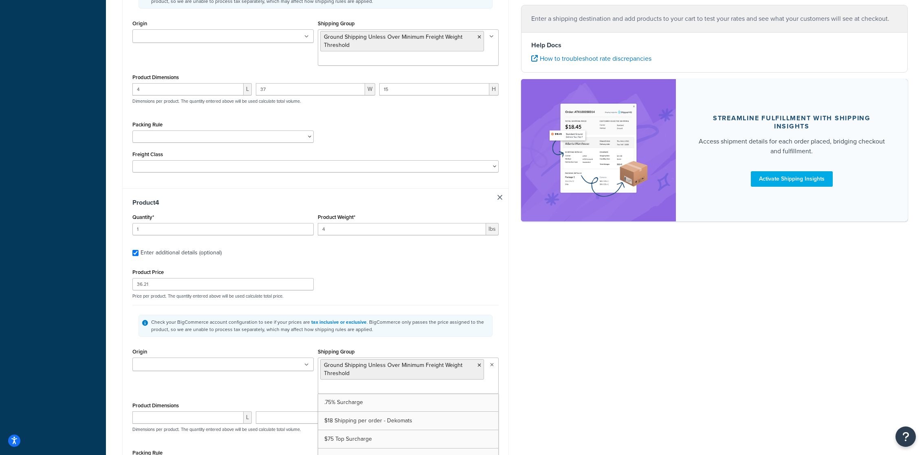
click at [265, 386] on div "Origin Revenge Dallas Revenge North Carolina Revenge West Palm Beach Shipping G…" at bounding box center [315, 373] width 371 height 54
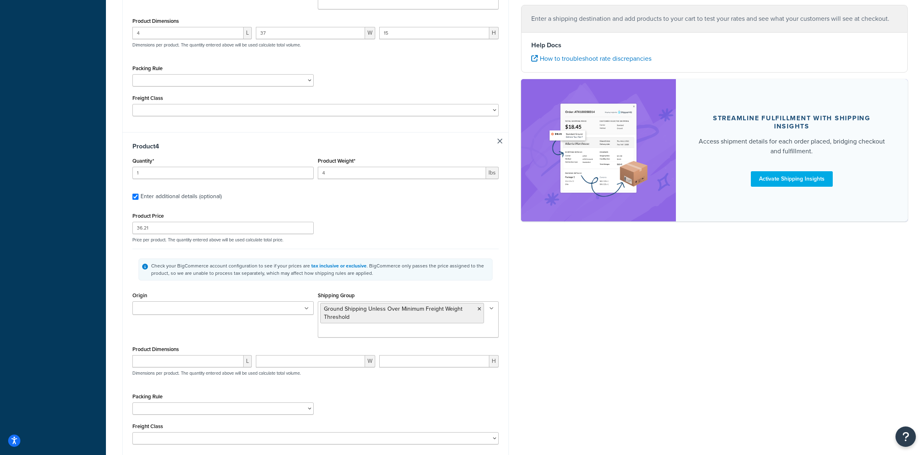
scroll to position [999, 0]
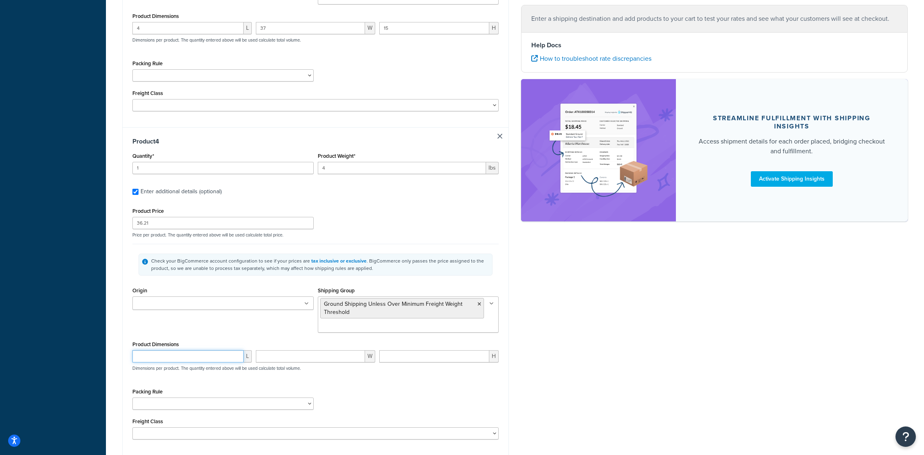
click at [188, 354] on input "number" at bounding box center [187, 356] width 111 height 12
type input "12"
type input "18"
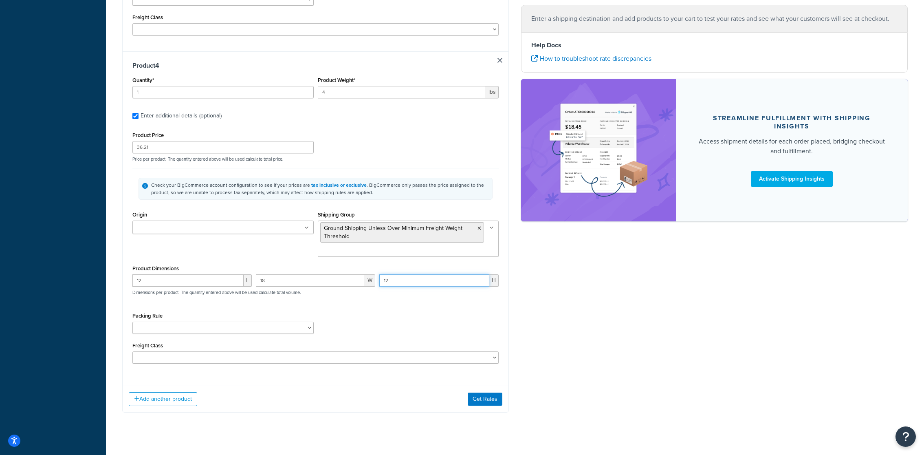
scroll to position [1084, 0]
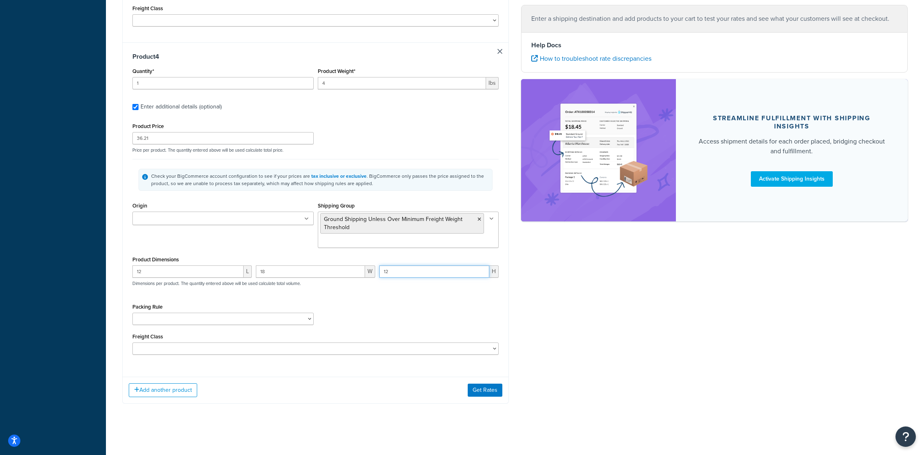
type input "12"
click at [181, 388] on button "Add another product" at bounding box center [163, 390] width 68 height 14
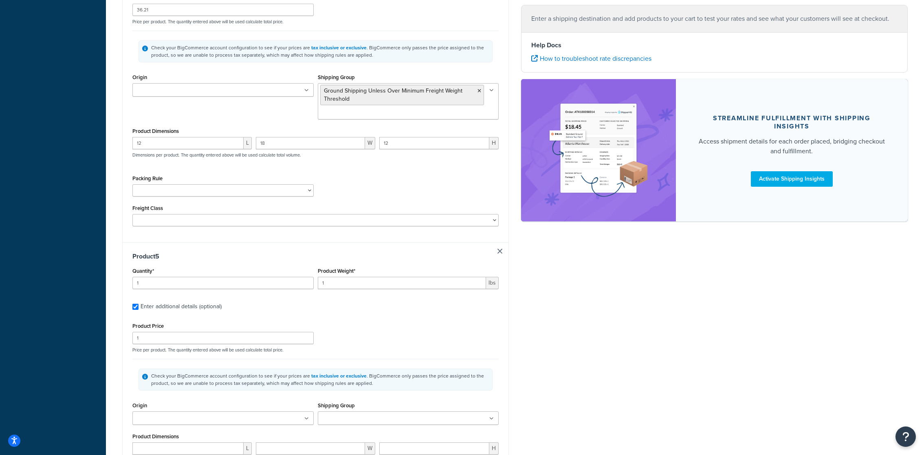
scroll to position [1213, 0]
click at [247, 284] on input "1" at bounding box center [222, 282] width 181 height 12
type input "1"
type input "5"
click at [224, 341] on input "1" at bounding box center [222, 337] width 181 height 12
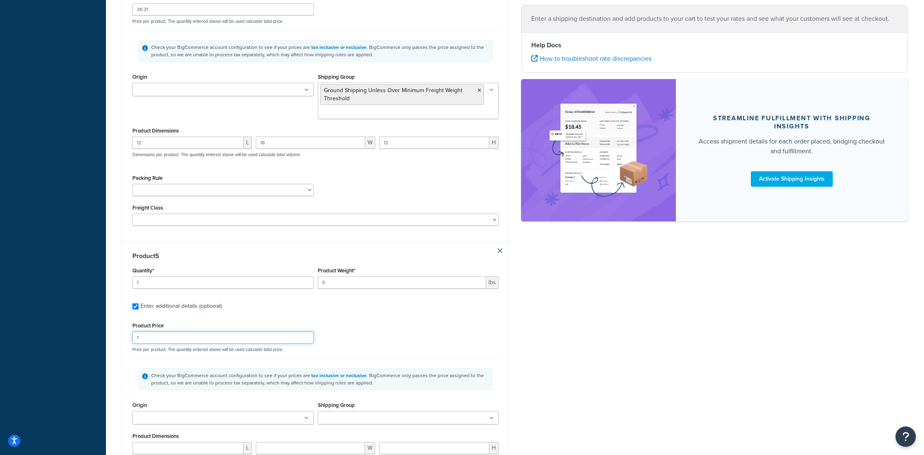
click at [224, 341] on input "1" at bounding box center [222, 337] width 181 height 12
type input "148.89"
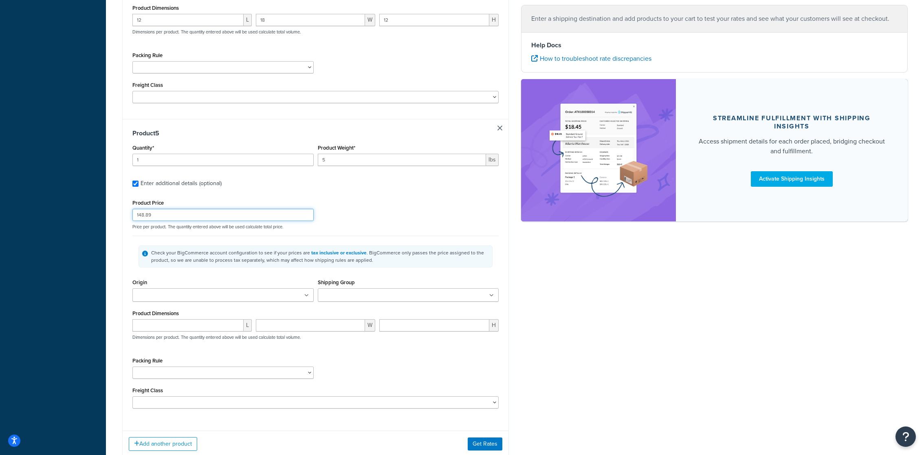
scroll to position [1348, 0]
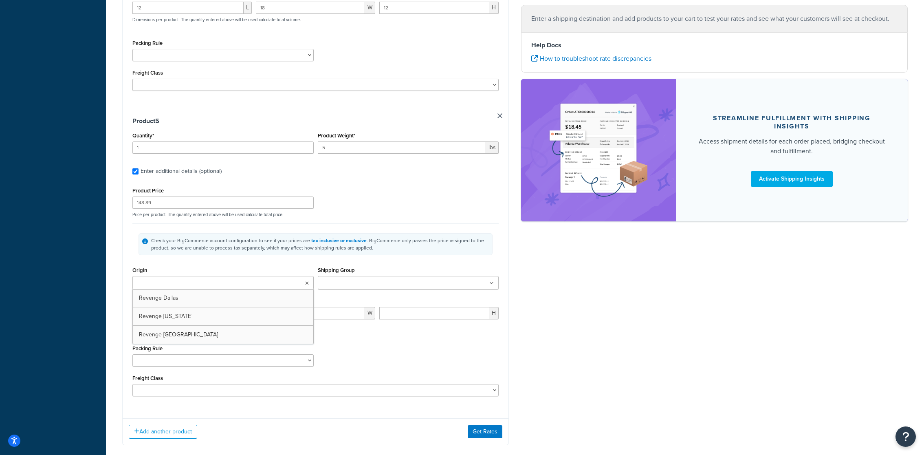
click at [221, 283] on ul at bounding box center [222, 282] width 181 height 13
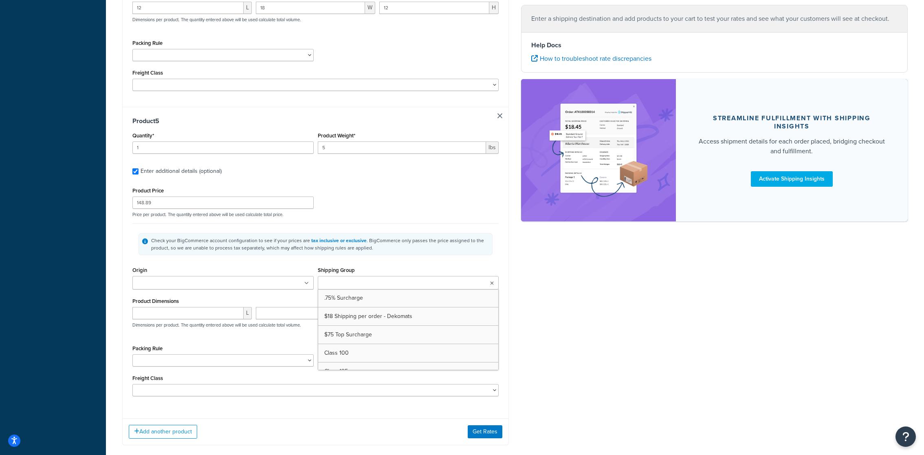
click at [390, 284] on ul at bounding box center [408, 282] width 181 height 13
type input "ground"
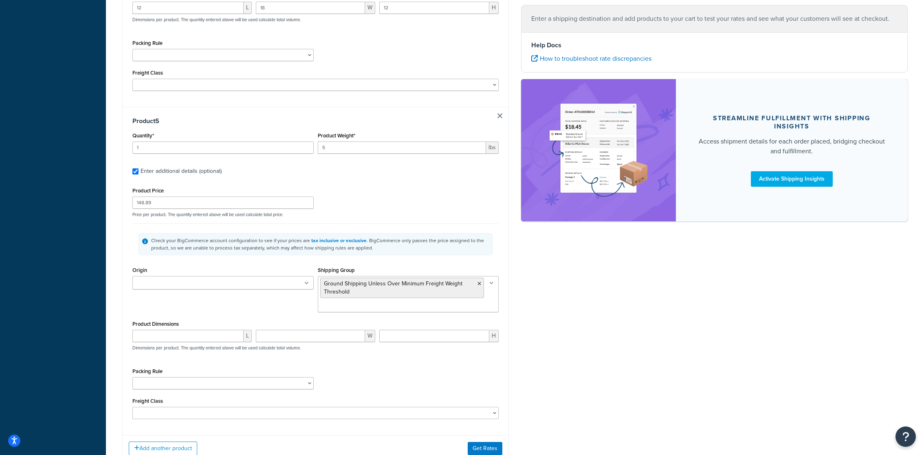
click at [288, 272] on div "Origin Revenge Dallas Revenge North Carolina Revenge West Palm Beach" at bounding box center [222, 277] width 181 height 25
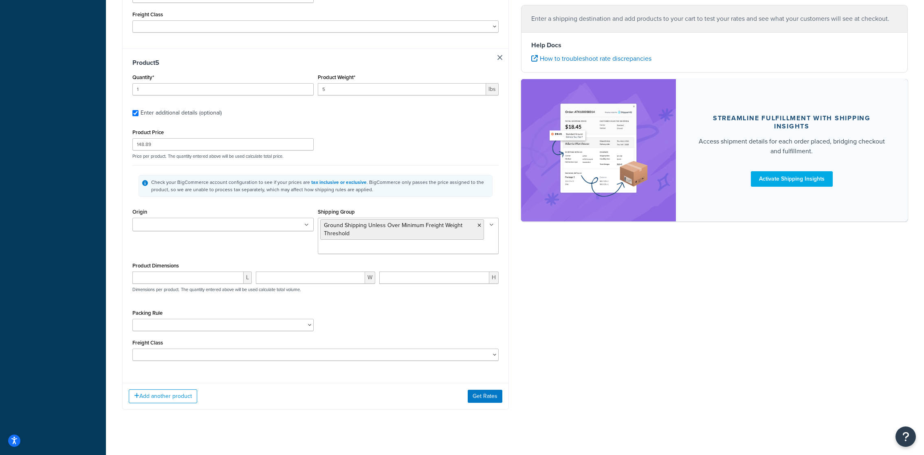
scroll to position [1408, 0]
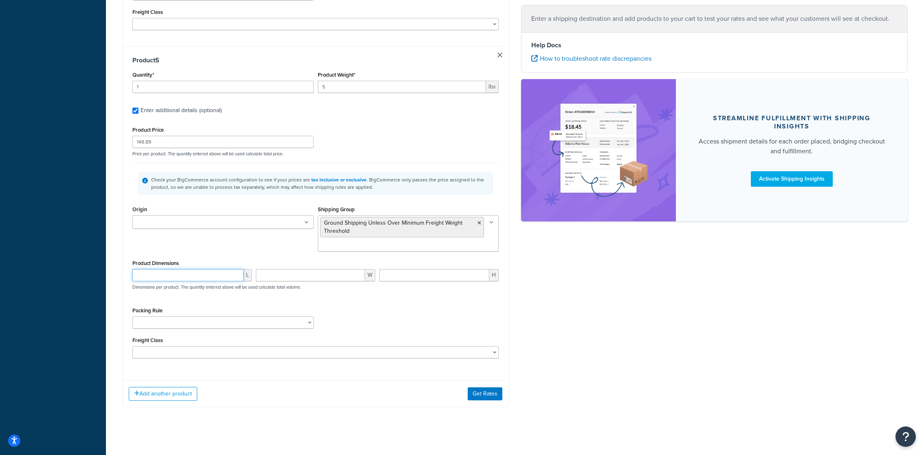
click at [214, 277] on input "number" at bounding box center [187, 275] width 111 height 12
type input "12"
type input "21"
type input "14"
click at [485, 388] on button "Get Rates" at bounding box center [485, 393] width 35 height 13
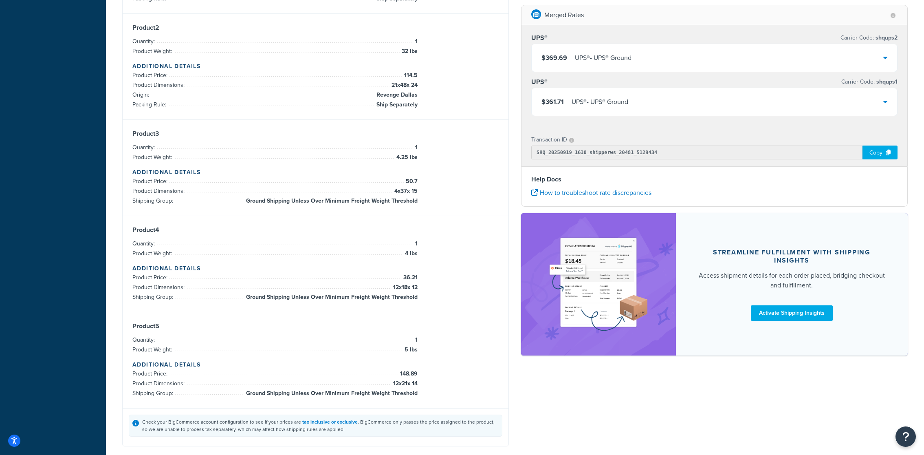
scroll to position [253, 0]
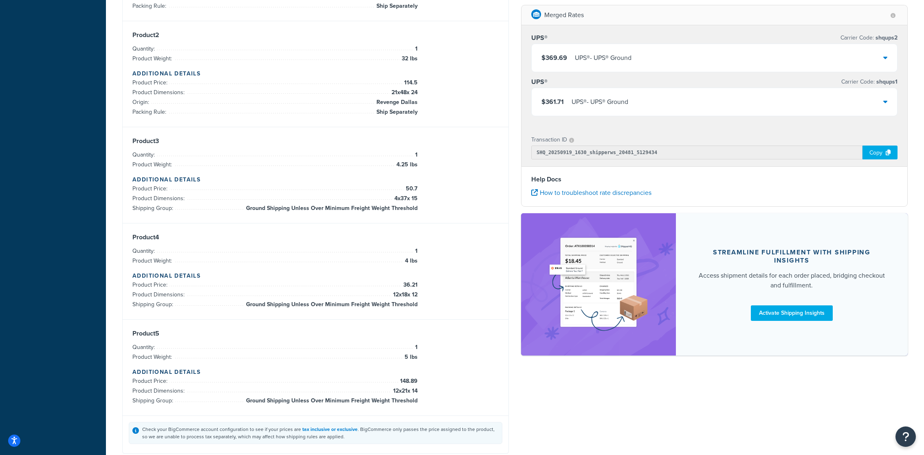
click at [612, 55] on div "UPS® - UPS® Ground" at bounding box center [603, 57] width 57 height 11
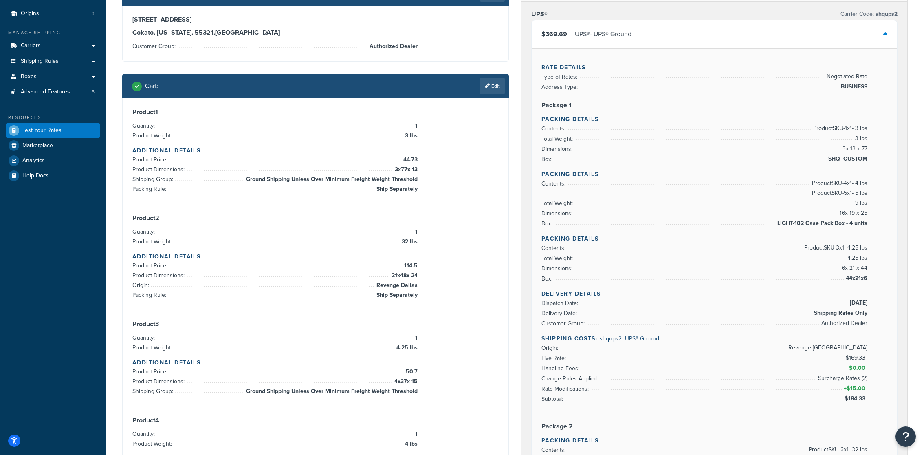
scroll to position [68, 0]
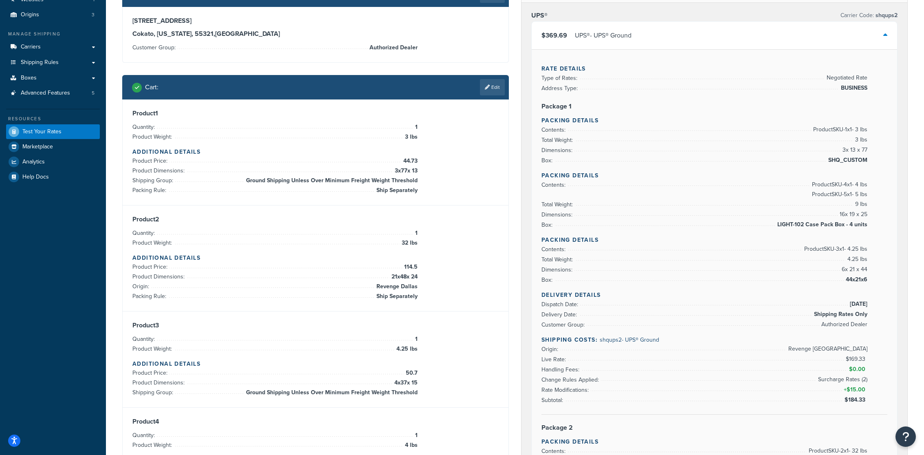
click at [604, 38] on div "UPS® - UPS® Ground" at bounding box center [603, 35] width 57 height 11
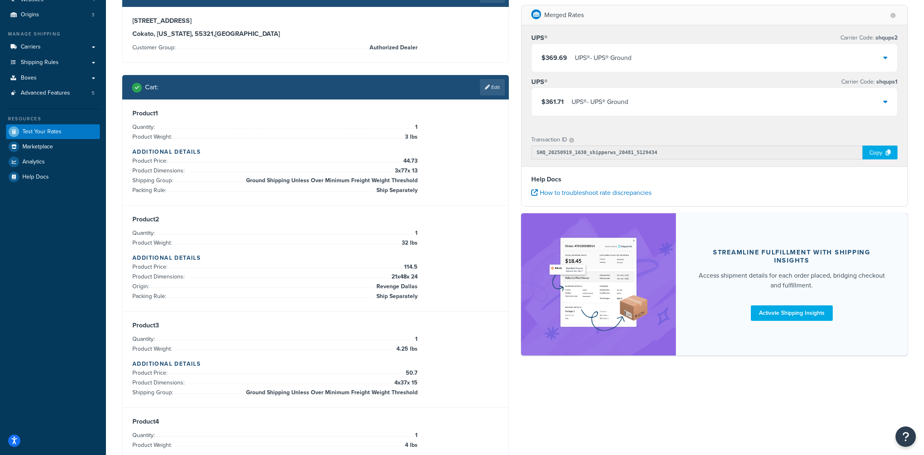
click at [606, 96] on div "UPS® - UPS® Ground" at bounding box center [600, 101] width 57 height 11
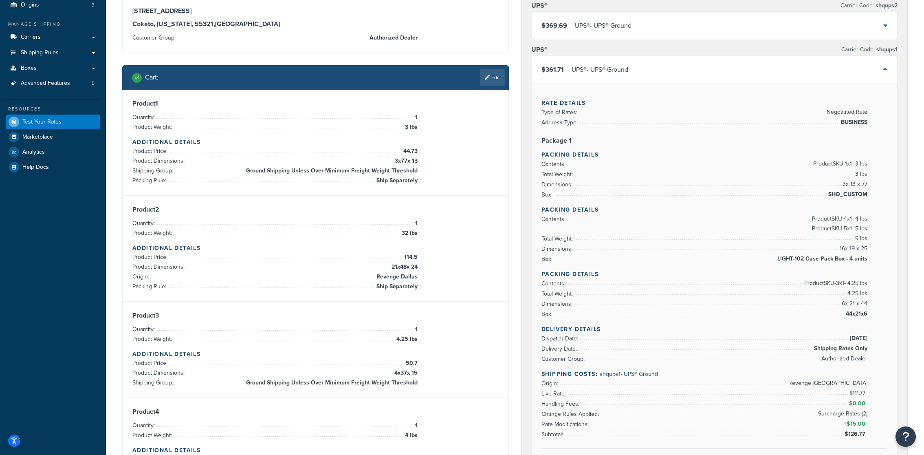
scroll to position [76, 0]
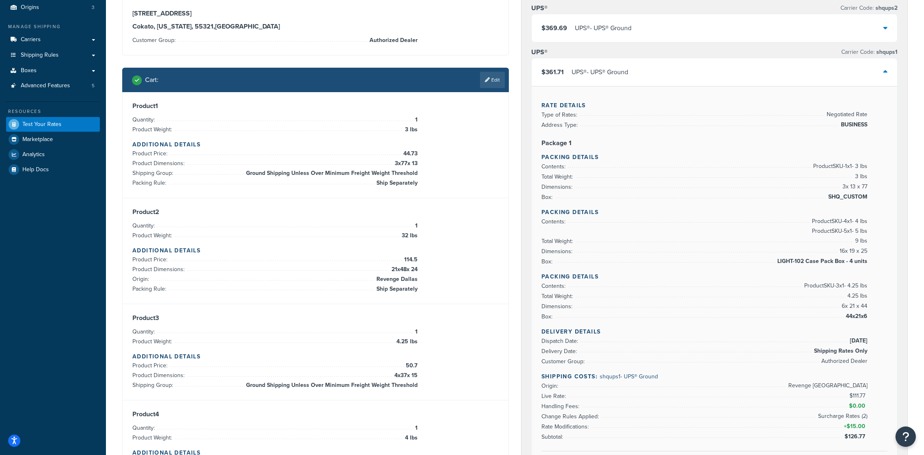
click at [600, 83] on div "$361.71 UPS® - UPS® Ground" at bounding box center [715, 72] width 366 height 28
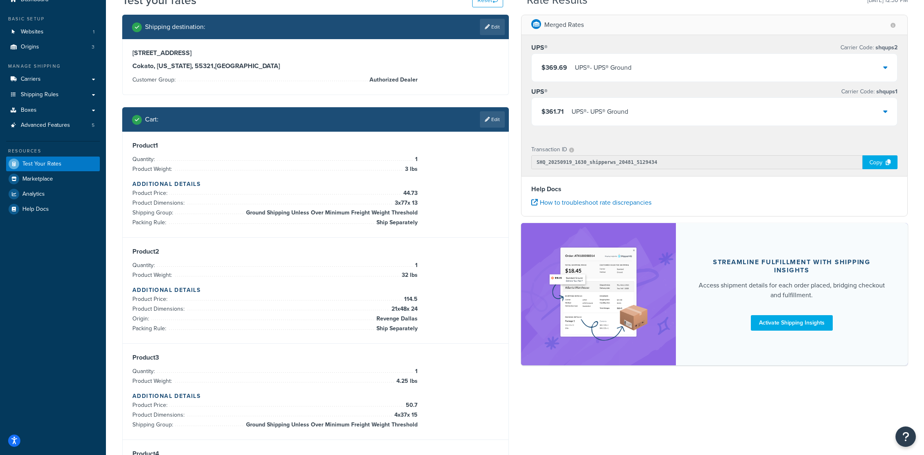
scroll to position [16, 0]
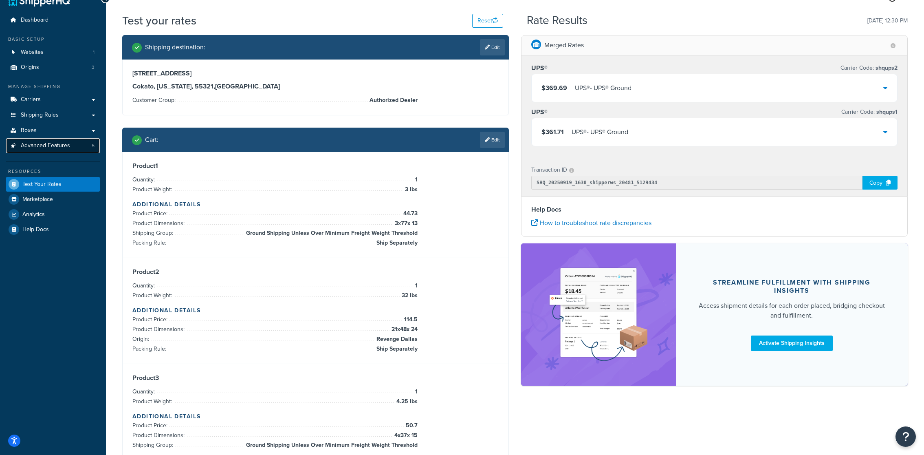
click at [79, 140] on link "Advanced Features 5" at bounding box center [53, 145] width 94 height 15
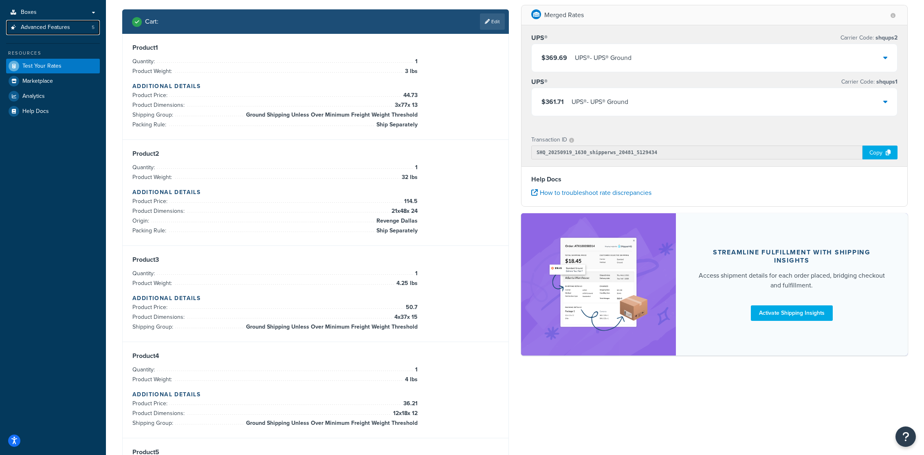
scroll to position [129, 0]
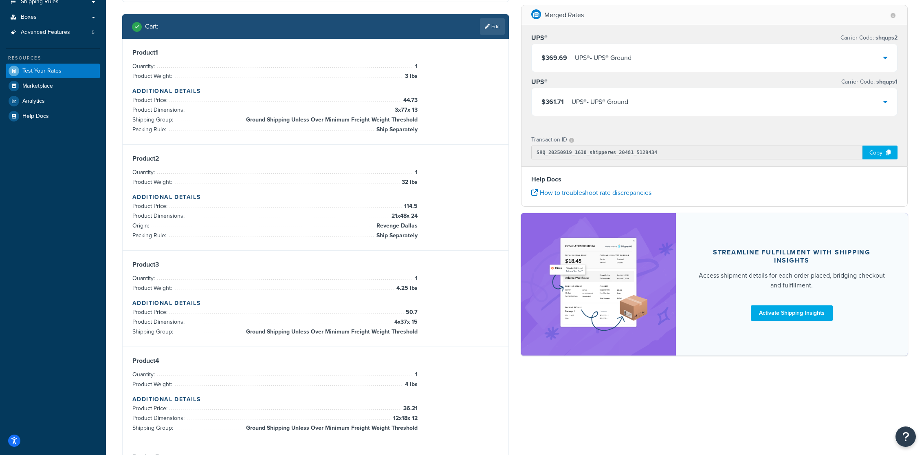
click at [658, 58] on div "$369.69 UPS® - UPS® Ground" at bounding box center [715, 58] width 366 height 28
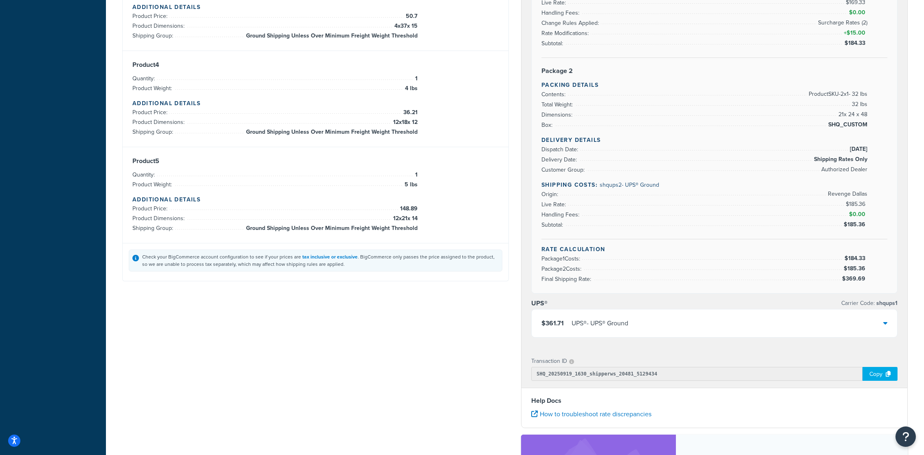
scroll to position [470, 0]
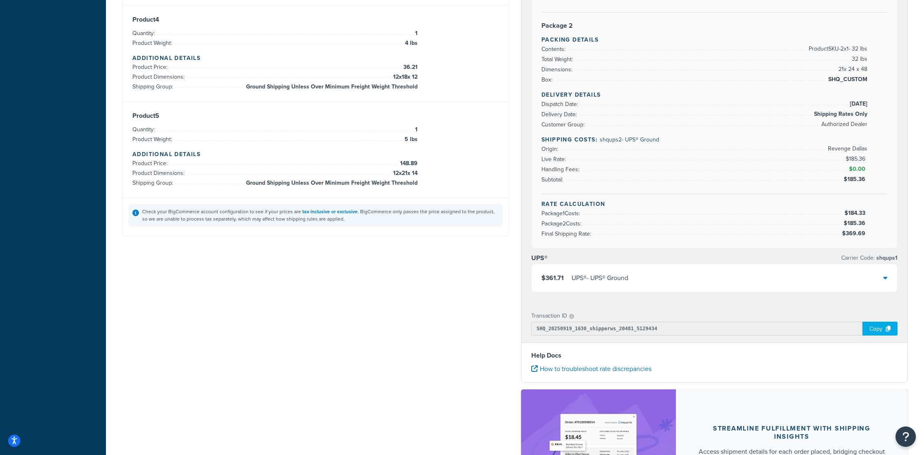
click at [723, 272] on div "$361.71 UPS® - UPS® Ground" at bounding box center [715, 278] width 366 height 28
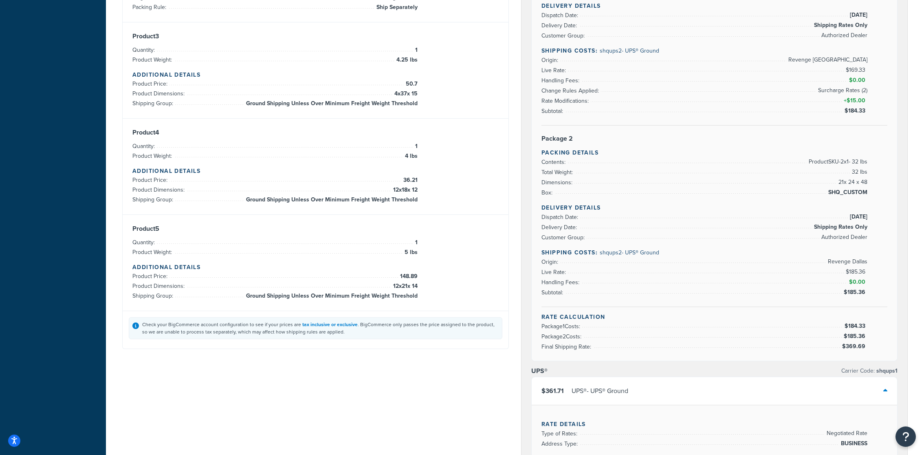
scroll to position [384, 0]
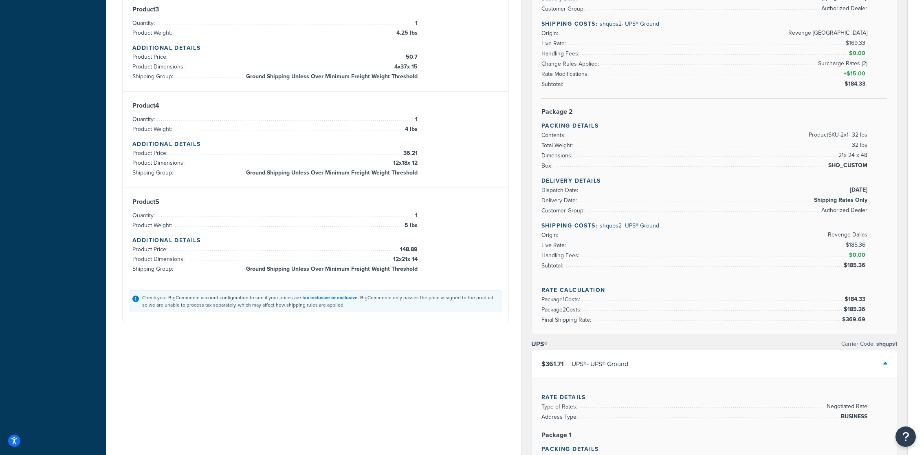
click at [705, 363] on div "$361.71 UPS® - UPS® Ground" at bounding box center [715, 364] width 366 height 28
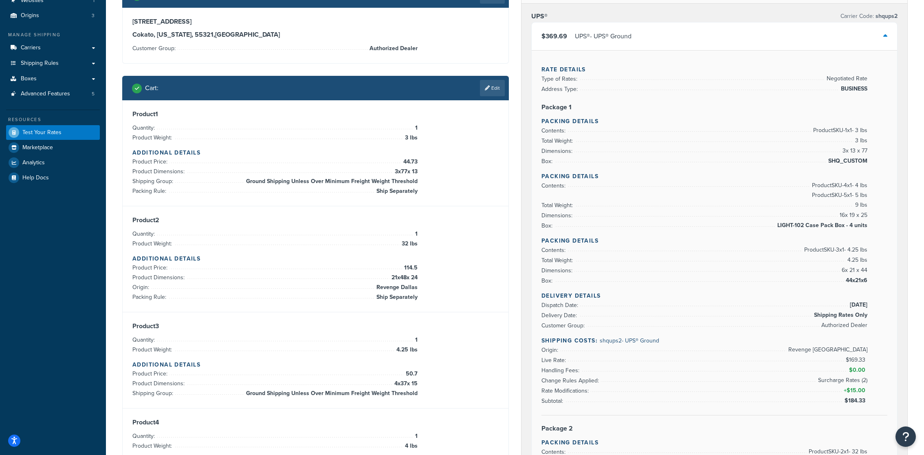
scroll to position [66, 0]
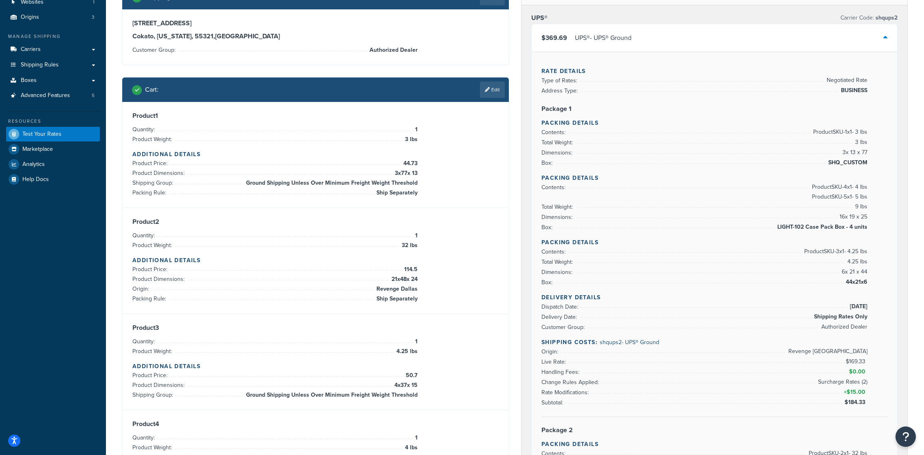
click at [682, 41] on div "$369.69 UPS® - UPS® Ground" at bounding box center [715, 38] width 366 height 28
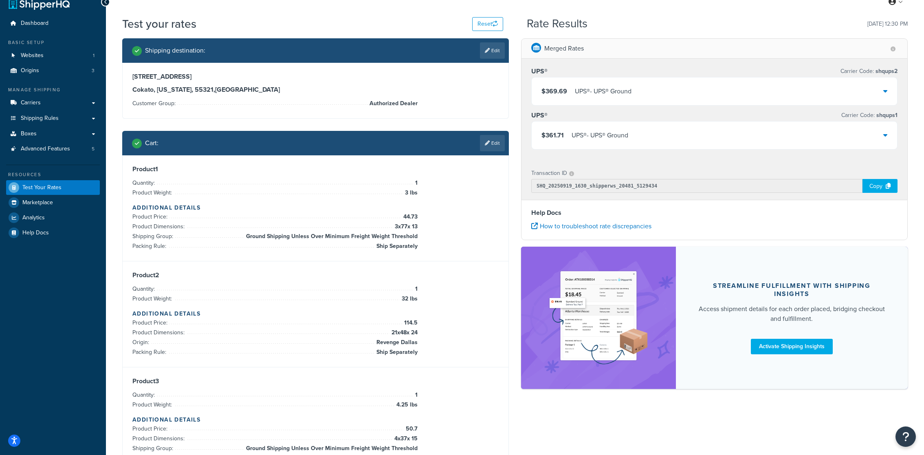
scroll to position [0, 0]
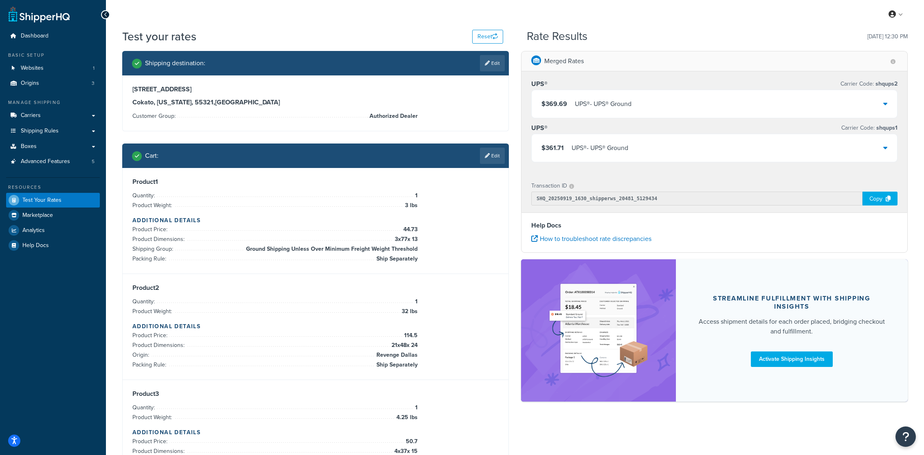
click at [605, 142] on div "UPS® - UPS® Ground" at bounding box center [600, 147] width 57 height 11
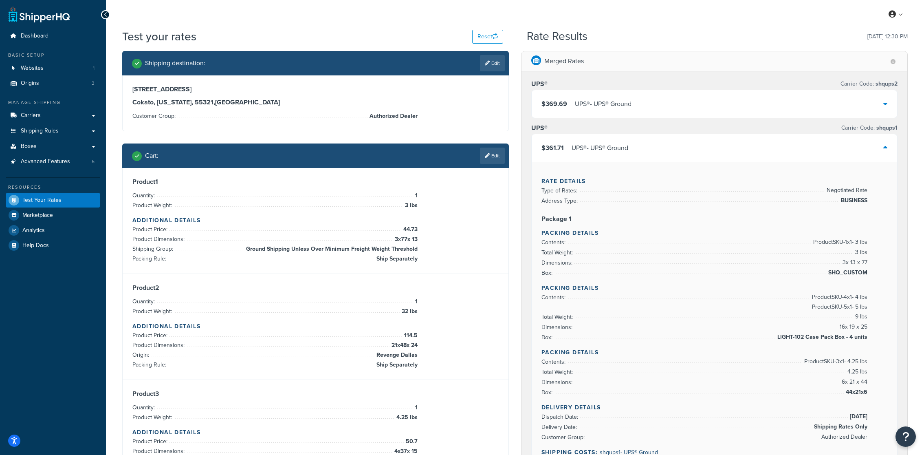
click at [605, 149] on div "UPS® - UPS® Ground" at bounding box center [600, 147] width 57 height 11
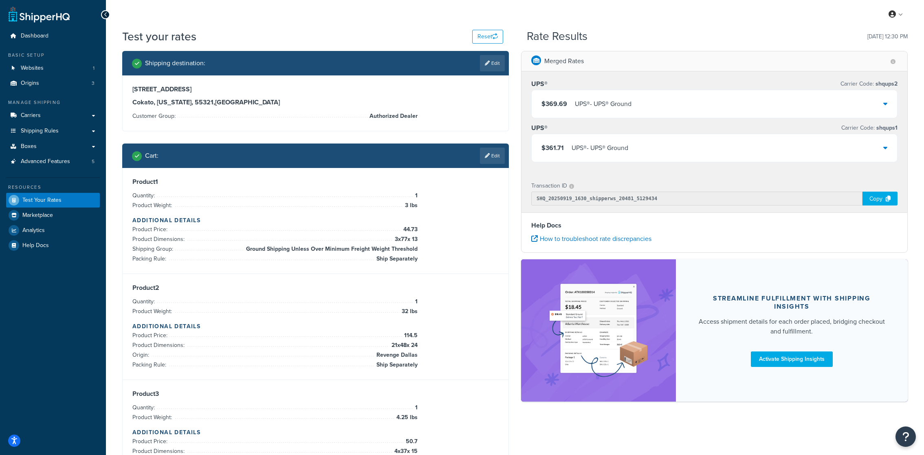
click at [605, 149] on div "UPS® - UPS® Ground" at bounding box center [600, 147] width 57 height 11
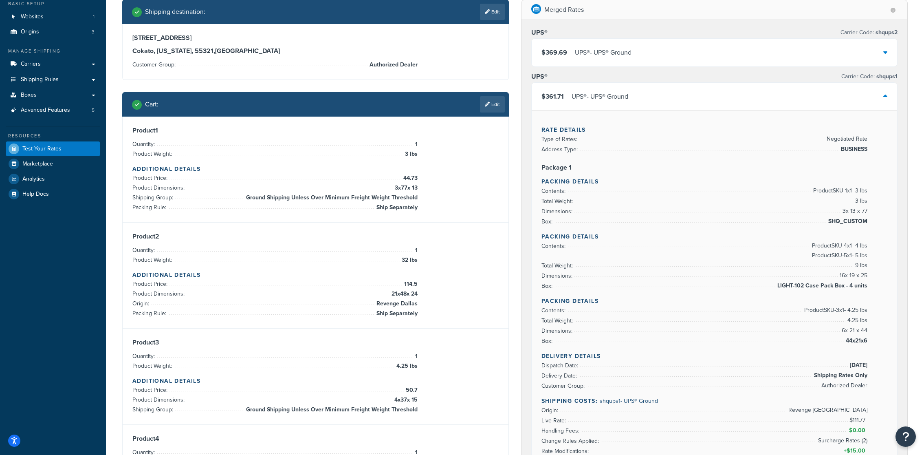
scroll to position [71, 0]
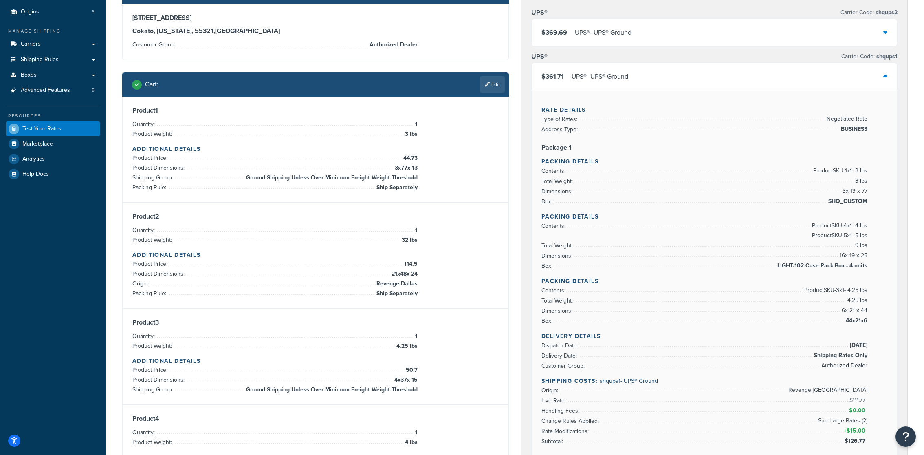
click at [630, 39] on div "$369.69 UPS® - UPS® Ground" at bounding box center [715, 33] width 366 height 28
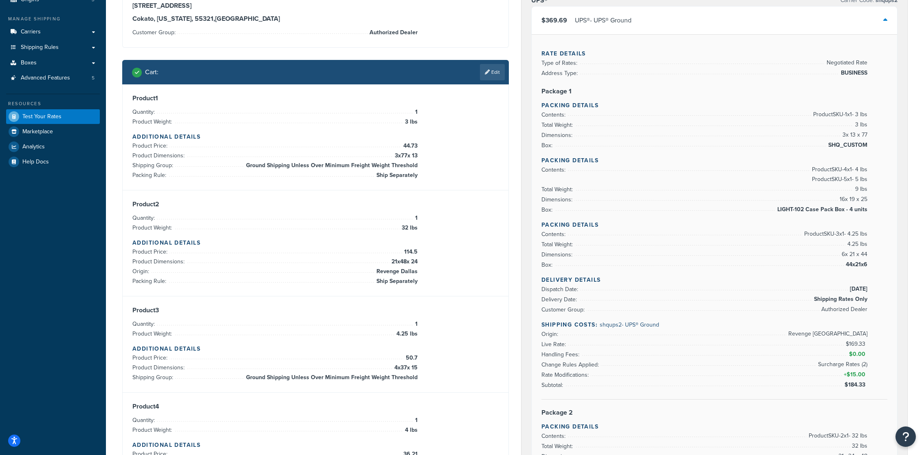
scroll to position [51, 0]
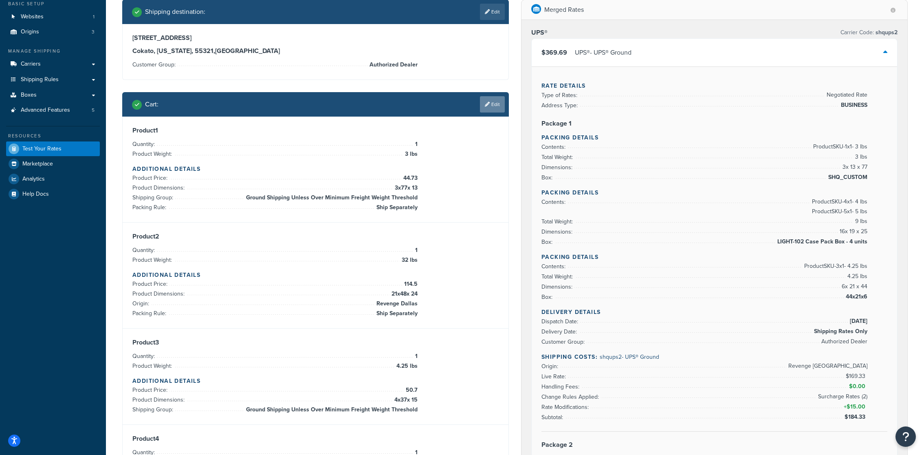
click at [493, 99] on link "Edit" at bounding box center [492, 104] width 25 height 16
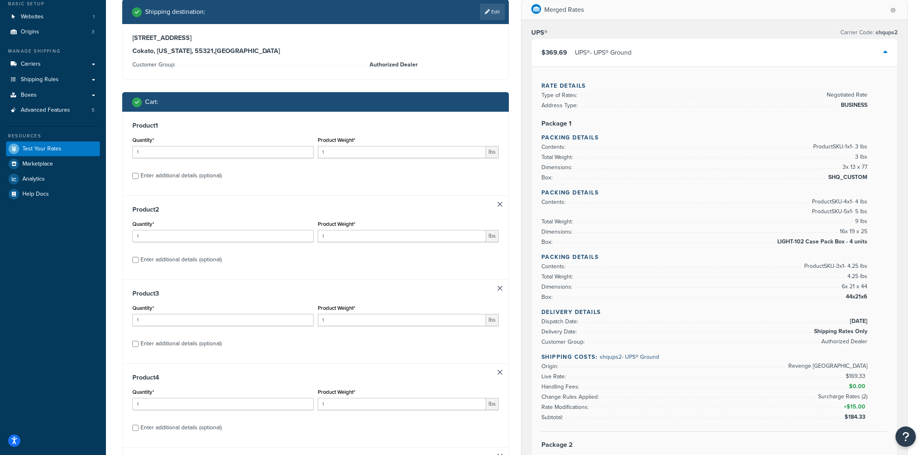
click at [192, 346] on div "Enter additional details (optional)" at bounding box center [181, 343] width 81 height 11
click at [139, 346] on input "Enter additional details (optional)" at bounding box center [135, 344] width 6 height 6
checkbox input "true"
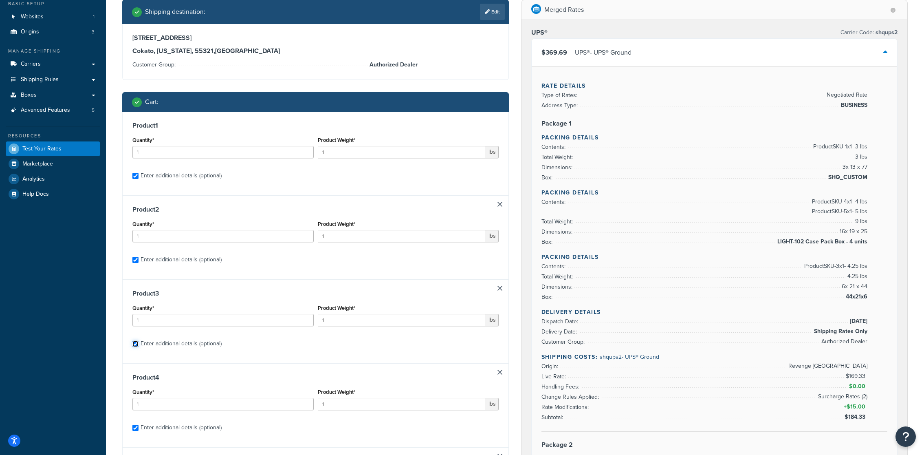
checkbox input "true"
select select "65595"
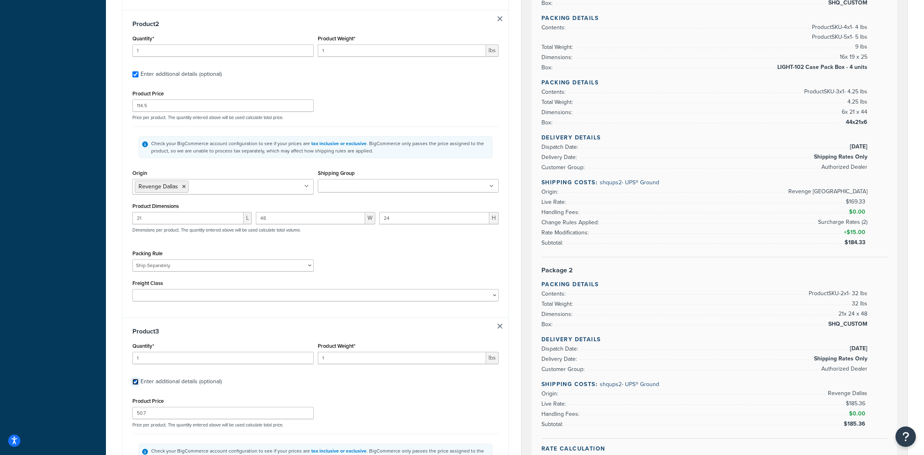
scroll to position [474, 0]
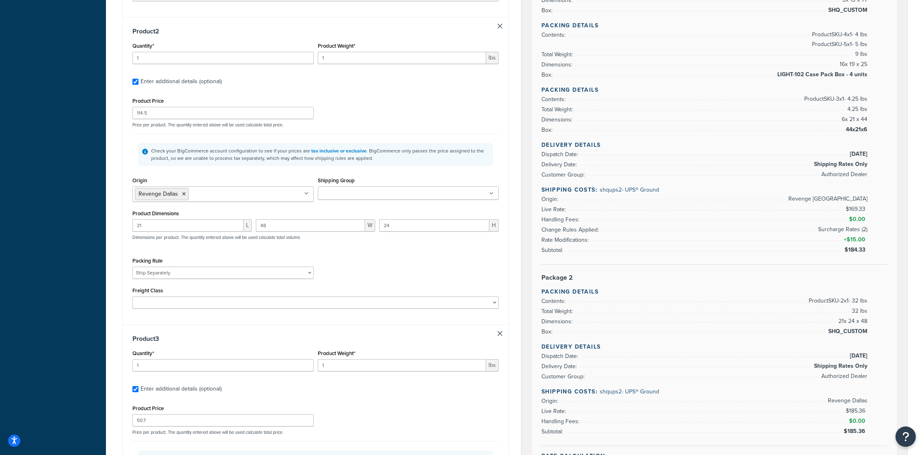
click at [359, 196] on input "Shipping Group" at bounding box center [356, 193] width 72 height 9
type input "groun"
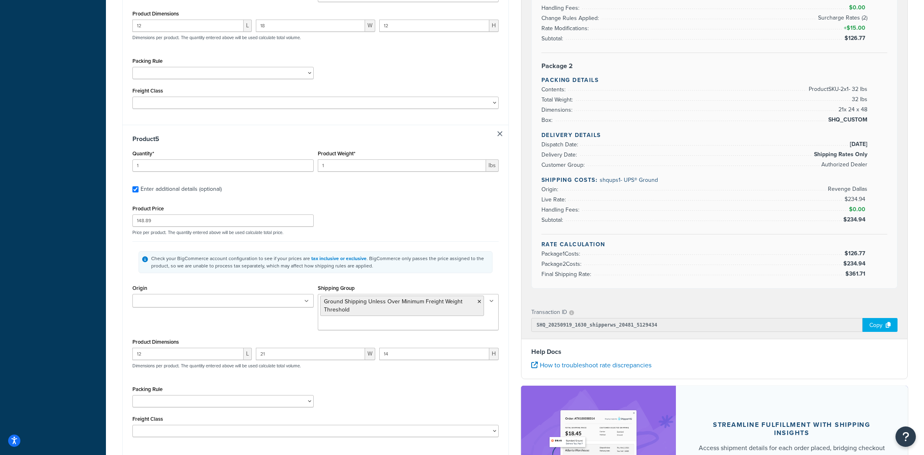
scroll to position [1470, 0]
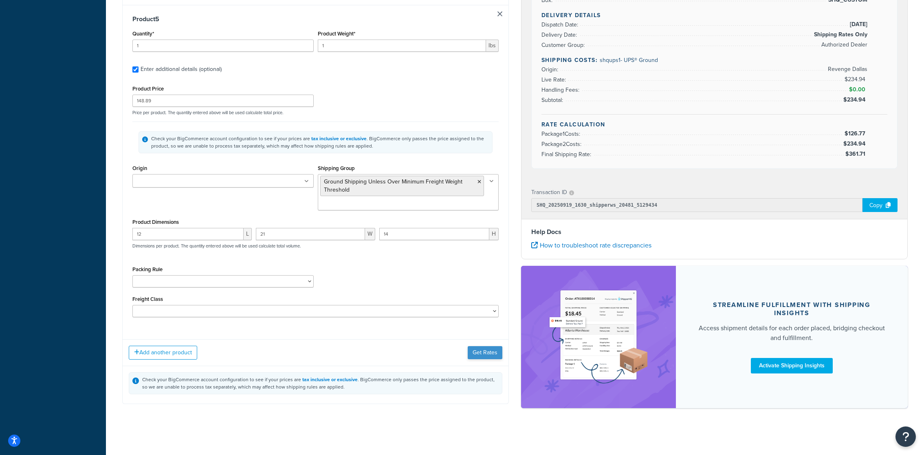
click at [474, 343] on div "Add another product Get Rates" at bounding box center [316, 352] width 386 height 26
click at [474, 350] on button "Get Rates" at bounding box center [485, 352] width 35 height 13
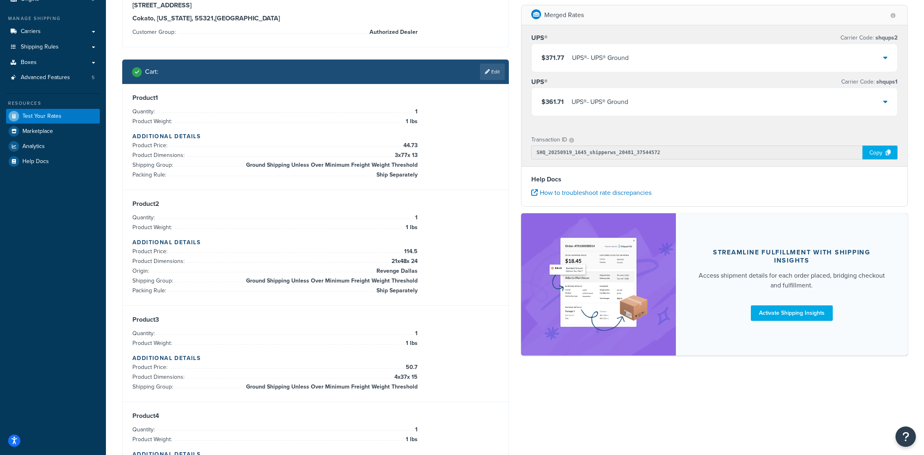
scroll to position [55, 0]
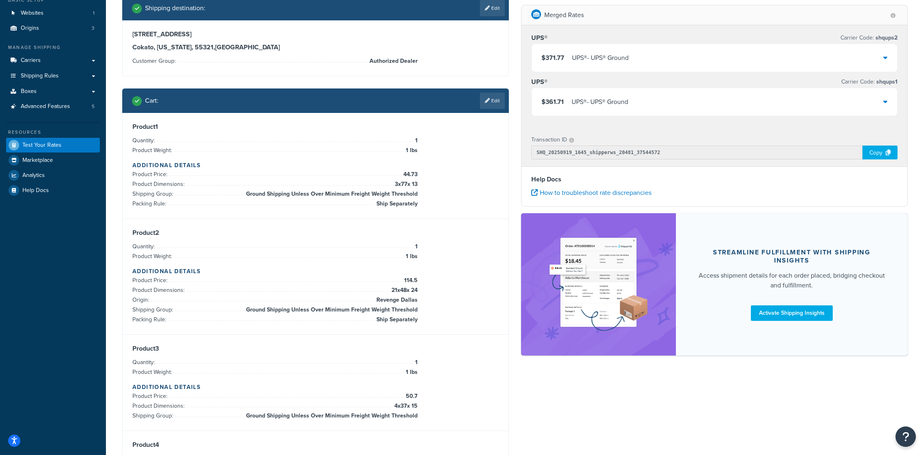
click at [620, 62] on div "UPS® - UPS® Ground" at bounding box center [600, 57] width 57 height 11
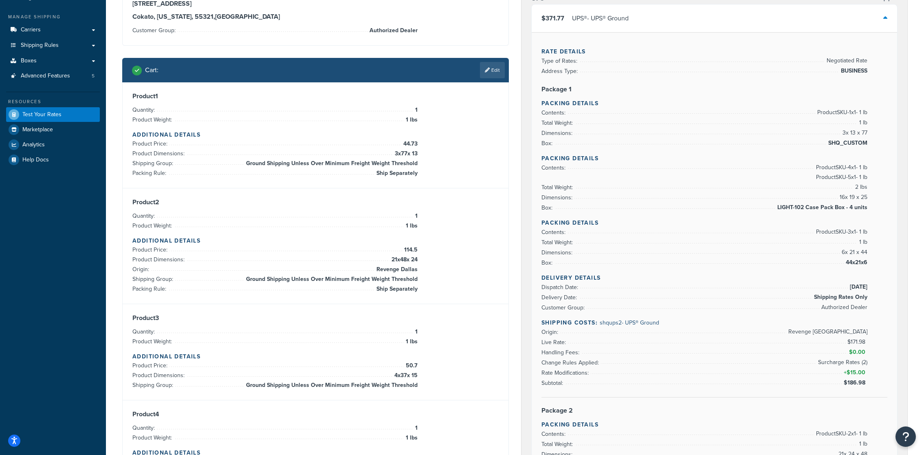
scroll to position [0, 0]
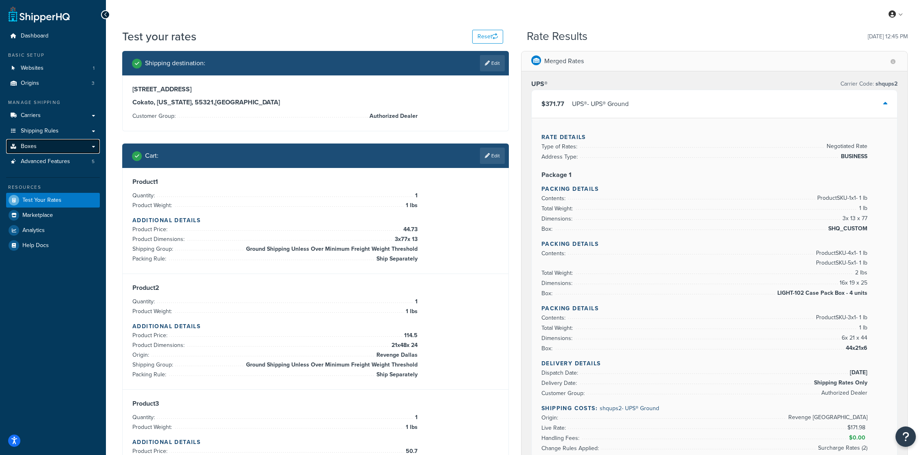
click at [75, 140] on link "Boxes" at bounding box center [53, 146] width 94 height 15
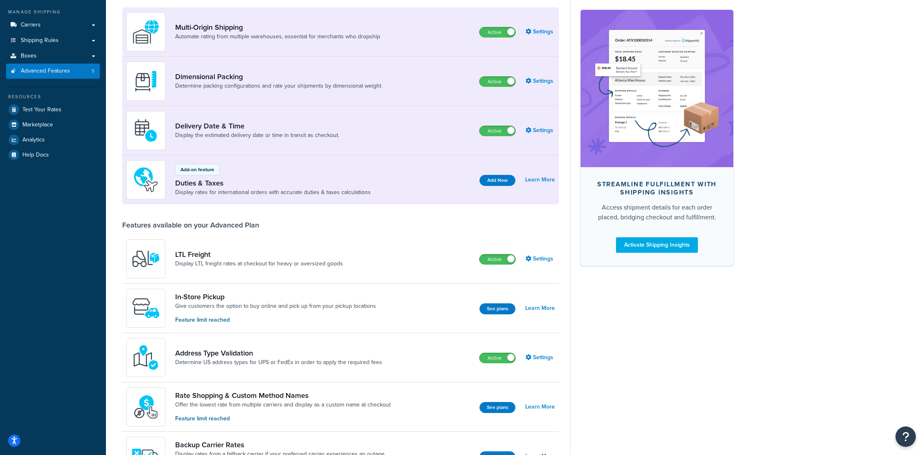
scroll to position [90, 0]
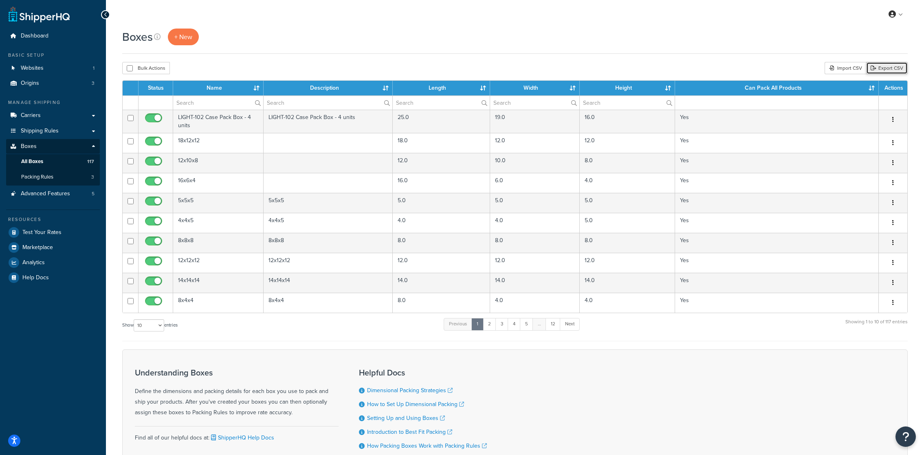
click at [878, 66] on link "Export CSV" at bounding box center [888, 68] width 42 height 12
click at [59, 73] on link "Websites 1" at bounding box center [53, 68] width 94 height 15
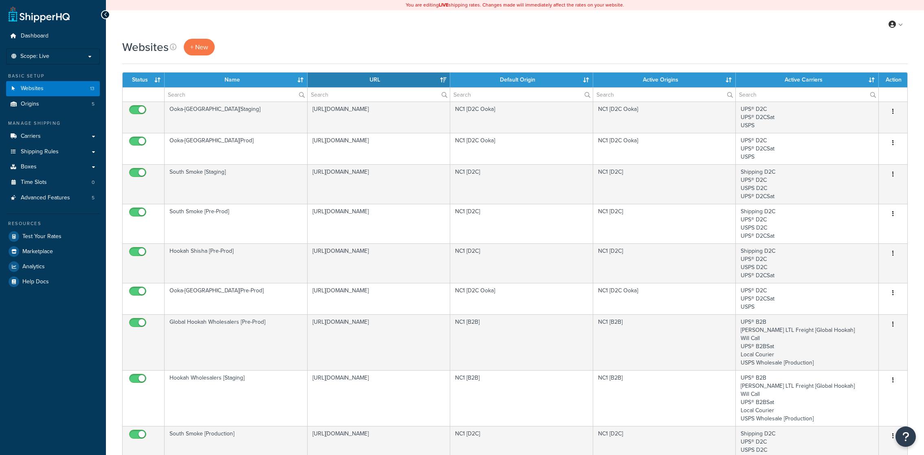
select select "15"
click at [68, 133] on link "Carriers" at bounding box center [53, 136] width 94 height 15
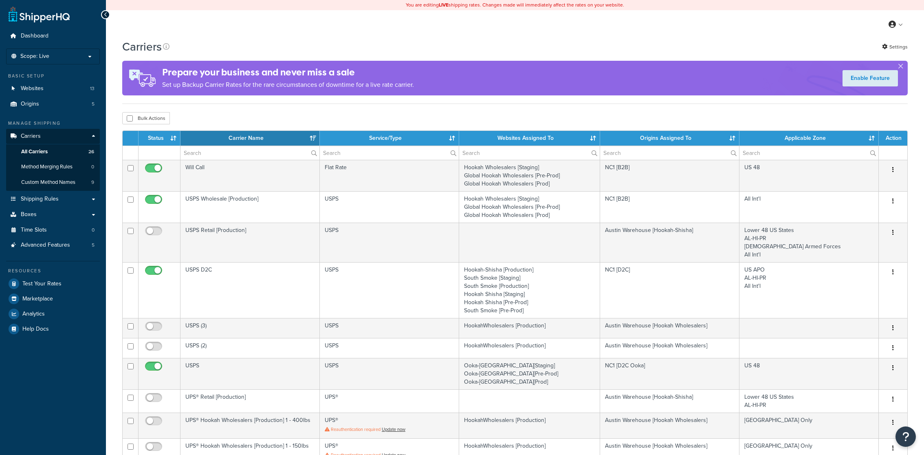
select select "15"
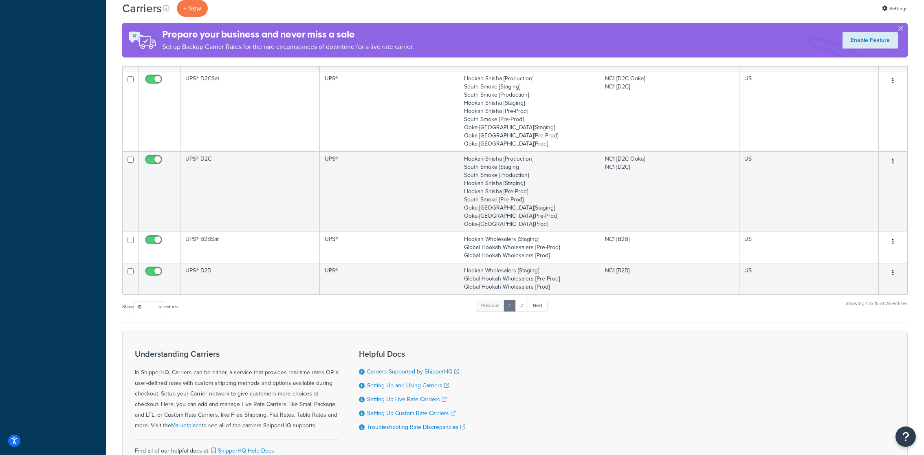
scroll to position [425, 0]
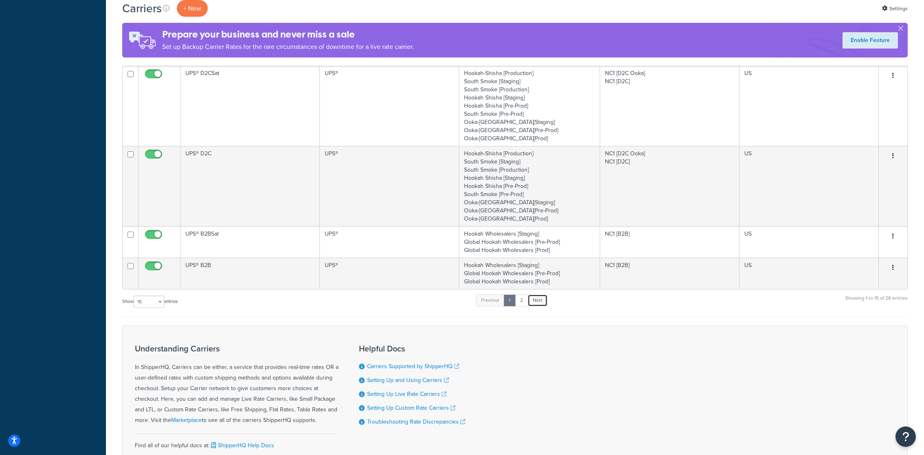
click at [542, 294] on link "Next" at bounding box center [538, 300] width 20 height 12
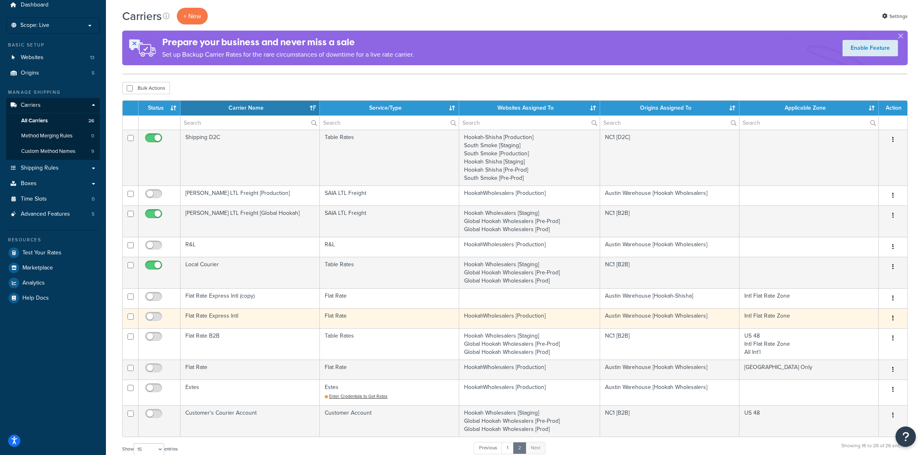
scroll to position [0, 0]
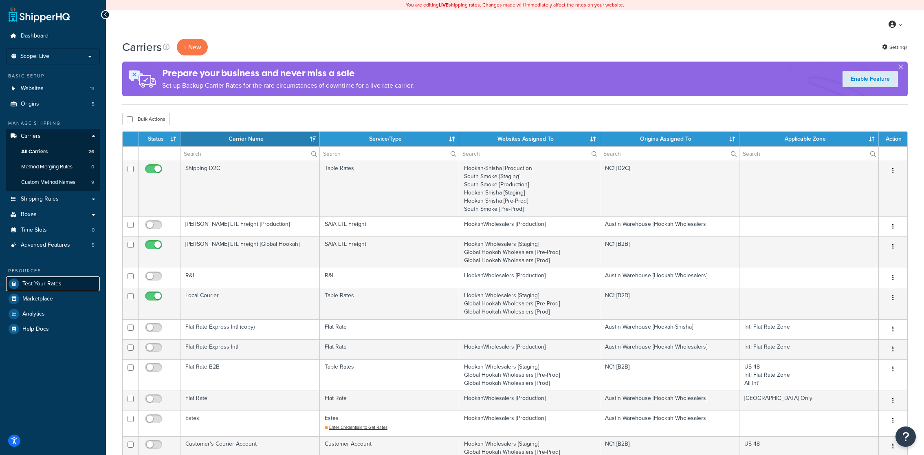
click at [87, 282] on link "Test Your Rates" at bounding box center [53, 283] width 94 height 15
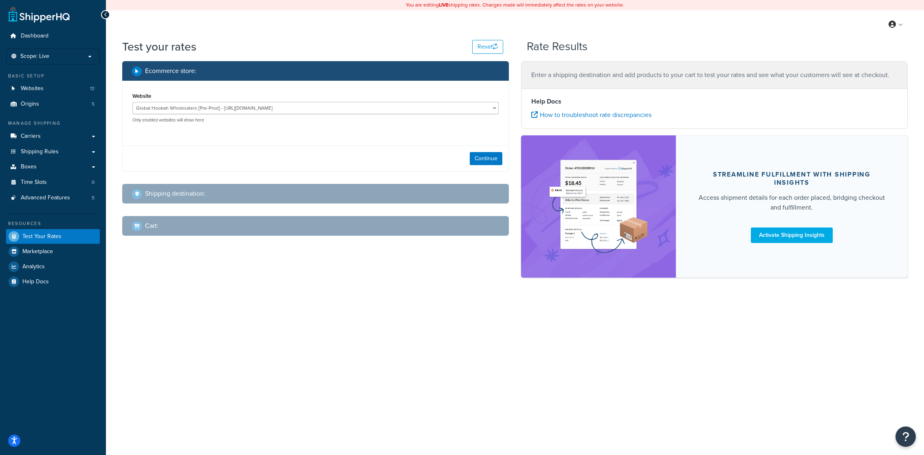
click at [308, 99] on div "Website Global Hookah Wholesalers [Pre-Prod] - [URL][DOMAIN_NAME] Global Hookah…" at bounding box center [315, 106] width 366 height 33
click at [308, 105] on select "Global Hookah Wholesalers [Pre-Prod] - [URL][DOMAIN_NAME] Global Hookah Wholesa…" at bounding box center [315, 108] width 366 height 12
select select "772a32233afe4c4c42c6c43c42daaaf4"
click at [132, 102] on select "Global Hookah Wholesalers [Pre-Prod] - [URL][DOMAIN_NAME] Global Hookah Wholesa…" at bounding box center [315, 108] width 366 height 12
click at [496, 165] on div "Continue" at bounding box center [316, 159] width 386 height 26
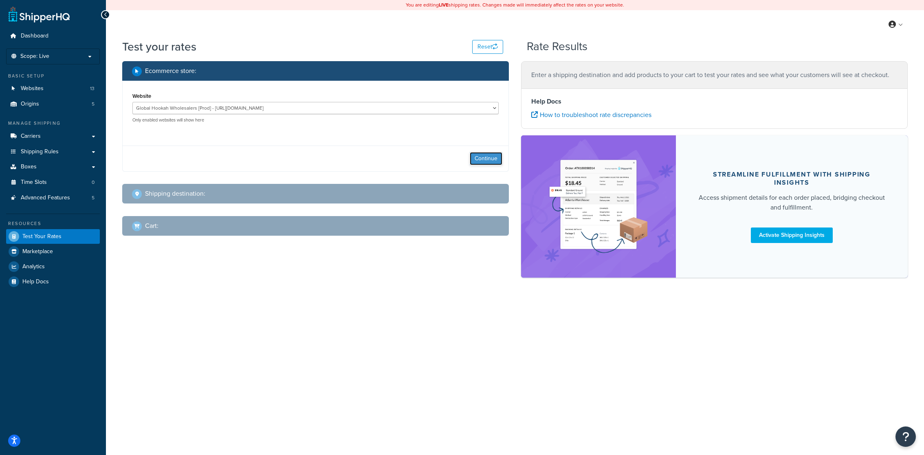
click at [495, 164] on button "Continue" at bounding box center [486, 158] width 33 height 13
select select "[GEOGRAPHIC_DATA]"
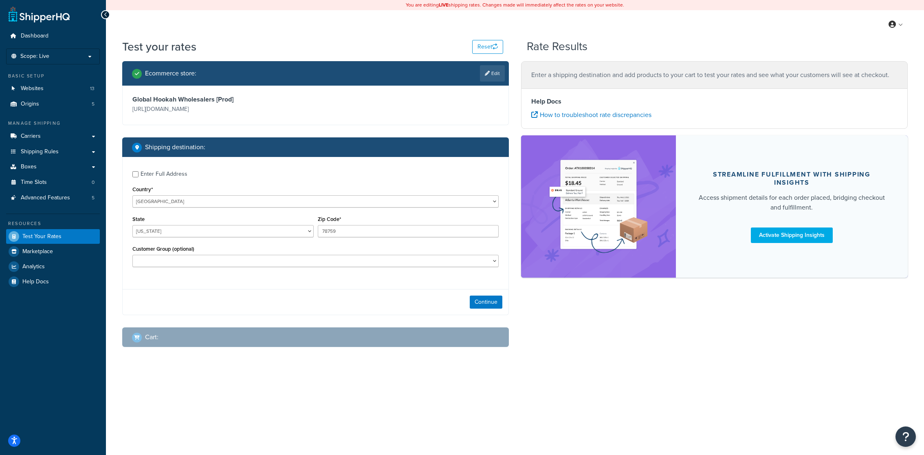
click at [181, 177] on div "Enter Full Address" at bounding box center [164, 173] width 47 height 11
click at [139, 177] on input "Enter Full Address" at bounding box center [135, 174] width 6 height 6
checkbox input "true"
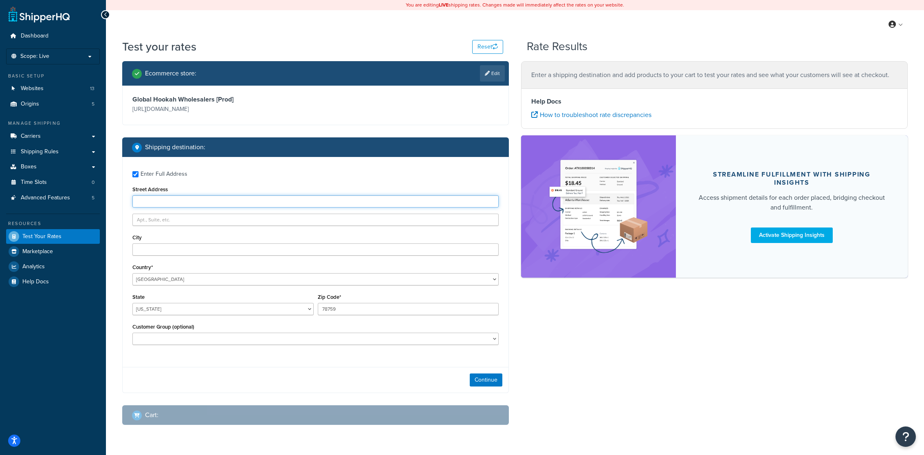
click at [199, 203] on input "Street Address" at bounding box center [315, 201] width 366 height 12
type input "[STREET_ADDRESS][PERSON_NAME]"
click at [336, 311] on input "78759" at bounding box center [408, 309] width 181 height 12
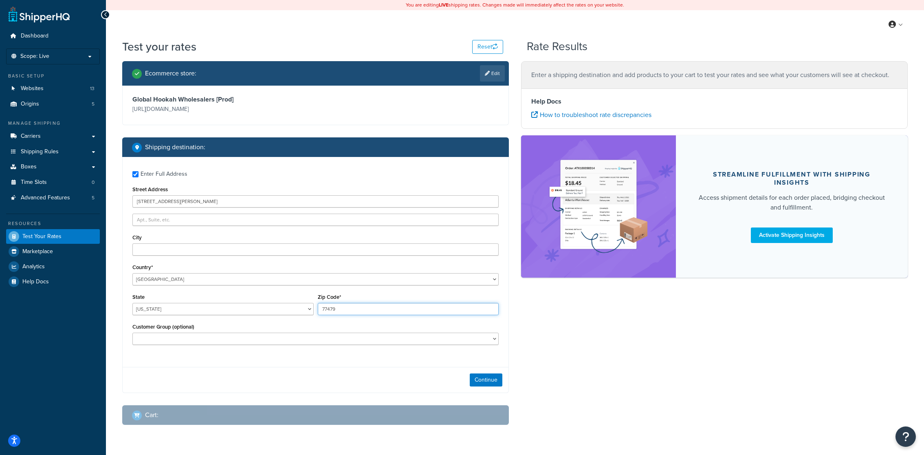
type input "77479"
click at [320, 257] on div "Enter Full Address Street Address [STREET_ADDRESS][PERSON_NAME] [GEOGRAPHIC_DAT…" at bounding box center [316, 259] width 386 height 204
click at [320, 256] on div "Enter Full Address Street Address [STREET_ADDRESS][PERSON_NAME] [GEOGRAPHIC_DAT…" at bounding box center [316, 259] width 386 height 204
click at [322, 254] on input "City" at bounding box center [315, 249] width 366 height 12
type input "[GEOGRAPHIC_DATA]"
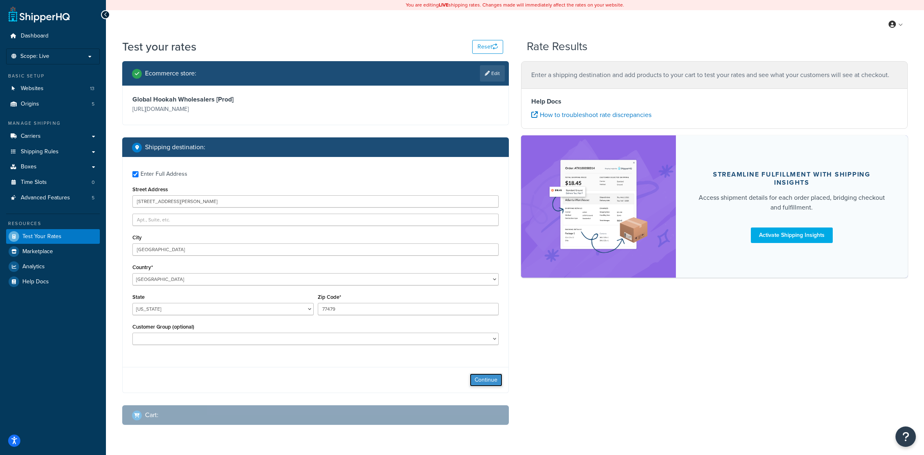
click at [480, 377] on button "Continue" at bounding box center [486, 379] width 33 height 13
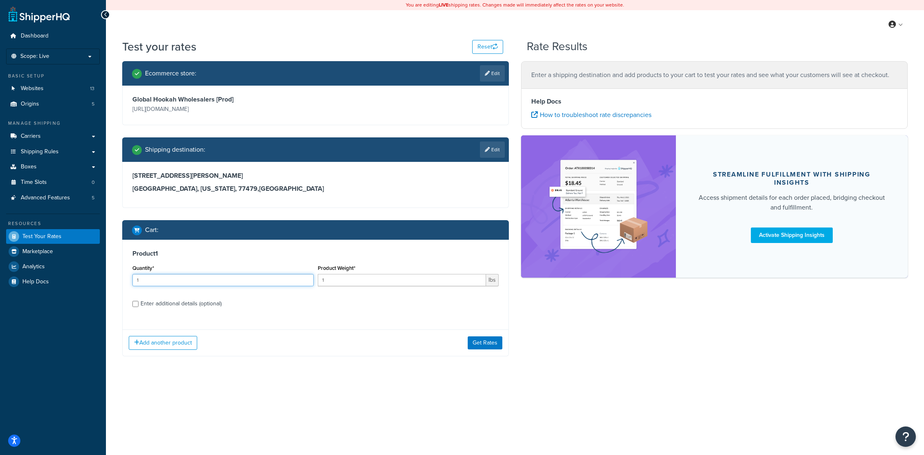
click at [255, 282] on input "1" at bounding box center [222, 280] width 181 height 12
type input "11"
type input "150"
click at [234, 278] on input "11" at bounding box center [222, 280] width 181 height 12
type input "1"
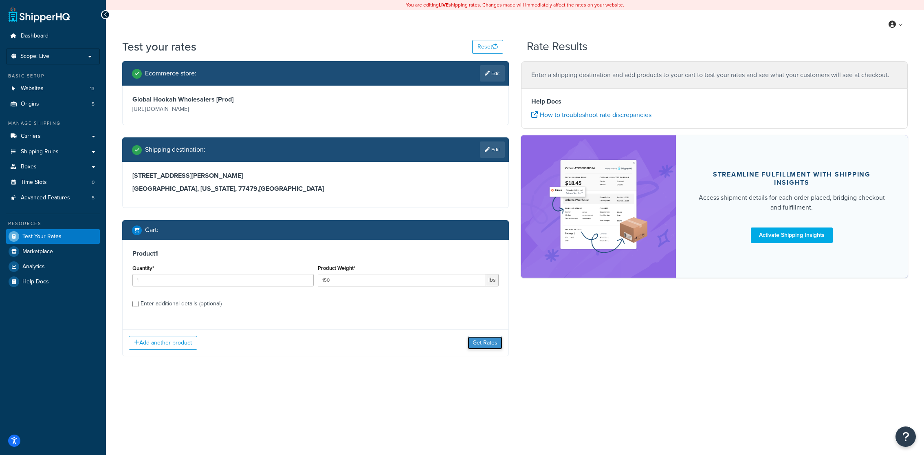
click at [478, 341] on button "Get Rates" at bounding box center [485, 342] width 35 height 13
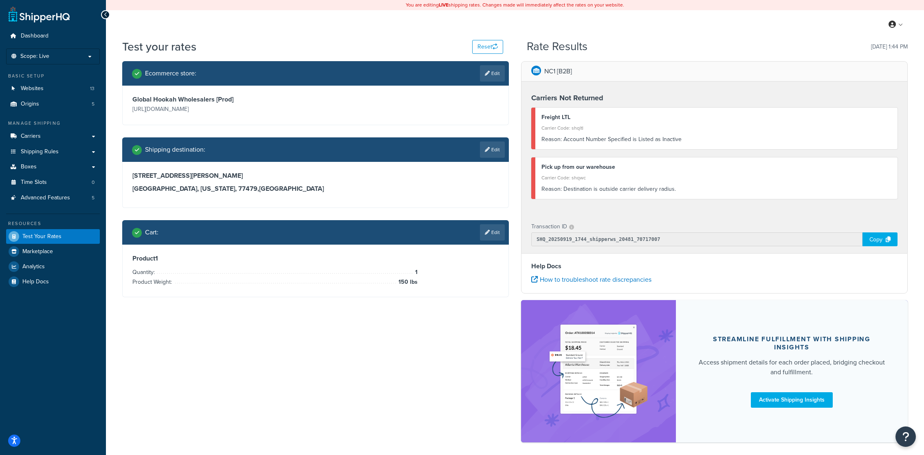
click at [557, 117] on div "Freight LTL" at bounding box center [717, 117] width 350 height 11
click at [874, 240] on div "Copy" at bounding box center [880, 239] width 35 height 14
click at [633, 136] on div "Reason: Account Number Specified is Listed as Inactive" at bounding box center [717, 139] width 350 height 11
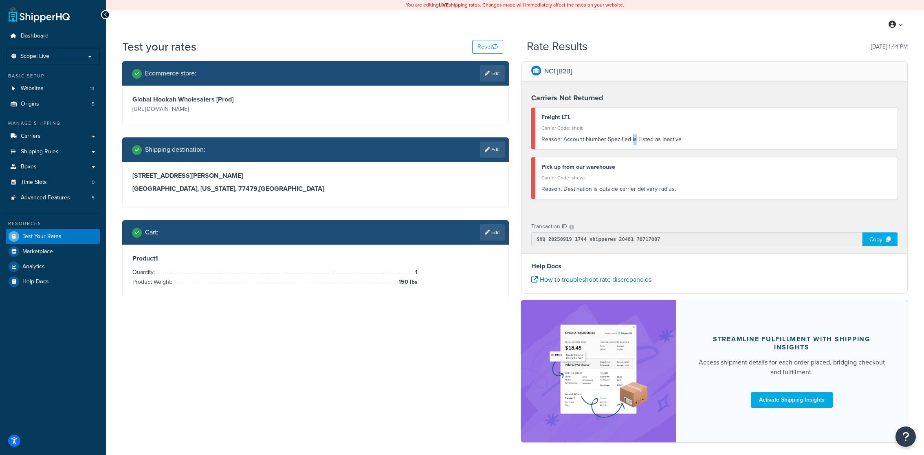
click at [633, 136] on div "Reason: Account Number Specified is Listed as Inactive" at bounding box center [717, 139] width 350 height 11
copy div "Reason: Account Number Specified is Listed as Inactive"
